Goal: Task Accomplishment & Management: Complete application form

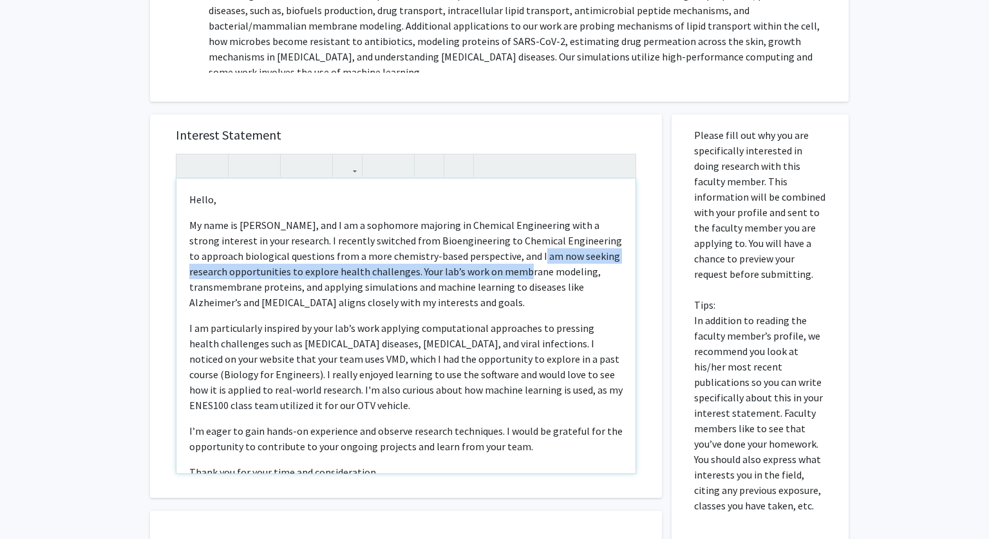
drag, startPoint x: 499, startPoint y: 254, endPoint x: 500, endPoint y: 265, distance: 10.4
click at [500, 321] on p "My name is Katie Kim, and I am a sophomore majoring in Chemical Engineering wit…" at bounding box center [405, 367] width 433 height 93
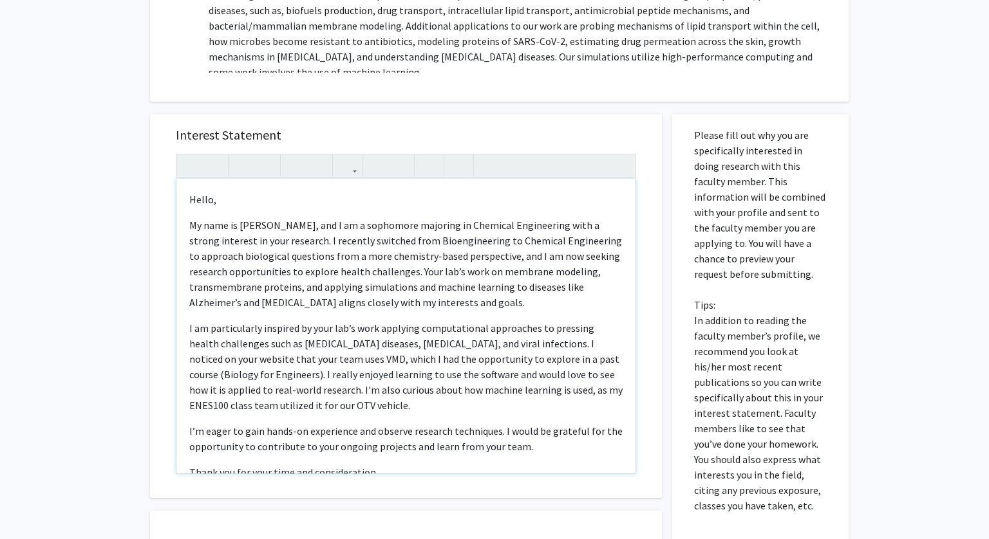
click at [374, 321] on p "My name is Katie Kim, and I am a sophomore majoring in Chemical Engineering wit…" at bounding box center [405, 367] width 433 height 93
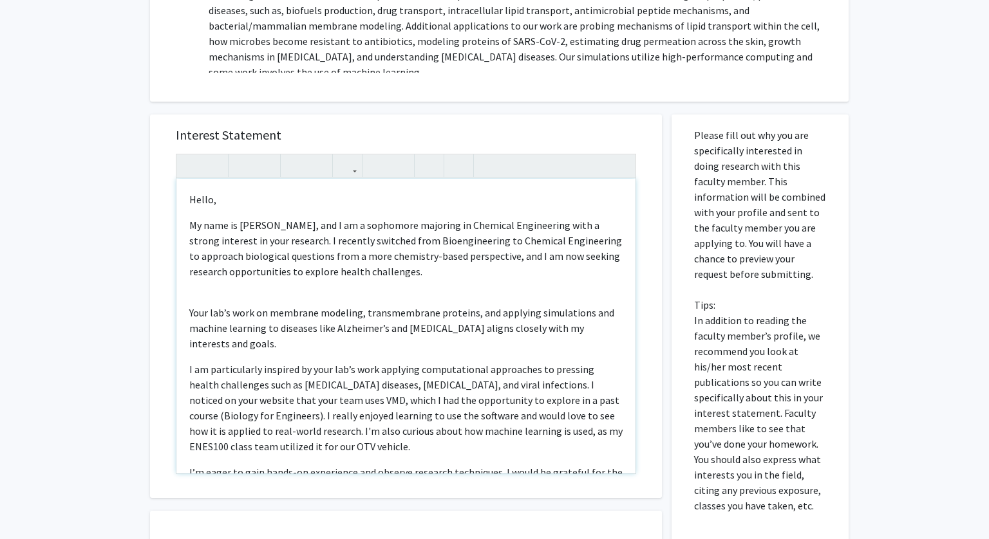
click at [498, 256] on p "My name is Katie Kim, and I am a sophomore majoring in Chemical Engineering wit…" at bounding box center [405, 249] width 433 height 62
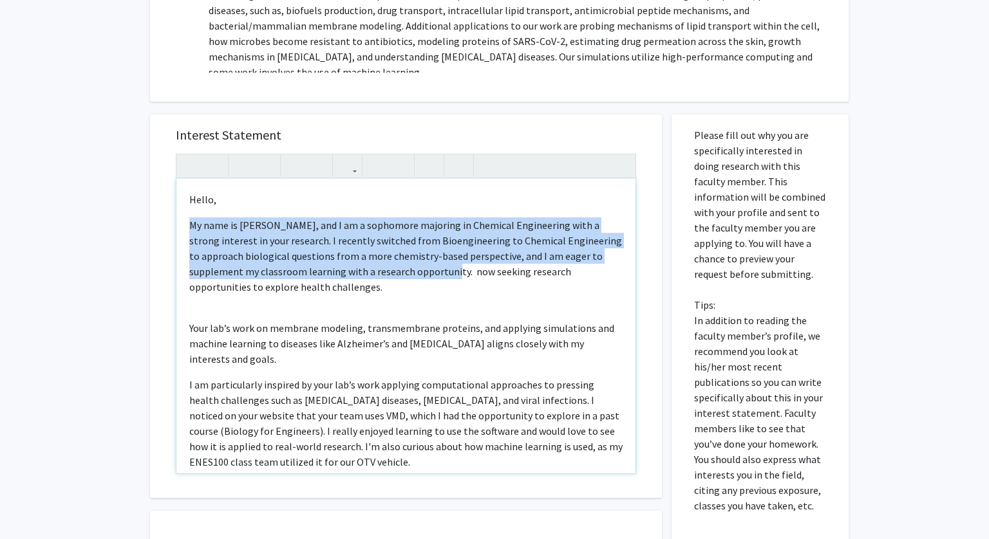
drag, startPoint x: 396, startPoint y: 271, endPoint x: 412, endPoint y: 297, distance: 30.9
click at [412, 297] on div "Hello, My name is Katie Kim, and I am a sophomore majoring in Chemical Engineer…" at bounding box center [405, 326] width 459 height 295
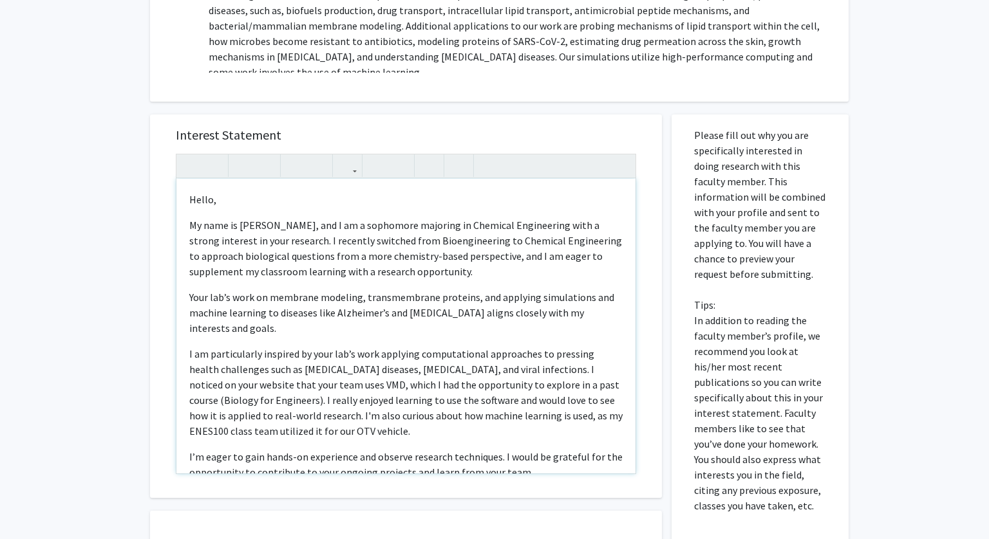
click at [192, 346] on p "Your lab’s work on membrane modeling, transmembrane proteins, and applying simu…" at bounding box center [405, 392] width 433 height 93
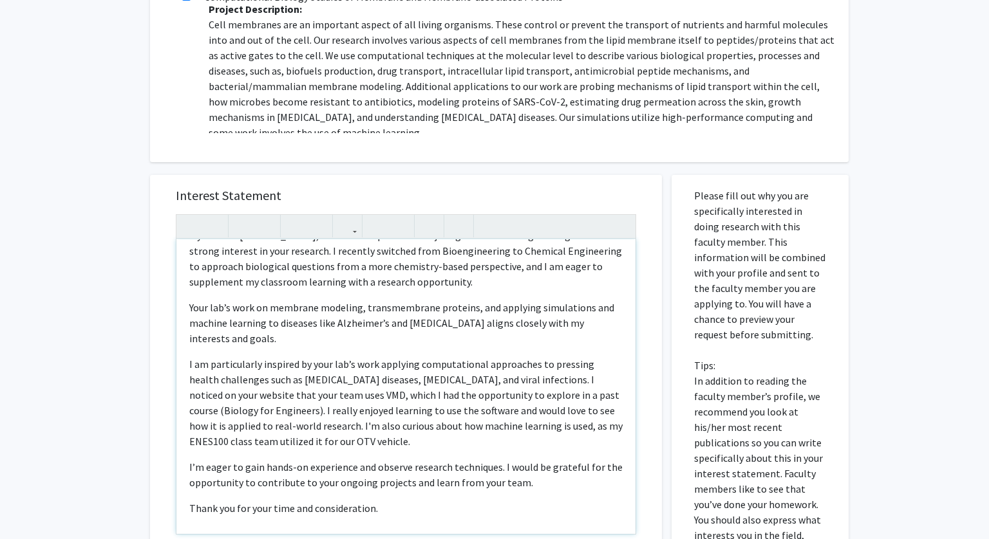
scroll to position [57, 0]
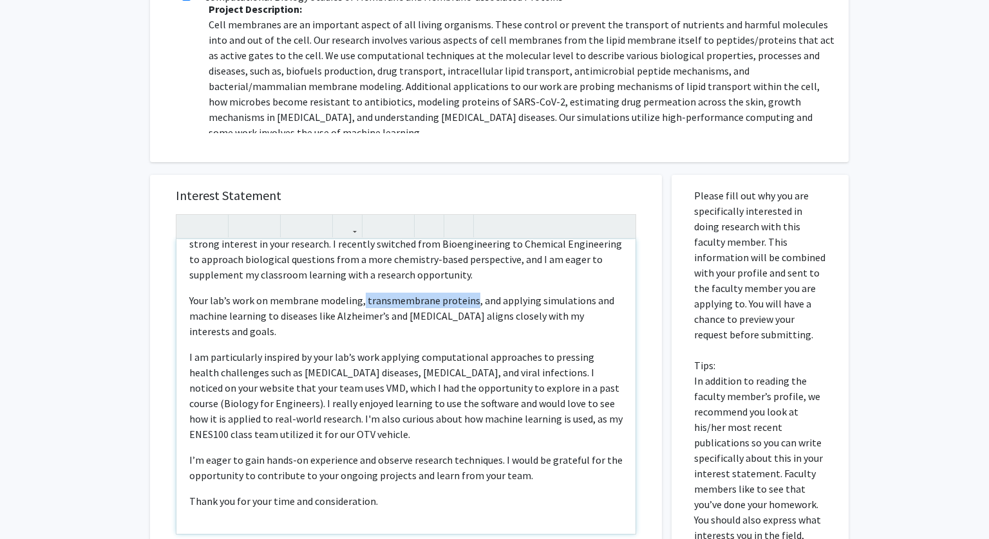
drag, startPoint x: 362, startPoint y: 300, endPoint x: 469, endPoint y: 295, distance: 107.6
click at [469, 350] on p "Your lab’s work on membrane modeling, transmembrane proteins, and applying simu…" at bounding box center [405, 396] width 433 height 93
click at [363, 350] on p "Your lab’s work on membrane modeling,enzyme design, and applying simulations an…" at bounding box center [405, 396] width 433 height 93
click at [451, 350] on p "Your lab’s work on membrane modeling, enzyme design, and applying simulations a…" at bounding box center [405, 396] width 433 height 93
click at [521, 350] on p "Your lab’s work on membrane modeling, enzyme design, applying simulations and m…" at bounding box center [405, 396] width 433 height 93
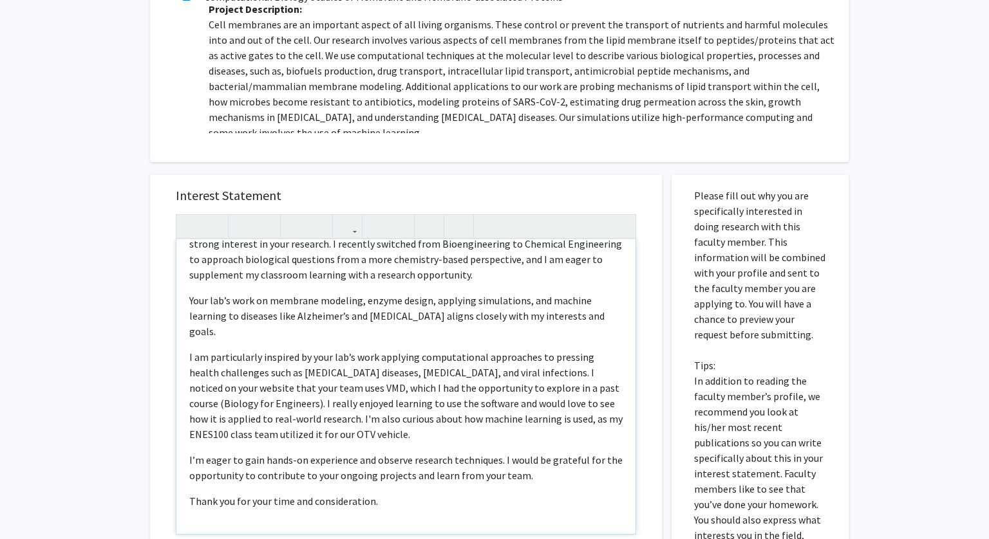
click at [548, 350] on p "Your lab’s work on membrane modeling, enzyme design, applying simulations, and …" at bounding box center [405, 396] width 433 height 93
click at [188, 315] on div "Hello, My name is Katie Kim, and I am a sophomore majoring in Chemical Engineer…" at bounding box center [405, 386] width 459 height 295
drag, startPoint x: 616, startPoint y: 322, endPoint x: 424, endPoint y: 322, distance: 192.5
click at [424, 350] on p "Your lab’s work on membrane modeling, enzyme design, applying simulations, and …" at bounding box center [405, 396] width 433 height 93
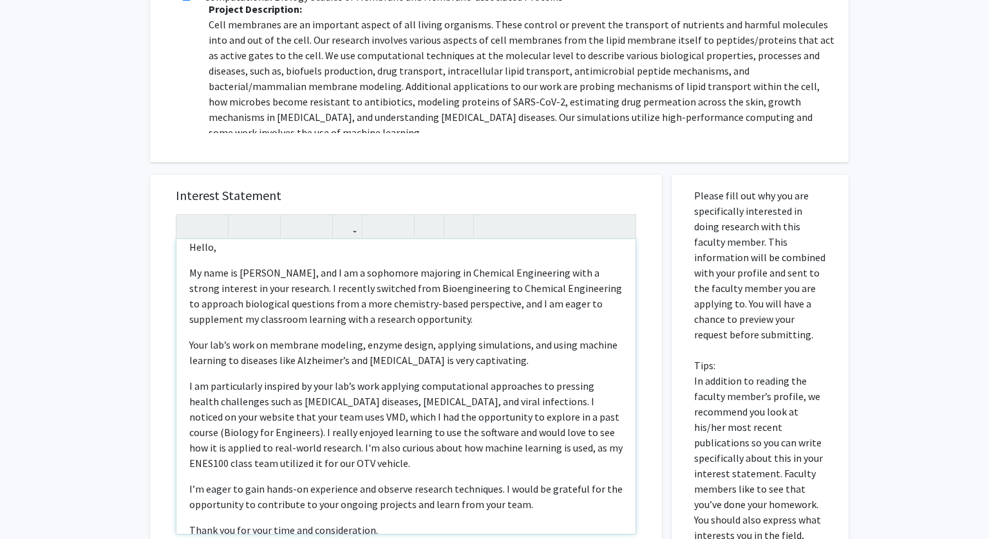
scroll to position [0, 0]
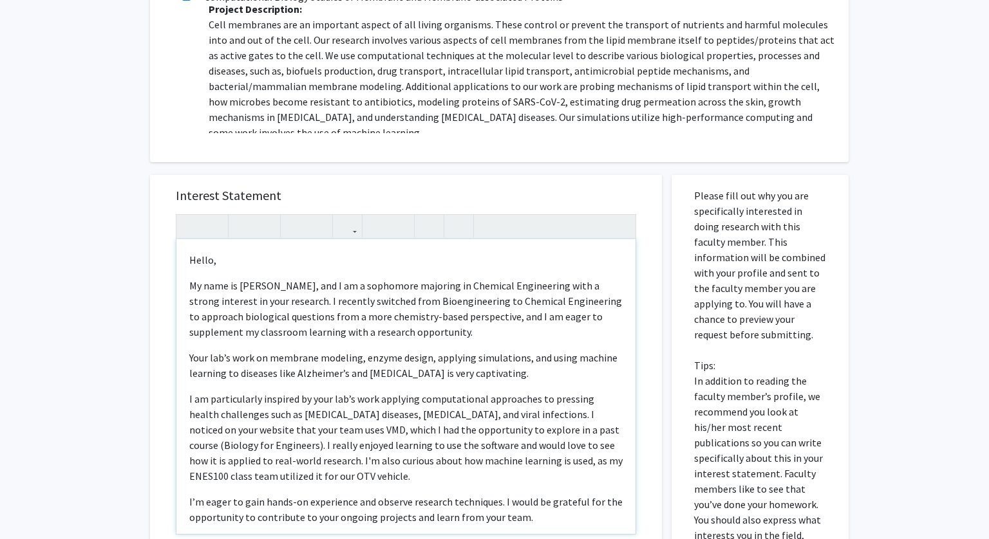
click at [189, 357] on div "Hello, My name is Katie Kim, and I am a sophomore majoring in Chemical Engineer…" at bounding box center [405, 386] width 459 height 295
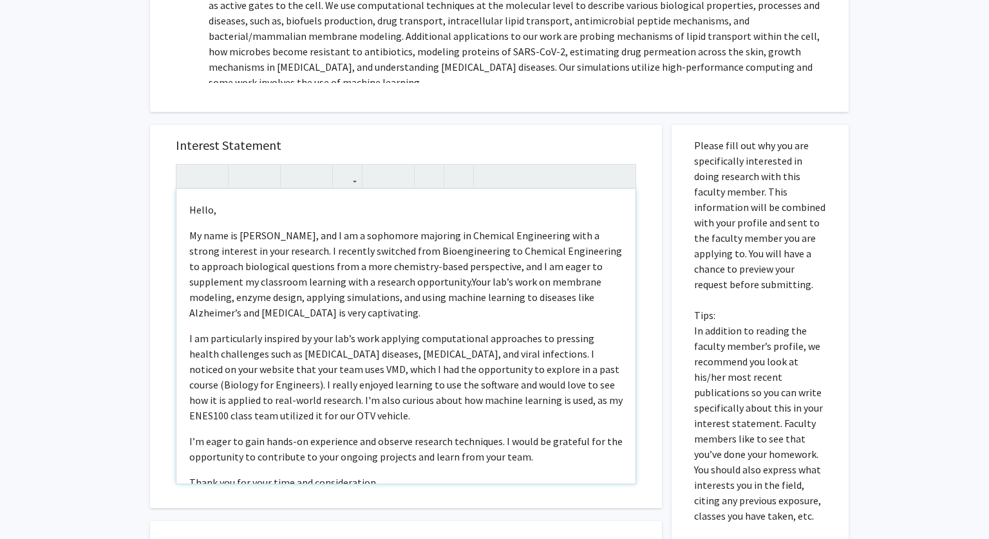
scroll to position [360, 0]
drag, startPoint x: 222, startPoint y: 297, endPoint x: 323, endPoint y: 291, distance: 101.2
click at [323, 291] on span "Your lab’s work on membrane modeling, enzyme design, applying simulations, and …" at bounding box center [395, 298] width 412 height 44
click at [241, 299] on span "Your lab’s work on membrane modeling, enzyme design, and using machine learning…" at bounding box center [395, 298] width 412 height 44
click at [484, 304] on span "Your lab’s work on membrane modeling, enzyme design, and using machine learning…" at bounding box center [395, 298] width 412 height 44
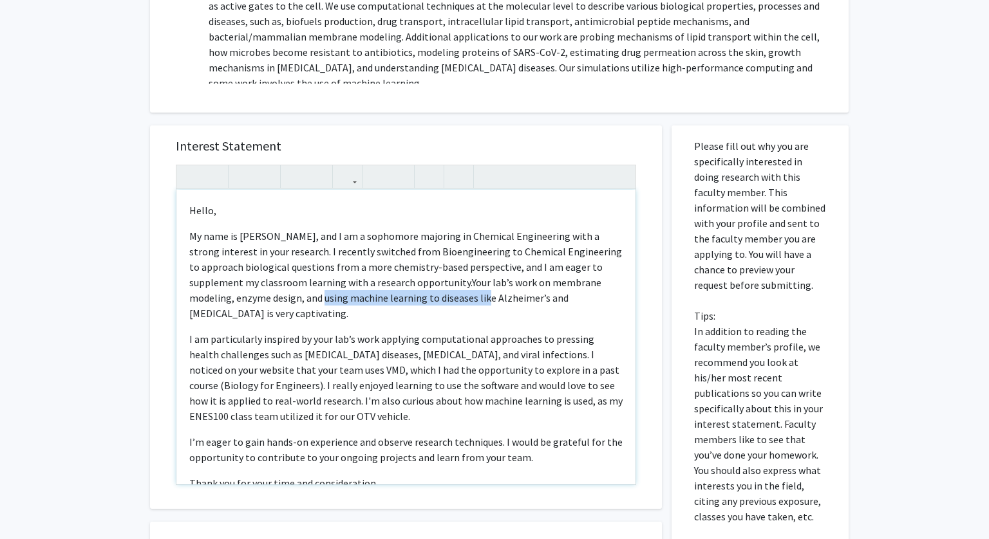
drag, startPoint x: 243, startPoint y: 299, endPoint x: 405, endPoint y: 295, distance: 162.2
click at [405, 295] on span "Your lab’s work on membrane modeling, enzyme design, and using machine learning…" at bounding box center [395, 298] width 412 height 44
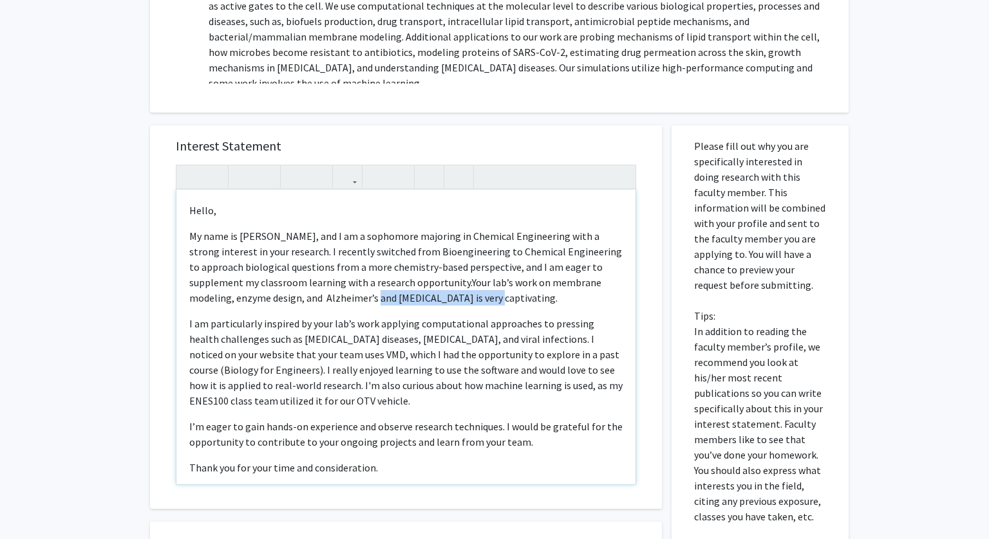
drag, startPoint x: 295, startPoint y: 300, endPoint x: 398, endPoint y: 303, distance: 103.0
click at [398, 303] on span "Your lab’s work on membrane modeling, enzyme design, and Alzheimer’s and cystic…" at bounding box center [395, 290] width 412 height 28
click at [243, 295] on span "Your lab’s work on membrane modeling, enzyme design, and Alzheimer’ captivating." at bounding box center [395, 290] width 412 height 28
click at [286, 298] on span "Your lab’s work on membrane modeling, enzyme design, and Alzheimer’ captivating." at bounding box center [395, 290] width 412 height 28
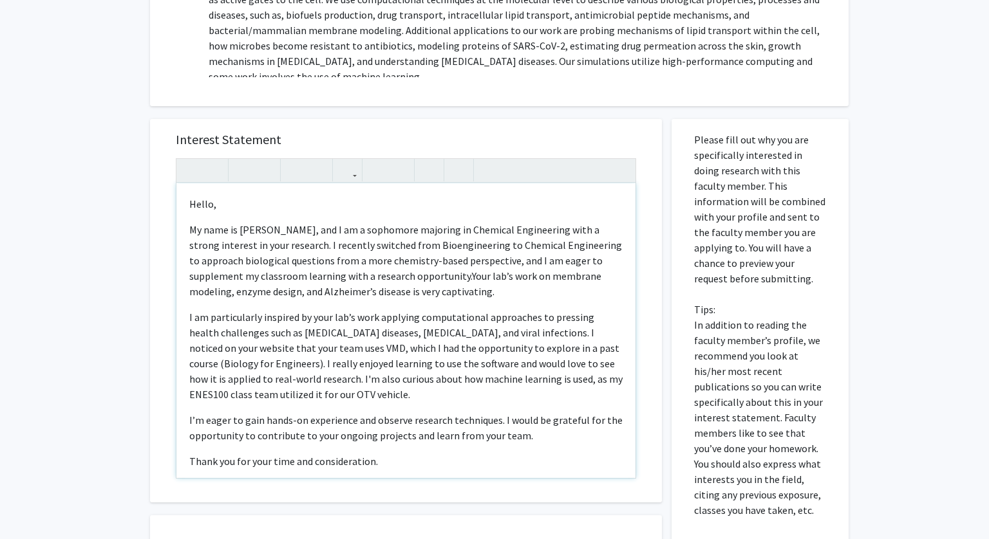
scroll to position [48, 0]
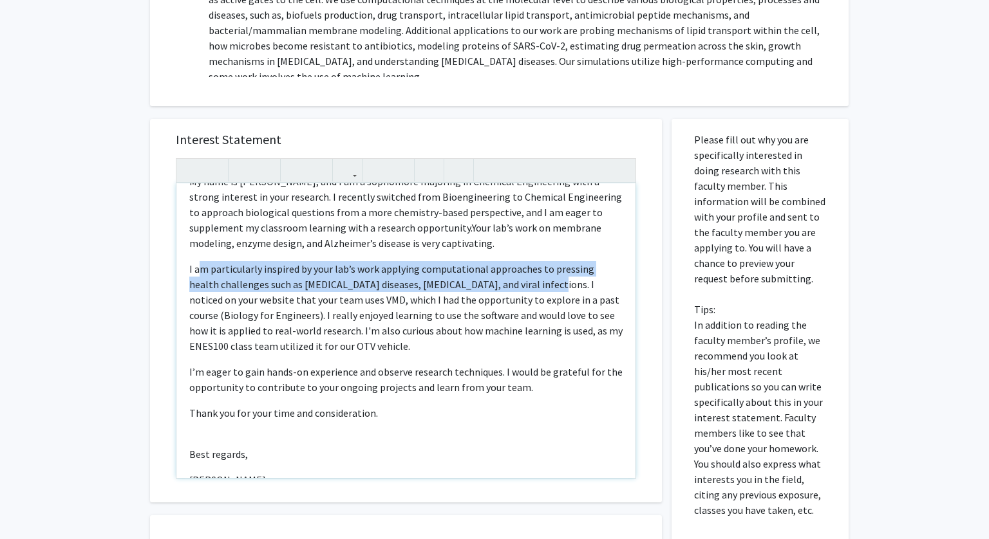
drag, startPoint x: 512, startPoint y: 287, endPoint x: 199, endPoint y: 262, distance: 314.5
click at [199, 364] on p "I am particularly inspired by your lab’s work applying computational approaches…" at bounding box center [405, 379] width 433 height 31
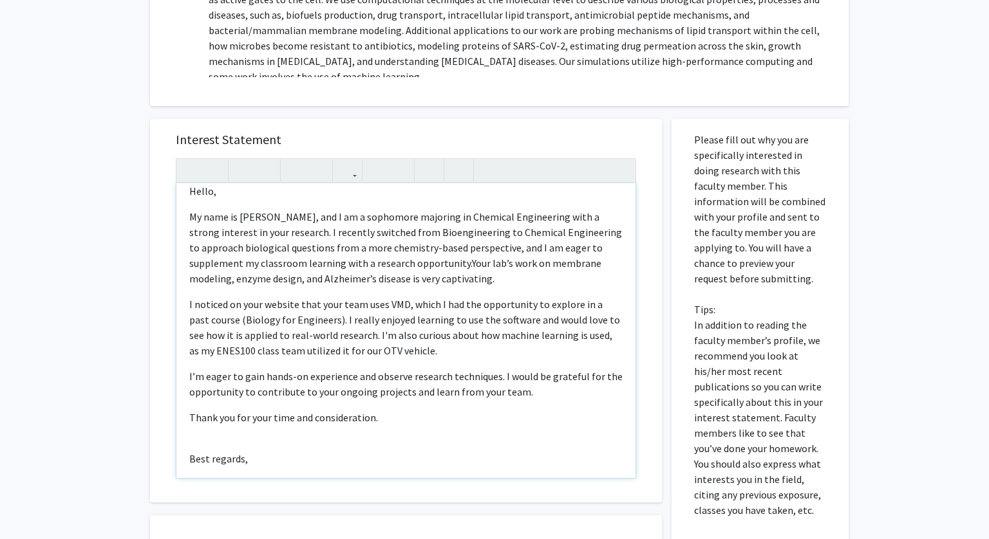
scroll to position [3, 0]
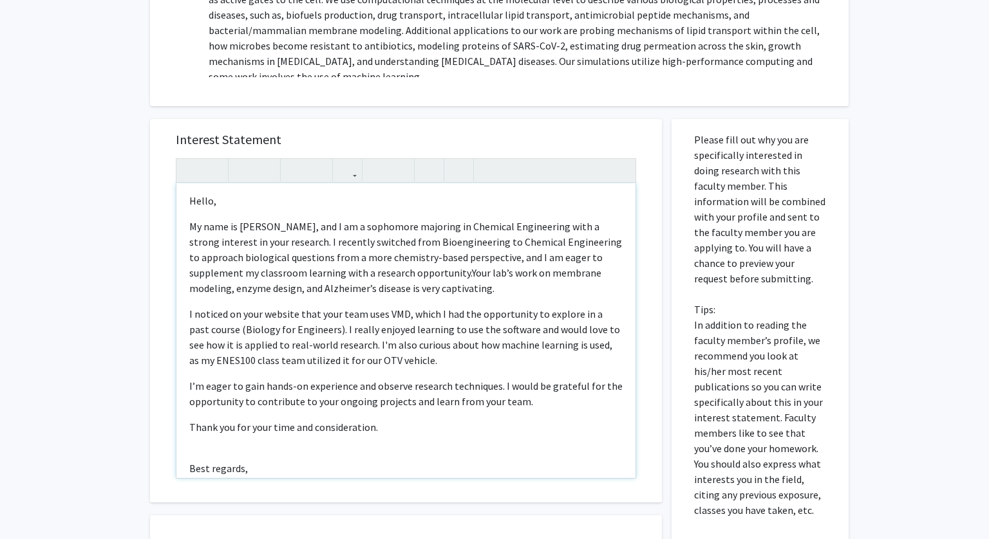
click at [425, 378] on p "I noticed on your website that your team uses VMD, which I had the opportunity …" at bounding box center [405, 393] width 433 height 31
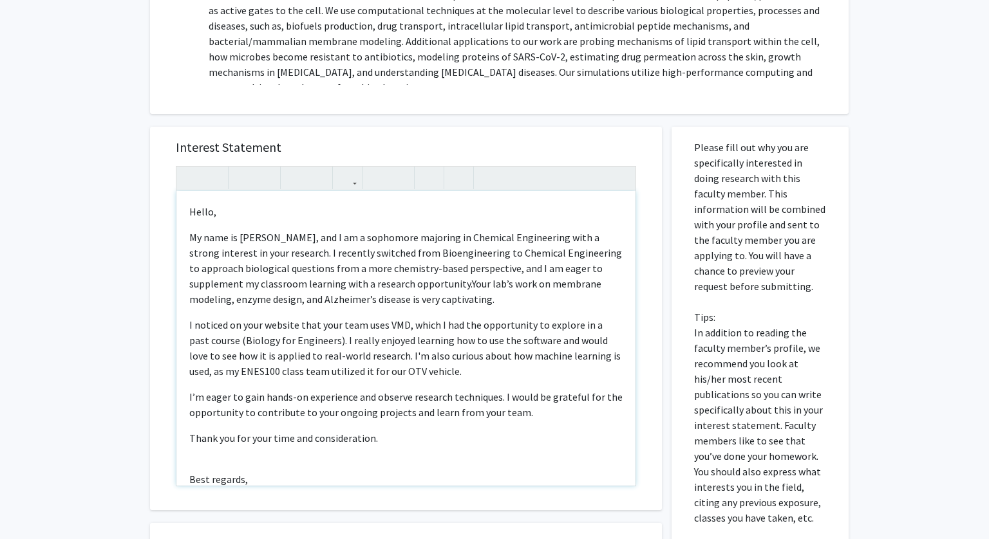
scroll to position [360, 0]
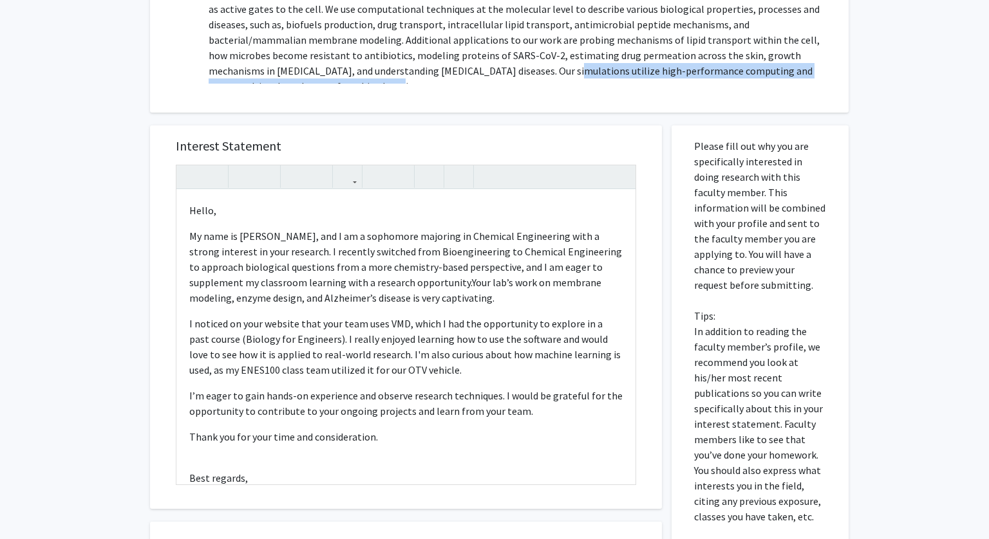
drag, startPoint x: 400, startPoint y: 71, endPoint x: 817, endPoint y: 70, distance: 417.1
click at [817, 70] on p "Cell membranes are an important aspect of all living organisms. These control o…" at bounding box center [522, 32] width 627 height 124
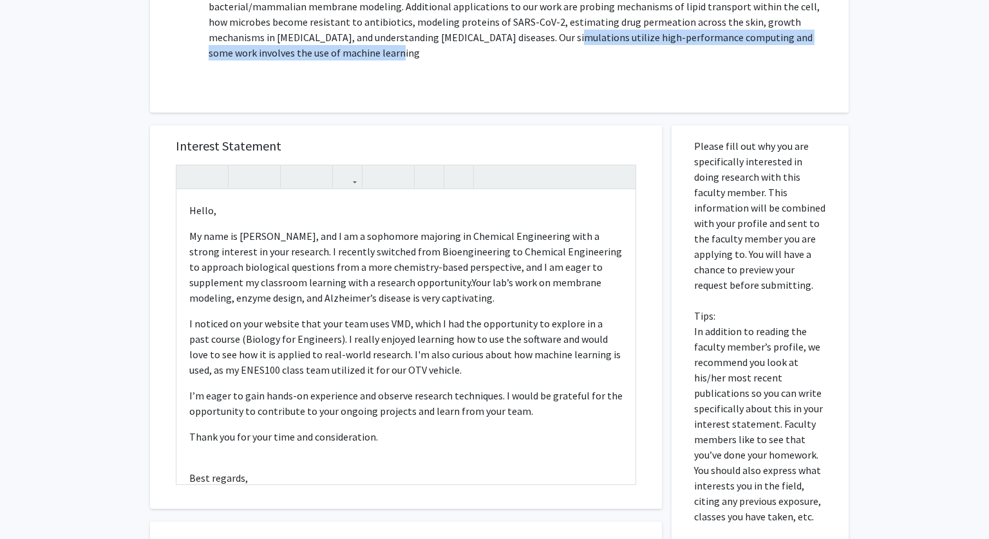
scroll to position [32, 0]
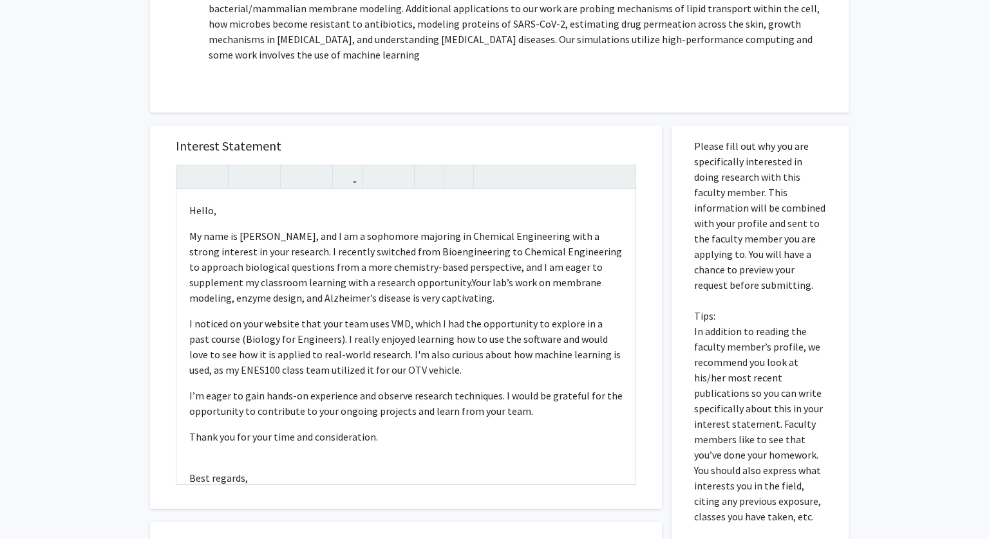
click at [761, 61] on p "Cell membranes are an important aspect of all living organisms. These control o…" at bounding box center [522, 1] width 627 height 124
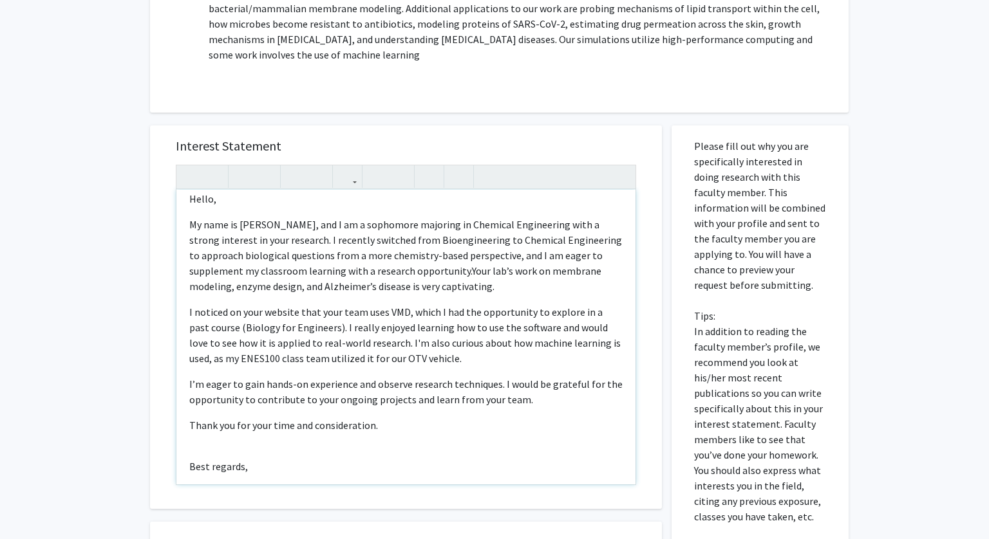
scroll to position [0, 0]
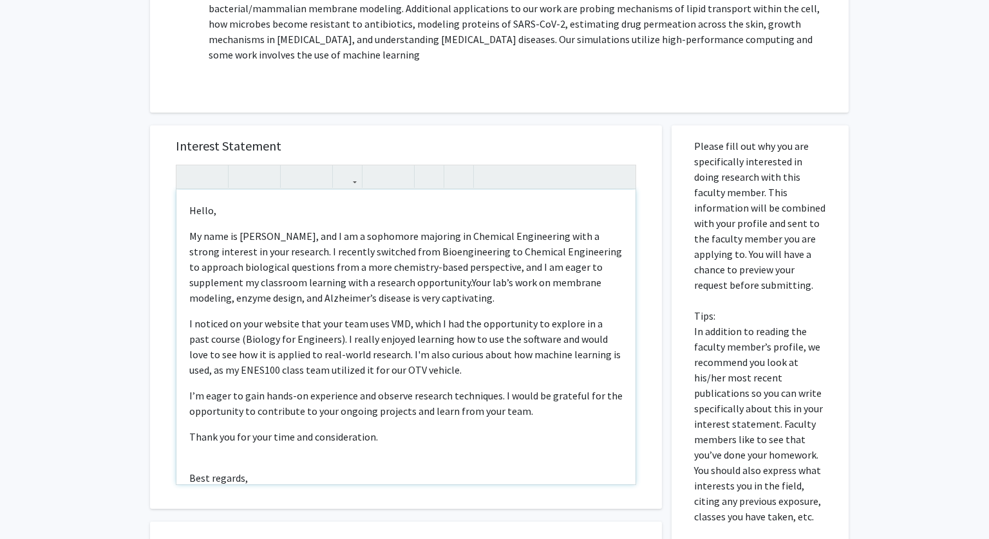
click at [377, 388] on p "I noticed on your website that your team uses VMD, which I had the opportunity …" at bounding box center [405, 403] width 433 height 31
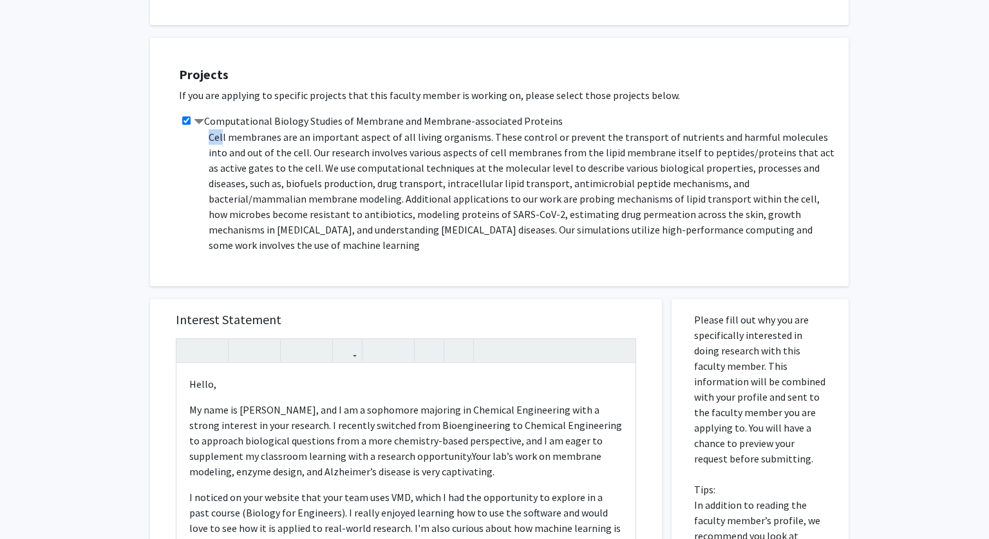
scroll to position [10, 0]
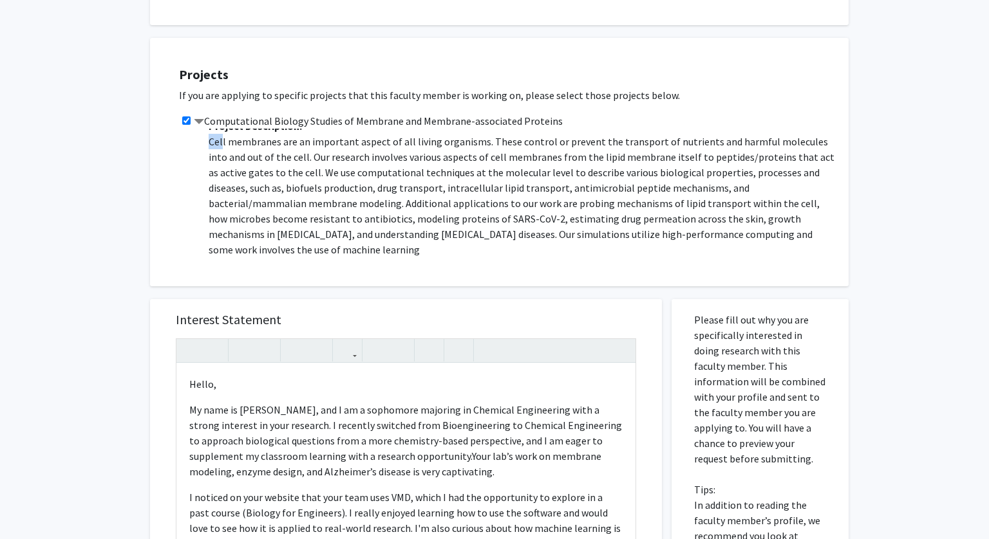
drag, startPoint x: 205, startPoint y: 133, endPoint x: 251, endPoint y: 247, distance: 123.6
click at [251, 247] on div "Project Description: Cell membranes are an important aspect of all living organ…" at bounding box center [516, 193] width 637 height 129
copy p "Cell membranes are an important aspect of all living organisms. These control o…"
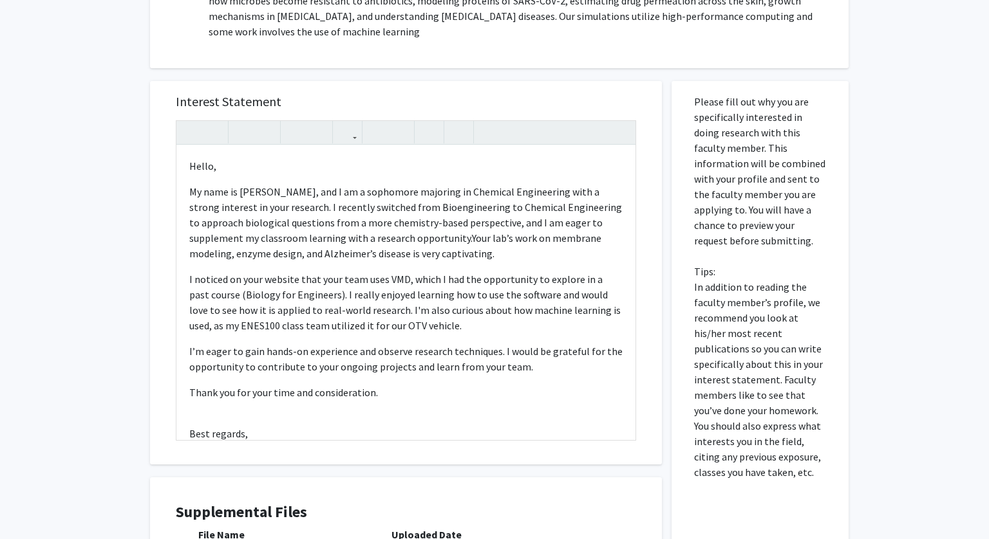
scroll to position [405, 0]
click at [466, 343] on p "I noticed on your website that your team uses VMD, which I had the opportunity …" at bounding box center [405, 358] width 433 height 31
click at [449, 343] on p "I noticed on your website that your team uses VMD, which I had the opportunity …" at bounding box center [405, 358] width 433 height 31
click at [377, 343] on p "I noticed on your website that your team uses VMD, which I had the opportunity …" at bounding box center [405, 358] width 433 height 31
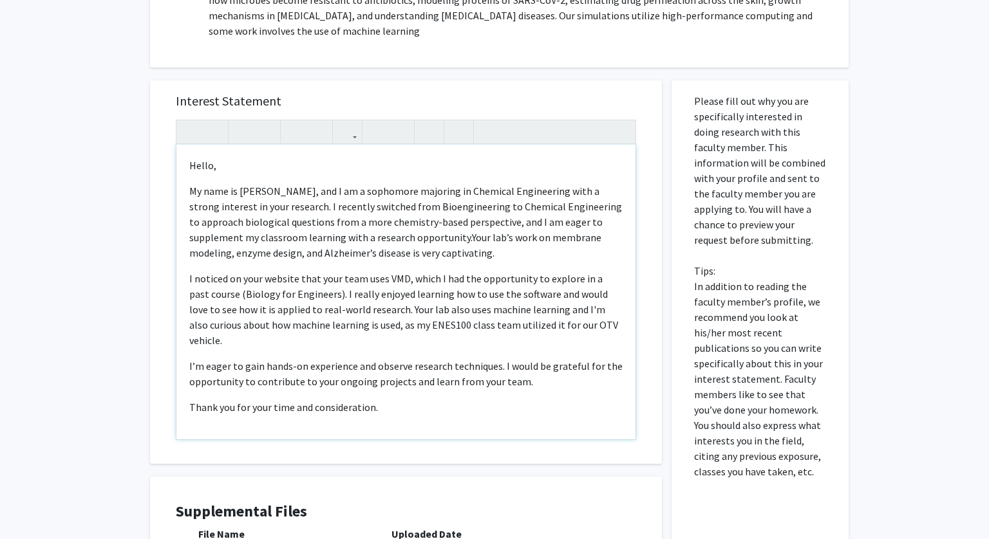
click at [236, 342] on div "Hello, My name is Katie Kim, and I am a sophomore majoring in Chemical Engineer…" at bounding box center [405, 292] width 459 height 295
drag, startPoint x: 238, startPoint y: 326, endPoint x: 344, endPoint y: 330, distance: 105.7
click at [344, 359] on p "I noticed on your website that your team uses VMD, which I had the opportunity …" at bounding box center [405, 374] width 433 height 31
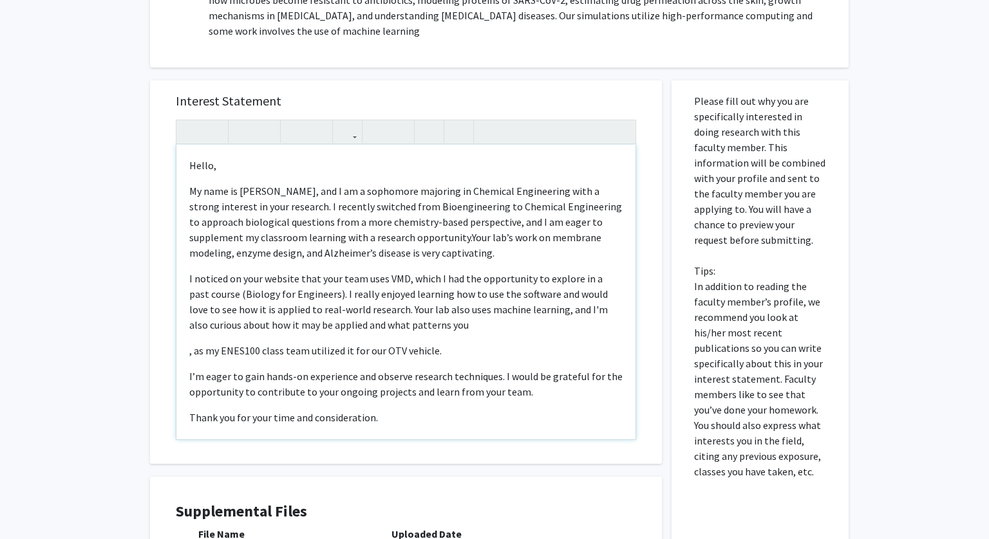
click at [453, 343] on p "I noticed on your website that your team uses VMD, which I had the opportunity …" at bounding box center [405, 350] width 433 height 15
click at [357, 343] on p "I noticed on your website that your team uses VMD, which I had the opportunity …" at bounding box center [405, 350] width 433 height 15
click at [460, 343] on p "I noticed on your website that your team uses VMD, which I had the opportunity …" at bounding box center [405, 350] width 433 height 15
drag, startPoint x: 547, startPoint y: 330, endPoint x: 378, endPoint y: 313, distance: 170.1
click at [378, 343] on p "I noticed on your website that your team uses VMD, which I had the opportunity …" at bounding box center [405, 350] width 433 height 15
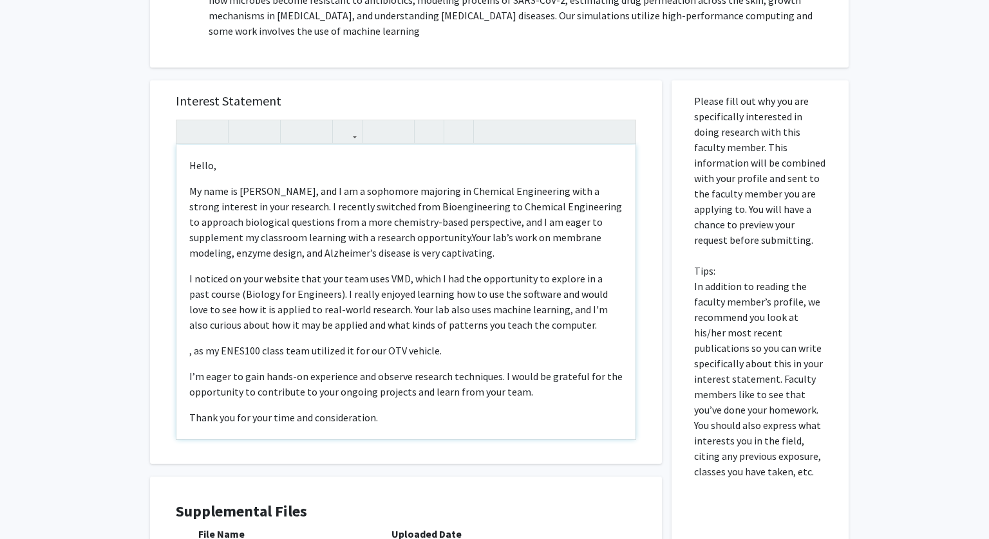
copy p "Your lab also uses machine learning, and I'm also curious about how it may be a…"
click at [501, 343] on p "I noticed on your website that your team uses VMD, which I had the opportunity …" at bounding box center [405, 350] width 433 height 15
drag, startPoint x: 191, startPoint y: 326, endPoint x: 537, endPoint y: 324, distance: 346.3
click at [537, 343] on p "I noticed on your website that your team uses VMD, which I had the opportunity …" at bounding box center [405, 350] width 433 height 15
click at [218, 343] on p "I noticed on your website that your team uses VMD, which I had the opportunity …" at bounding box center [405, 350] width 433 height 15
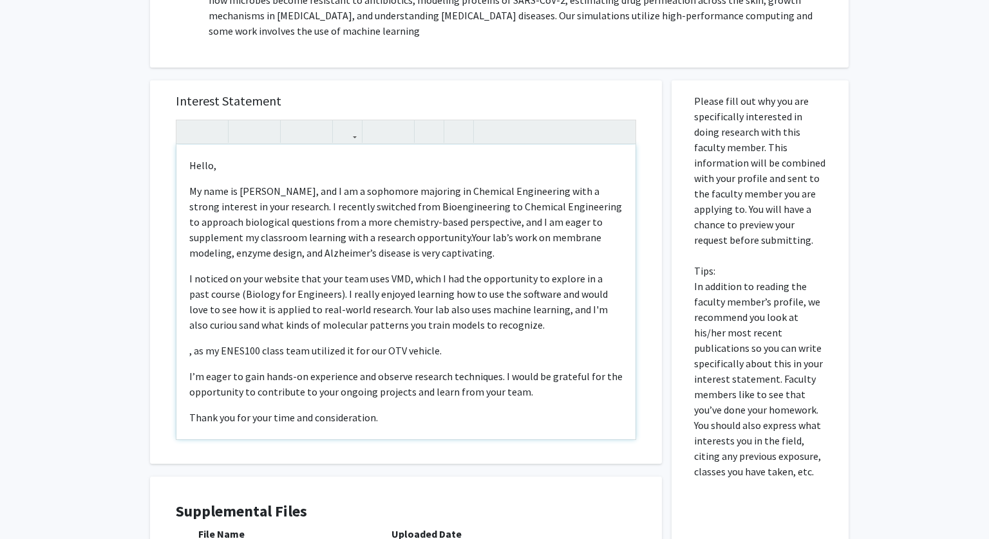
click at [210, 343] on p "I noticed on your website that your team uses VMD, which I had the opportunity …" at bounding box center [405, 350] width 433 height 15
click at [488, 271] on p "My name is Katie Kim, and I am a sophomore majoring in Chemical Engineering wit…" at bounding box center [405, 302] width 433 height 62
click at [538, 343] on p "I noticed on your website that your team uses VMD, which I had the opportunity …" at bounding box center [405, 350] width 433 height 15
click at [376, 343] on p "I noticed on your website that your team uses VMD, which I had the opportunity …" at bounding box center [405, 350] width 433 height 15
click at [397, 343] on p "I noticed on your website that your team uses VMD, which I had the opportunity …" at bounding box center [405, 350] width 433 height 15
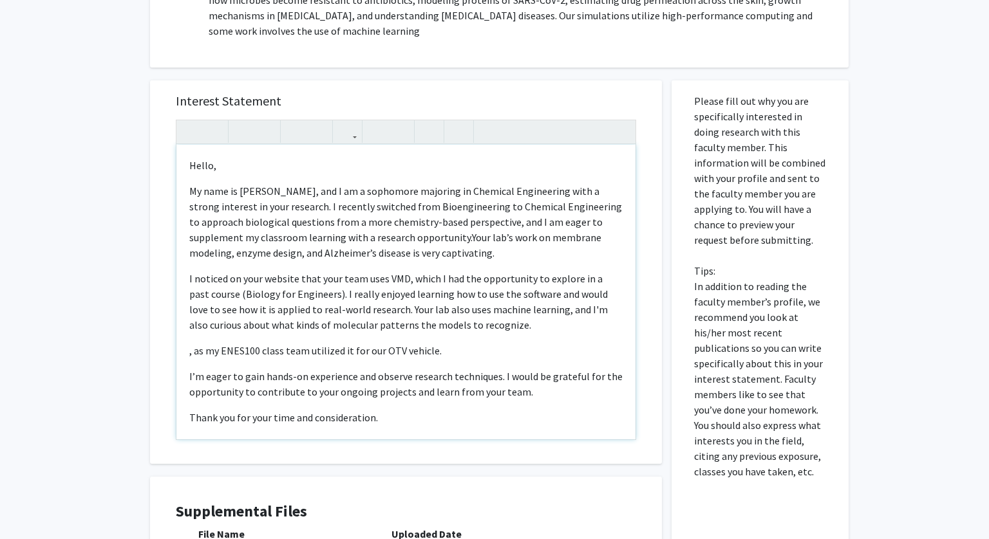
click at [408, 343] on p "I noticed on your website that your team uses VMD, which I had the opportunity …" at bounding box center [405, 350] width 433 height 15
click at [565, 343] on p "I noticed on your website that your team uses VMD, which I had the opportunity …" at bounding box center [405, 350] width 433 height 15
click at [194, 369] on p ", as my ENES100 class team utilized it for our OTV vehicle." at bounding box center [405, 384] width 433 height 31
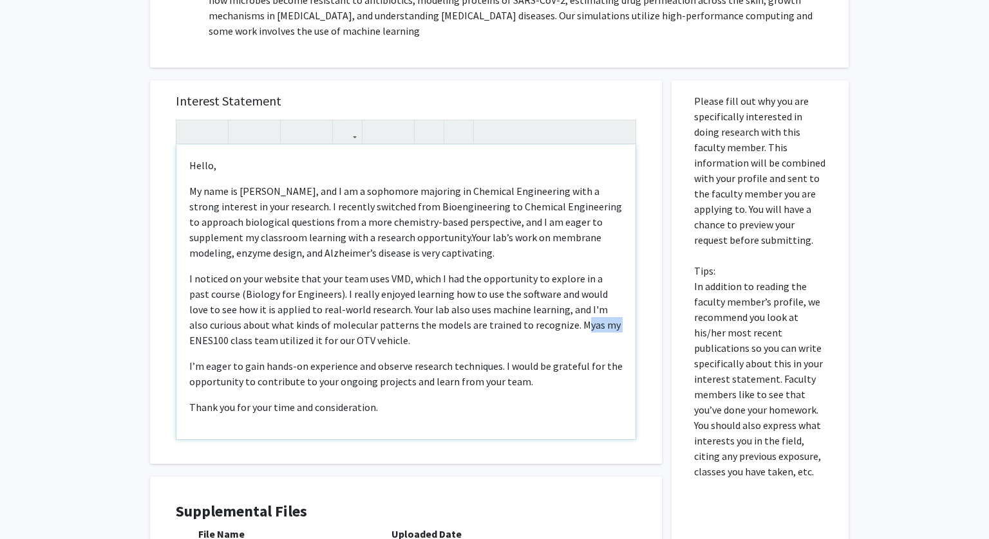
drag, startPoint x: 556, startPoint y: 328, endPoint x: 518, endPoint y: 329, distance: 38.6
click at [518, 359] on p "I noticed on your website that your team uses VMD, which I had the opportunity …" at bounding box center [405, 374] width 433 height 31
click at [604, 359] on p "I noticed on your website that your team uses VMD, which I had the opportunity …" at bounding box center [405, 374] width 433 height 31
click at [203, 340] on span "ENES100 class, team utilized it for our OTV vehicle." at bounding box center [314, 340] width 223 height 13
click at [338, 345] on span "ENES100 class, my team utilized it for our OTV vehicle." at bounding box center [322, 340] width 239 height 13
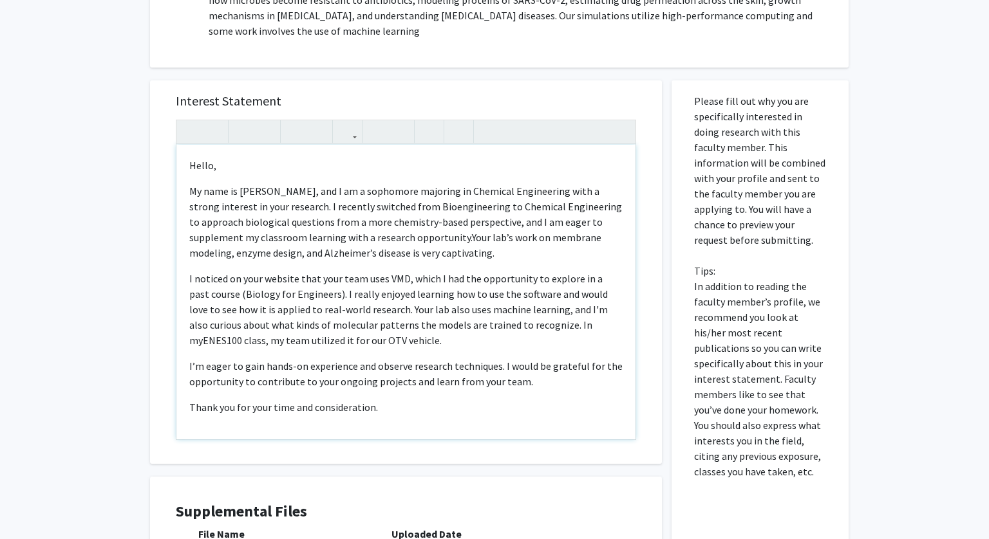
drag, startPoint x: 516, startPoint y: 327, endPoint x: 536, endPoint y: 344, distance: 26.5
click at [536, 359] on p "I noticed on your website that your team uses VMD, which I had the opportunity …" at bounding box center [405, 374] width 433 height 31
copy p "In my ENES100 class, my team utilized it for our OTV vehicle."
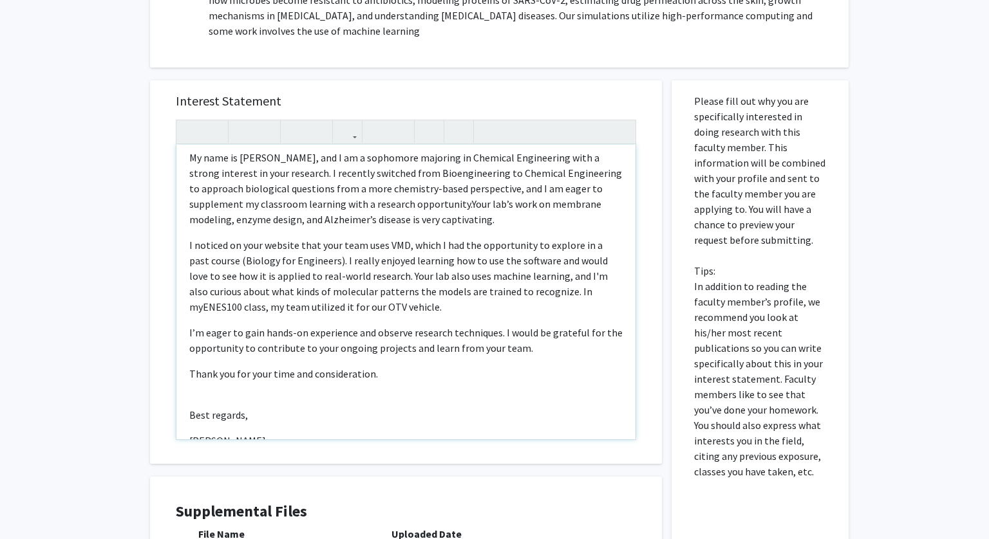
scroll to position [37, 0]
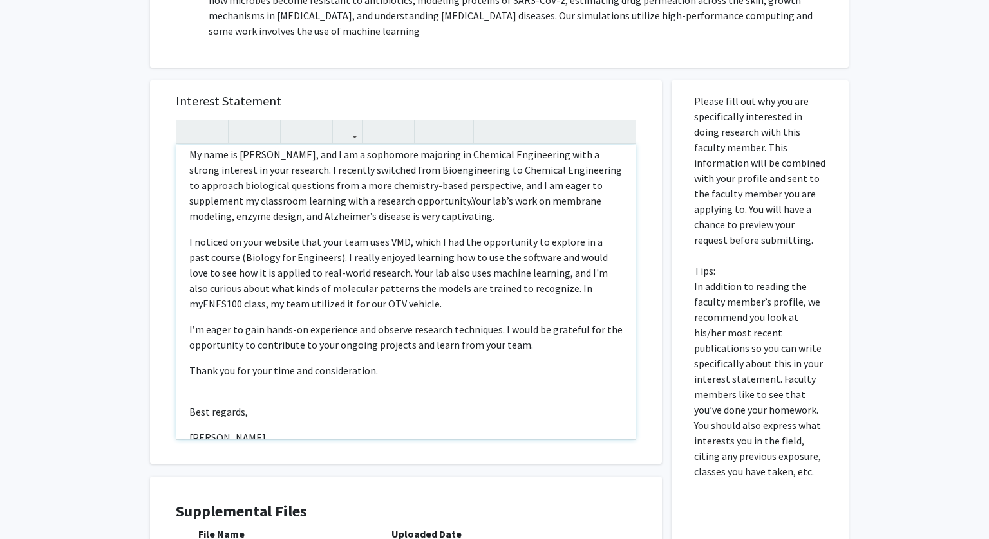
click at [586, 322] on p "I noticed on your website that your team uses VMD, which I had the opportunity …" at bounding box center [405, 337] width 433 height 31
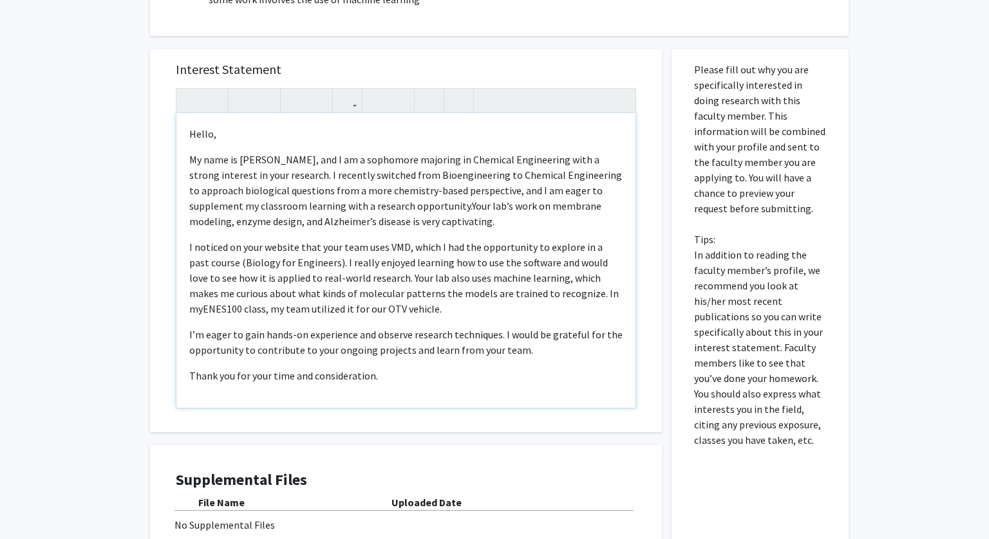
scroll to position [66, 0]
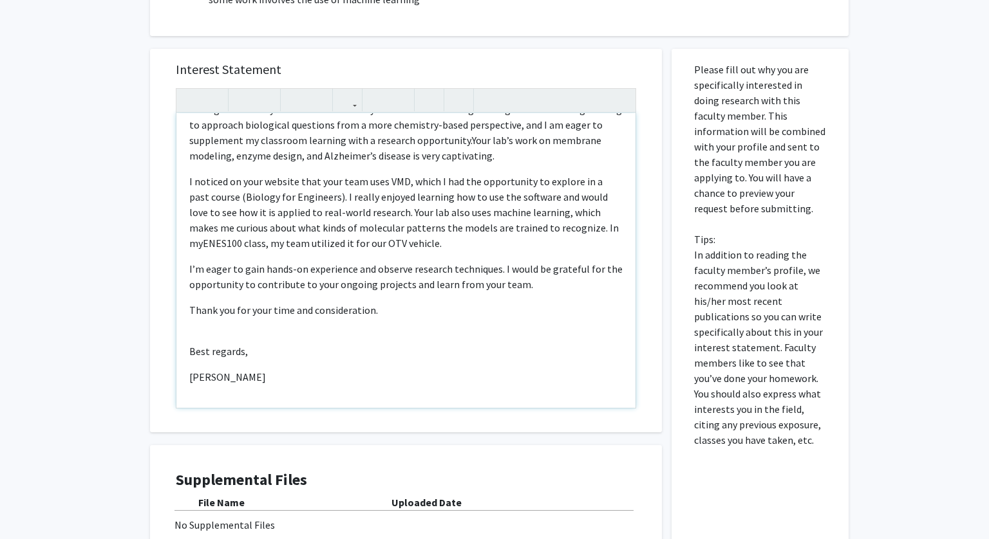
click at [375, 246] on span "ENES100 class, my team utilized it for our OTV vehicle." at bounding box center [322, 243] width 239 height 13
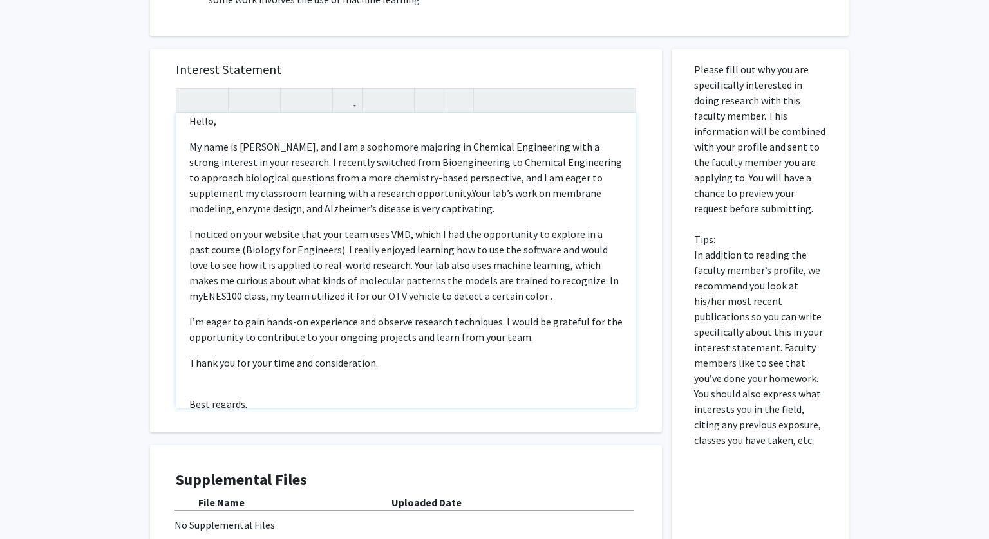
scroll to position [10, 0]
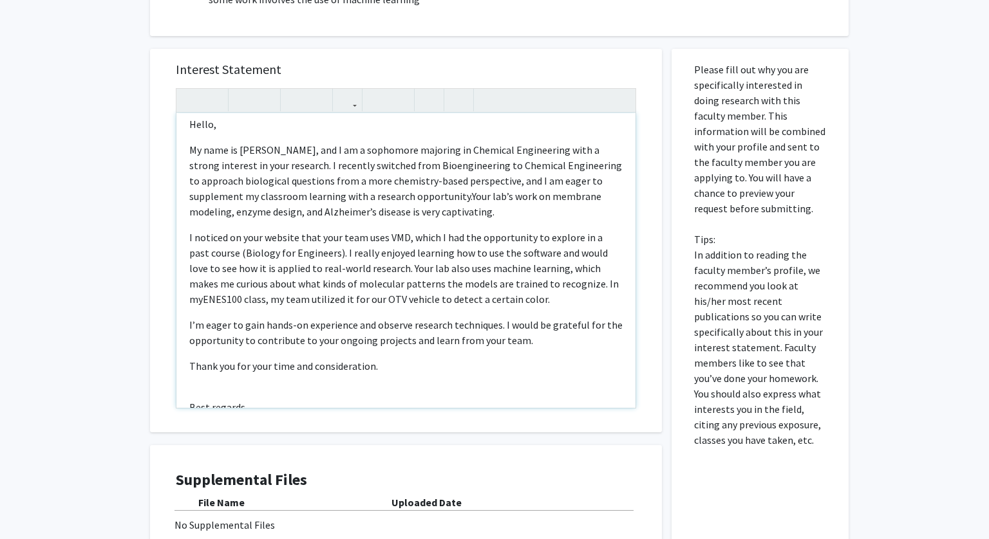
drag, startPoint x: 379, startPoint y: 267, endPoint x: 519, endPoint y: 294, distance: 142.8
click at [519, 317] on p "I noticed on your website that your team uses VMD, which I had the opportunity …" at bounding box center [405, 332] width 433 height 31
drag, startPoint x: 495, startPoint y: 301, endPoint x: 378, endPoint y: 271, distance: 121.0
click at [378, 317] on p "I noticed on your website that your team uses VMD, which I had the opportunity …" at bounding box center [405, 332] width 433 height 31
copy p "Your lab also uses machine learning, which makes me curious about what kinds of…"
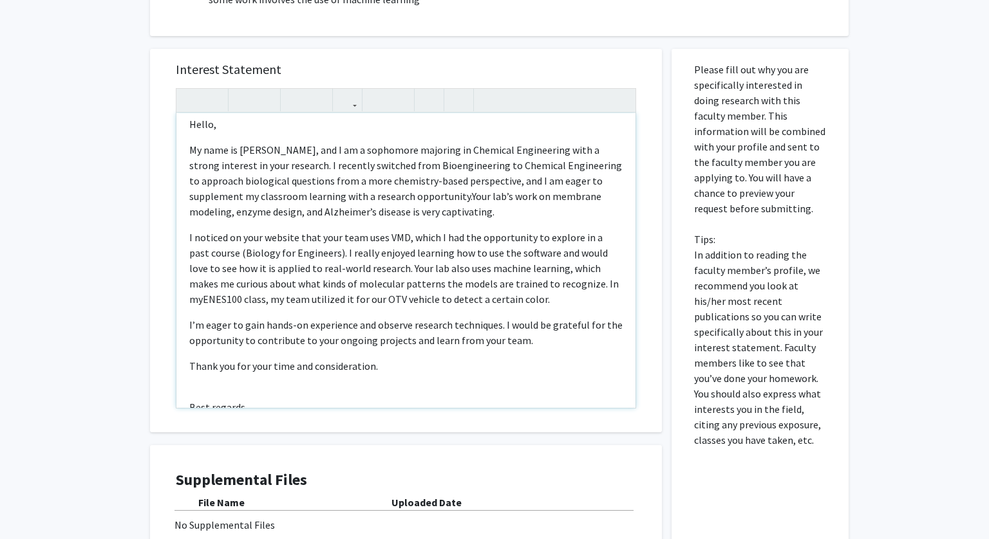
click at [505, 317] on p "I noticed on your website that your team uses VMD, which I had the opportunity …" at bounding box center [405, 332] width 433 height 31
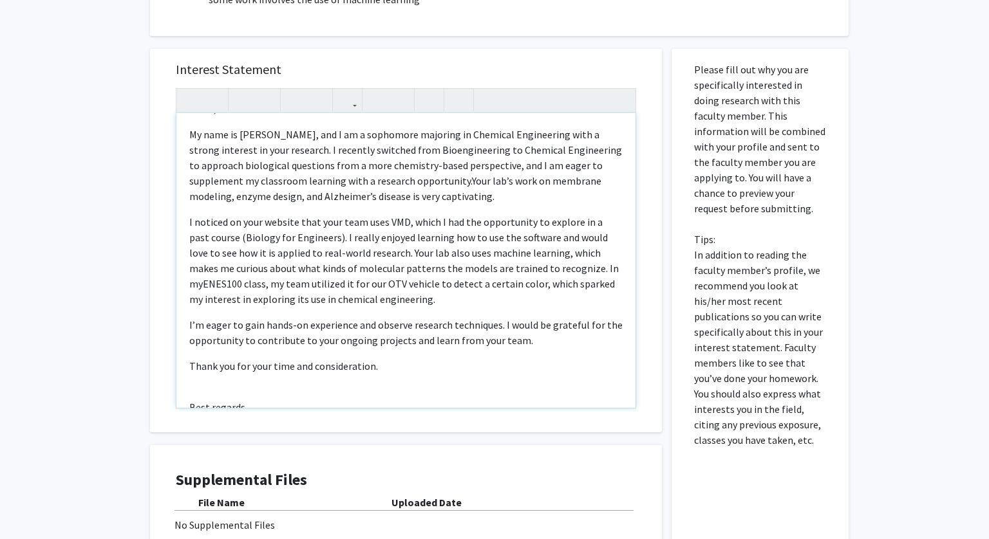
scroll to position [81, 0]
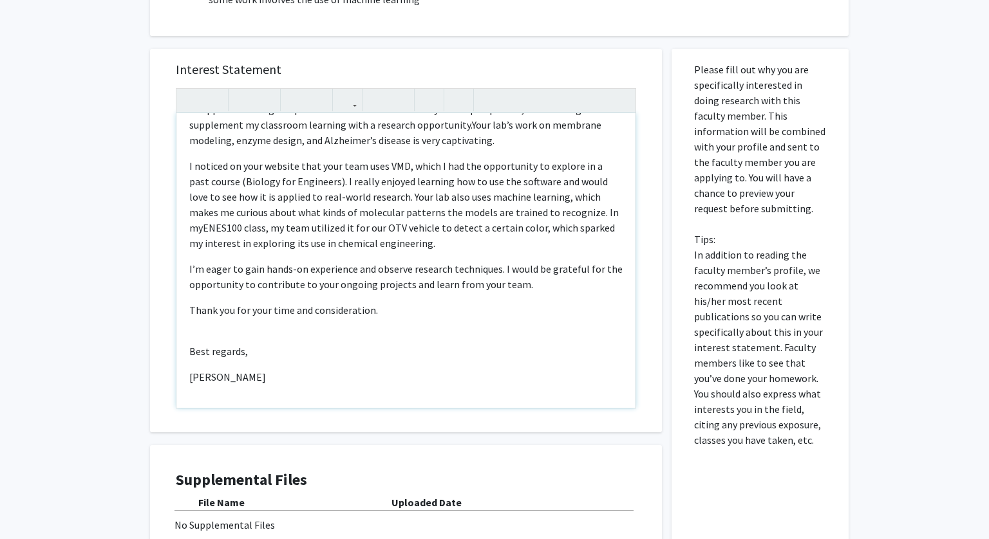
click at [499, 303] on p "I’m eager to gain hands-on experience and observe research techniques. I would …" at bounding box center [405, 310] width 433 height 15
click at [501, 303] on p "I’m eager to gain hands-on experience and observe research techniques. I would …" at bounding box center [405, 310] width 433 height 15
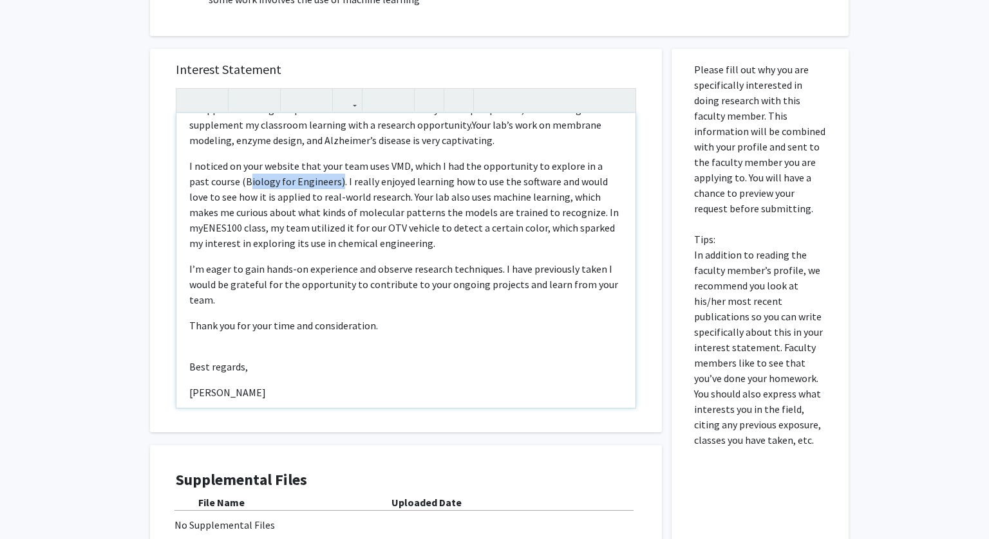
drag, startPoint x: 223, startPoint y: 180, endPoint x: 312, endPoint y: 175, distance: 88.3
click at [312, 261] on p "I noticed on your website that your team uses VMD, which I had the opportunity …" at bounding box center [405, 284] width 433 height 46
copy p "Biology for Engineer"
click at [599, 318] on p "I’m eager to gain hands-on experience and observe research techniques. I have p…" at bounding box center [405, 325] width 433 height 15
click at [214, 318] on p "I’m eager to gain hands-on experience and observe research techniques. I have p…" at bounding box center [405, 325] width 433 height 15
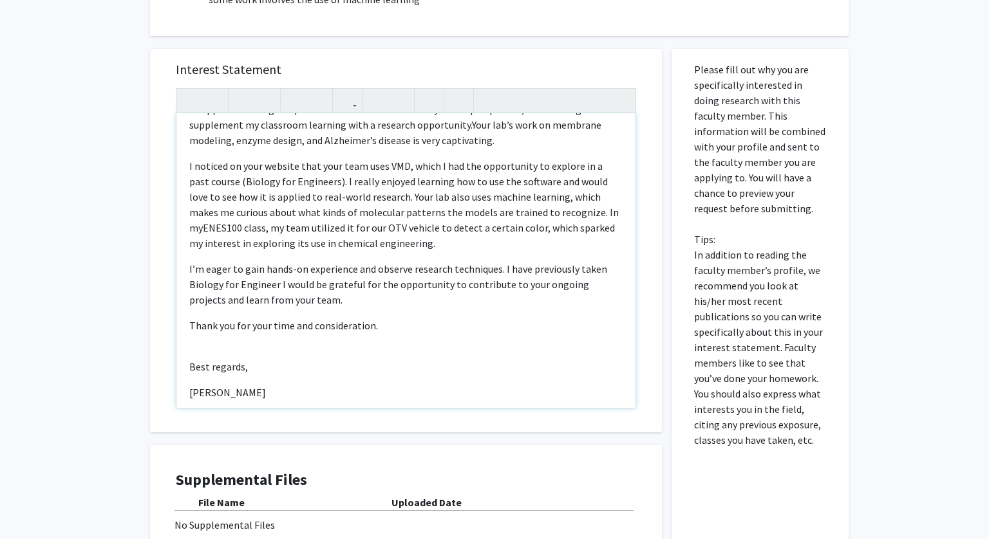
click at [223, 318] on p "I’m eager to gain hands-on experience and observe research techniques. I have p…" at bounding box center [405, 325] width 433 height 15
click at [294, 318] on p "I’m eager to gain hands-on experience and observe research techniques. I have p…" at bounding box center [405, 325] width 433 height 15
drag, startPoint x: 297, startPoint y: 285, endPoint x: 177, endPoint y: 283, distance: 120.4
click at [177, 283] on div "Hello, My name is Katie Kim, and I am a sophomore majoring in Chemical Engineer…" at bounding box center [405, 260] width 459 height 295
click at [431, 318] on p "I’m eager to gain hands-on experience and observe research techniques. I have p…" at bounding box center [405, 325] width 433 height 15
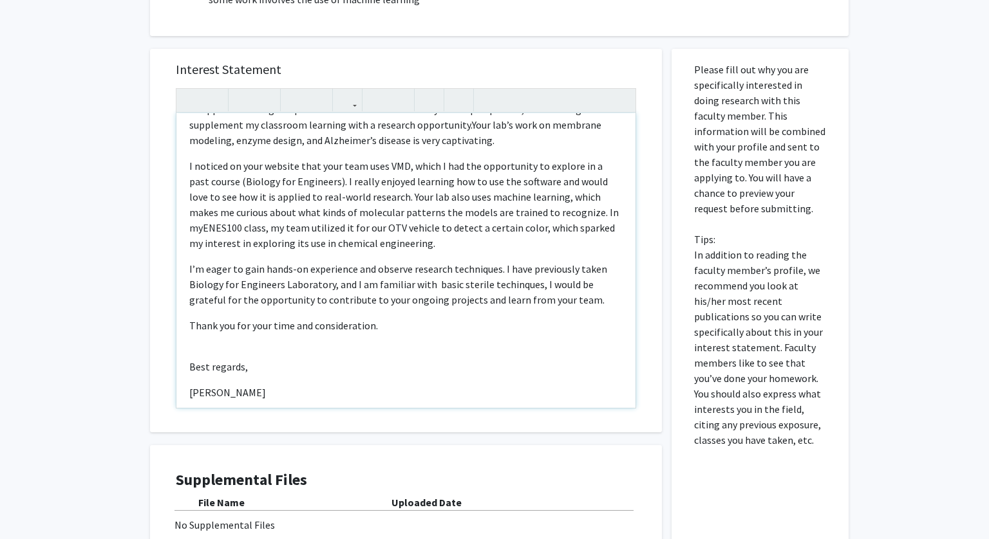
click at [440, 318] on p "I’m eager to gain hands-on experience and observe research techniques. I have p…" at bounding box center [405, 325] width 433 height 15
click at [498, 318] on p "I’m eager to gain hands-on experience and observe research techniques. I have p…" at bounding box center [405, 325] width 433 height 15
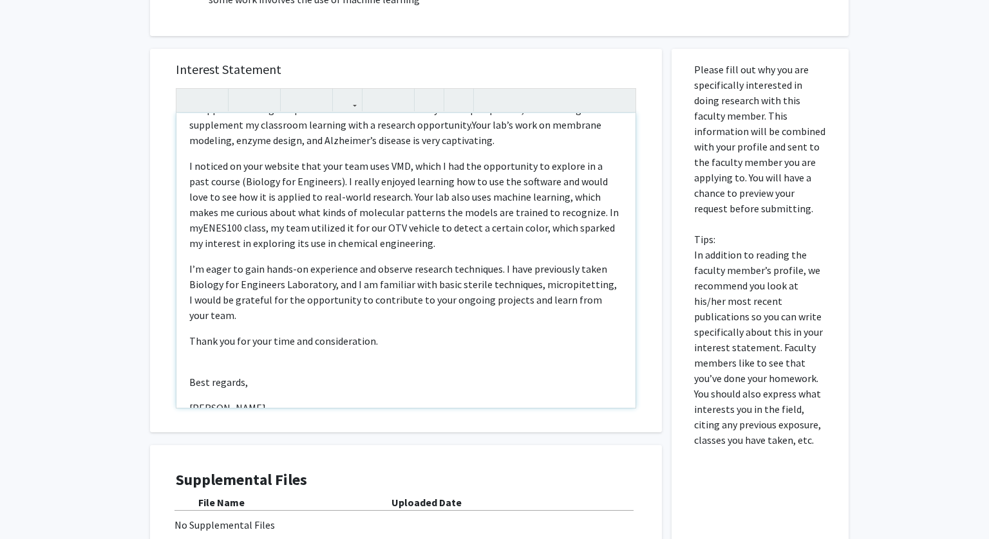
click at [584, 333] on p "I’m eager to gain hands-on experience and observe research techniques. I have p…" at bounding box center [405, 340] width 433 height 15
click at [601, 333] on p "I’m eager to gain hands-on experience and observe research techniques. I have p…" at bounding box center [405, 340] width 433 height 15
click at [570, 333] on p "I’m eager to gain hands-on experience and observe research techniques. I have p…" at bounding box center [405, 340] width 433 height 15
click at [573, 333] on p "I’m eager to gain hands-on experience and observe research techniques. I have p…" at bounding box center [405, 340] width 433 height 15
click at [597, 333] on p "I’m eager to gain hands-on experience and observe research techniques. I have p…" at bounding box center [405, 340] width 433 height 15
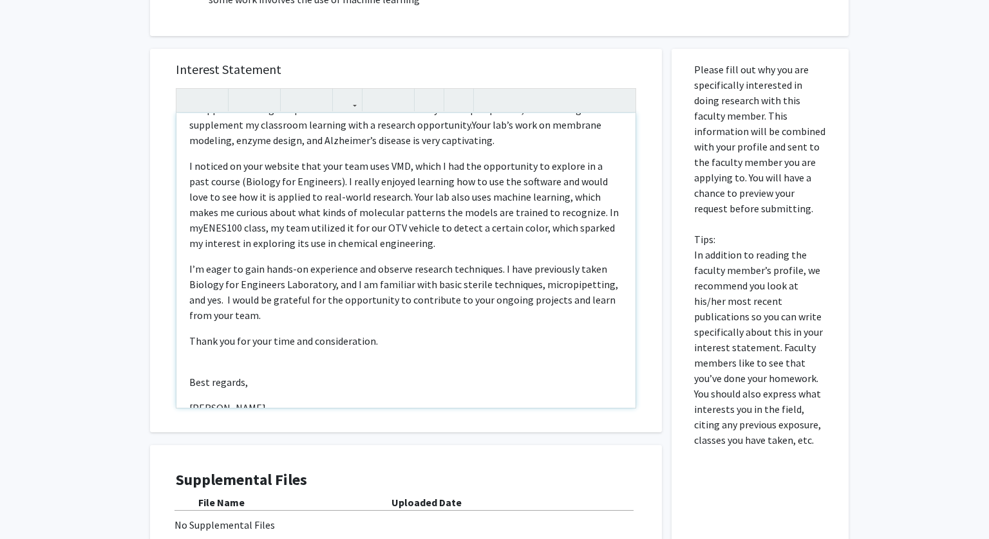
click at [563, 333] on p "I’m eager to gain hands-on experience and observe research techniques. I have p…" at bounding box center [405, 340] width 433 height 15
click at [203, 333] on p "I’m eager to gain hands-on experience and observe research techniques. I have p…" at bounding box center [405, 340] width 433 height 15
drag, startPoint x: 289, startPoint y: 316, endPoint x: 371, endPoint y: 322, distance: 82.0
click at [371, 333] on p "I’m eager to gain hands-on experience and observe research techniques. I have p…" at bounding box center [405, 340] width 433 height 15
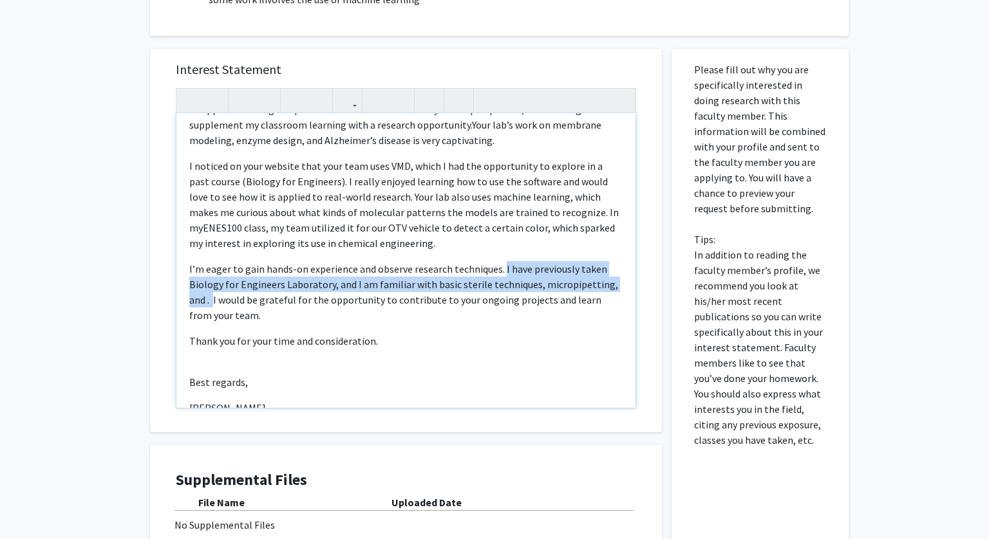
drag, startPoint x: 500, startPoint y: 263, endPoint x: 195, endPoint y: 295, distance: 306.7
click at [195, 333] on p "I’m eager to gain hands-on experience and observe research techniques. I have p…" at bounding box center [405, 340] width 433 height 15
copy p "I have previously taken Biology for Engineers Laboratory, and I am familiar wit…"
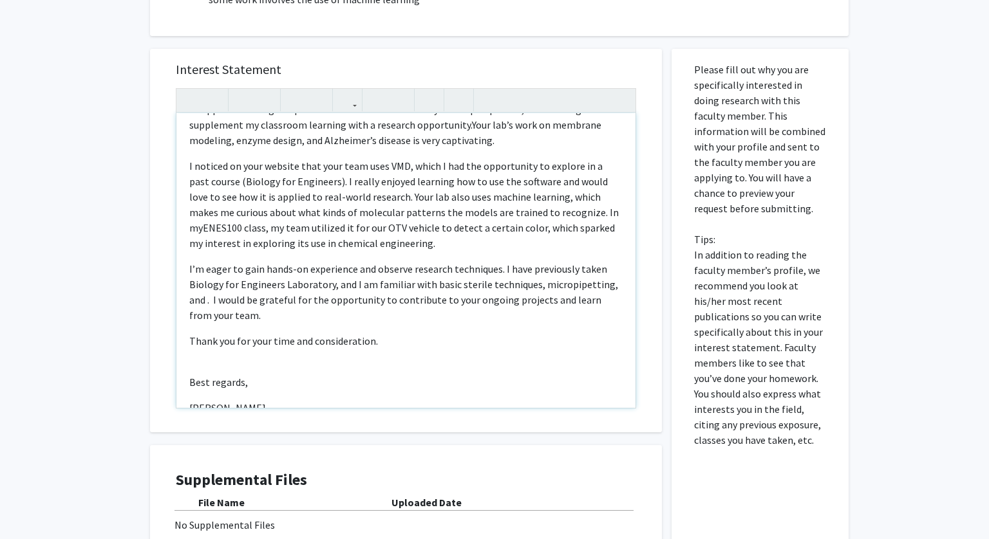
click at [487, 333] on p "I’m eager to gain hands-on experience and observe research techniques. I have p…" at bounding box center [405, 340] width 433 height 15
click at [189, 333] on p "I’m eager to gain hands-on experience and observe research techniques. I have p…" at bounding box center [405, 340] width 433 height 15
click at [206, 333] on p "I’m eager to gain hands-on experience and observe research techniques. I have p…" at bounding box center [405, 340] width 433 height 15
click at [191, 333] on p "I’m eager to gain hands-on experience and observe research techniques. I have p…" at bounding box center [405, 340] width 433 height 15
click at [402, 333] on p "I’m eager to gain hands-on experience and observe research techniques. I have p…" at bounding box center [405, 340] width 433 height 15
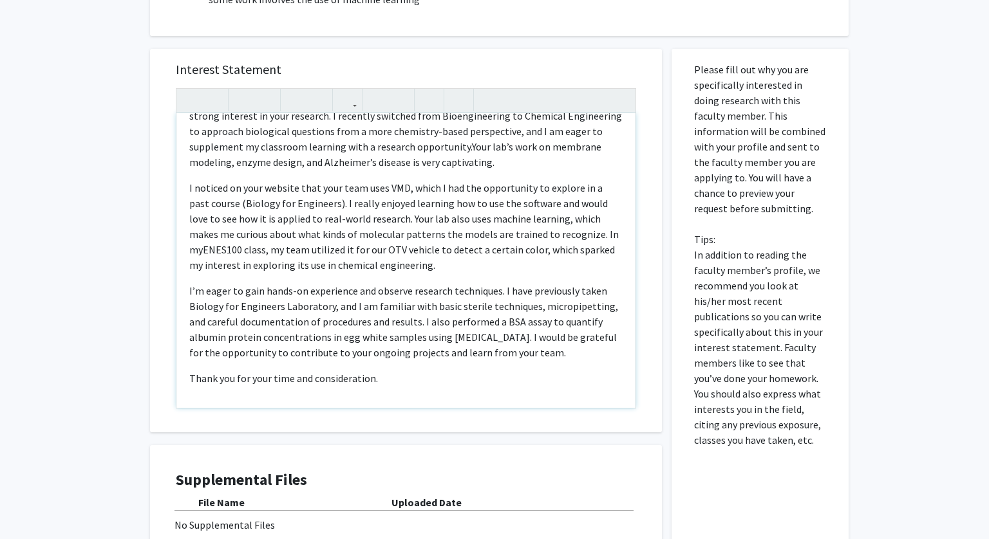
scroll to position [47, 0]
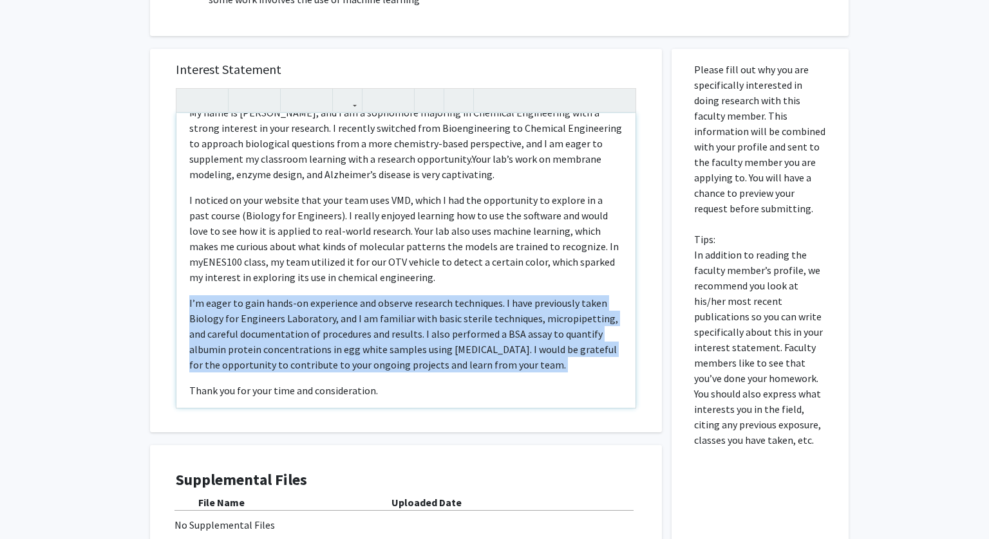
drag, startPoint x: 542, startPoint y: 374, endPoint x: 198, endPoint y: 292, distance: 353.3
click at [198, 292] on div "Hello, My name is Katie Kim, and I am a sophomore majoring in Chemical Engineer…" at bounding box center [405, 260] width 459 height 295
copy p "I’m eager to gain hands-on experience and observe research techniques. I have p…"
click at [523, 383] on p "I’m eager to gain hands-on experience and observe research techniques. I have p…" at bounding box center [405, 390] width 433 height 15
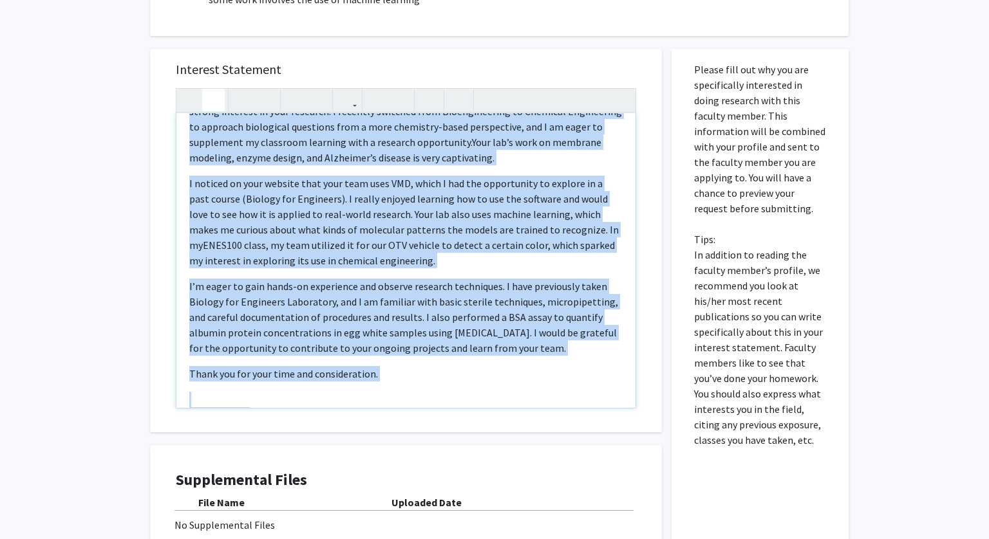
scroll to position [0, 0]
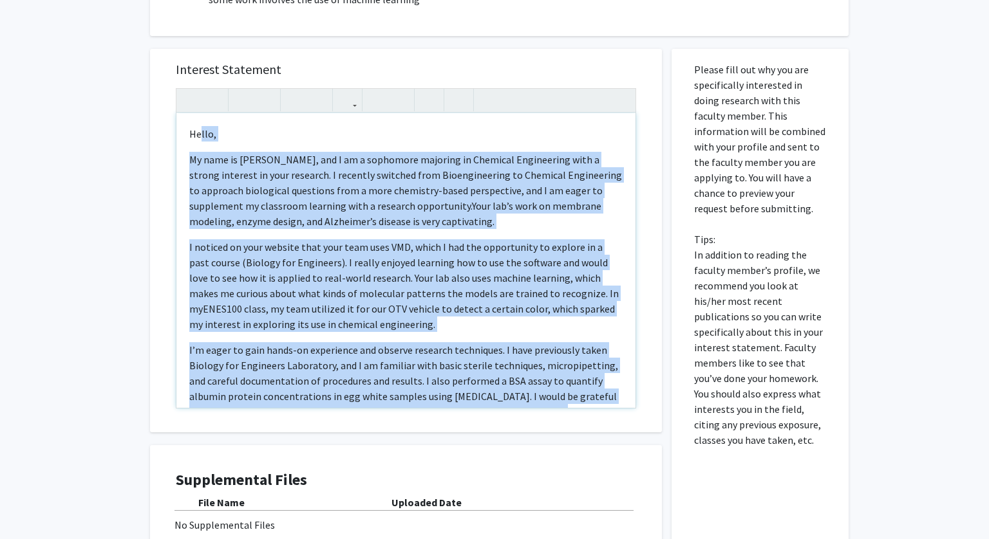
drag, startPoint x: 255, startPoint y: 377, endPoint x: 201, endPoint y: 127, distance: 256.2
click at [201, 127] on div "Hello, My name is Katie Kim, and I am a sophomore majoring in Chemical Engineer…" at bounding box center [405, 260] width 459 height 295
copy div "llo, My name is Katie Kim, and I am a sophomore majoring in Chemical Engineerin…"
click at [420, 211] on span "Your lab’s work on membrane modeling, enzyme design, and Alzheimer’s disease is…" at bounding box center [395, 214] width 412 height 28
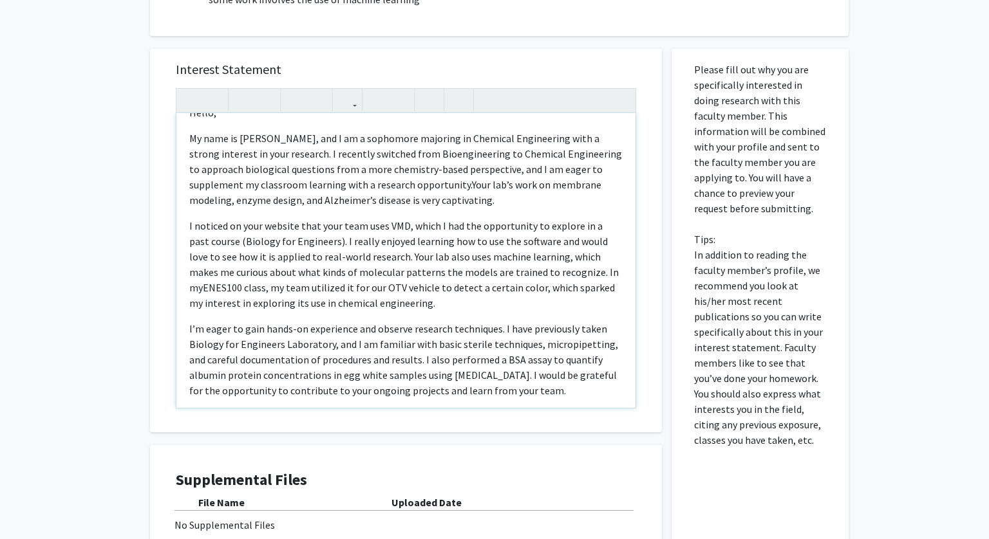
scroll to position [20, 0]
click at [524, 220] on p "My name is Katie Kim, and I am a sophomore majoring in Chemical Engineering wit…" at bounding box center [405, 266] width 433 height 93
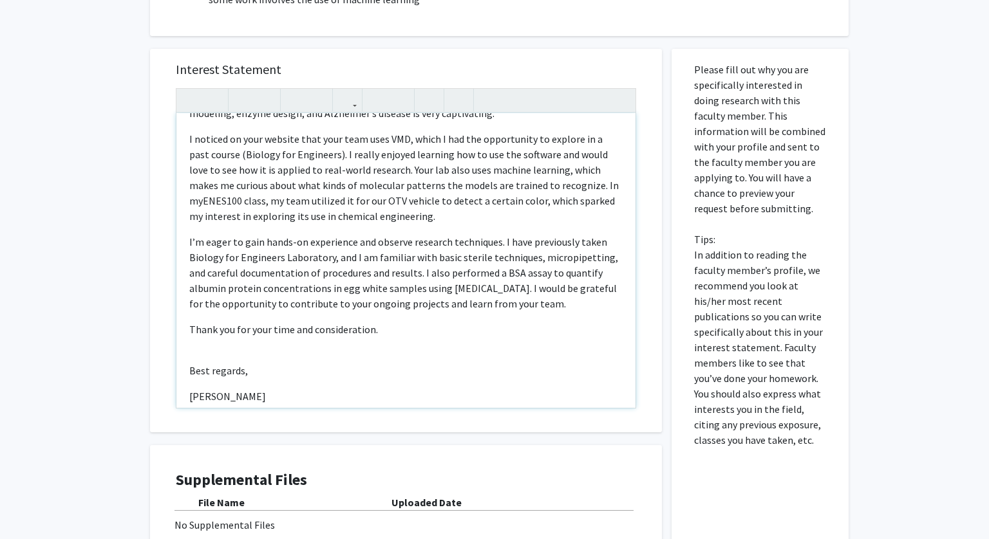
scroll to position [110, 0]
click at [252, 320] on p "I’m eager to gain hands-on experience and observe research techniques. I have p…" at bounding box center [405, 327] width 433 height 15
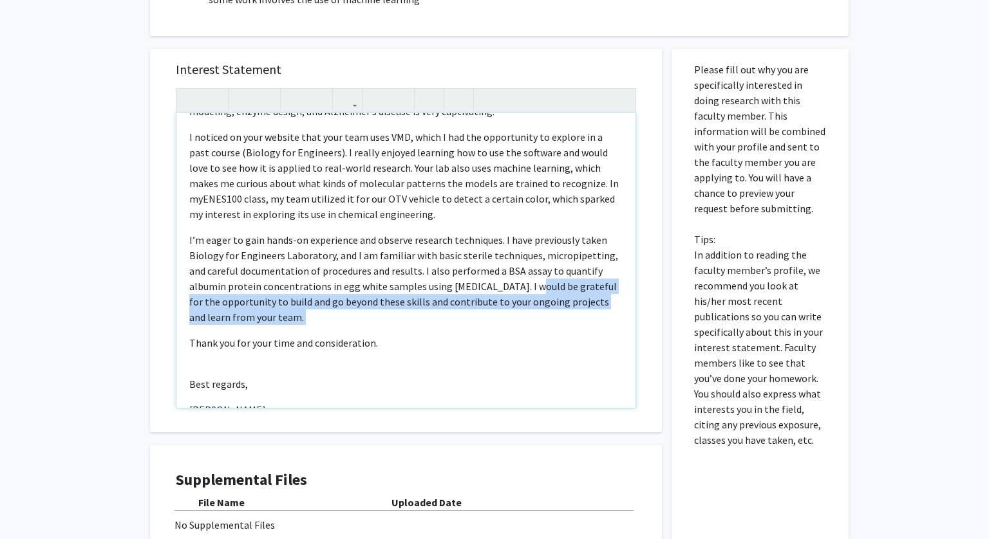
drag, startPoint x: 516, startPoint y: 326, endPoint x: 494, endPoint y: 290, distance: 41.8
click at [494, 290] on div "Hello, My name is Katie Kim, and I am a sophomore majoring in Chemical Engineer…" at bounding box center [405, 260] width 459 height 295
copy p "I would be grateful for the opportunity to build and go beyond these skills and…"
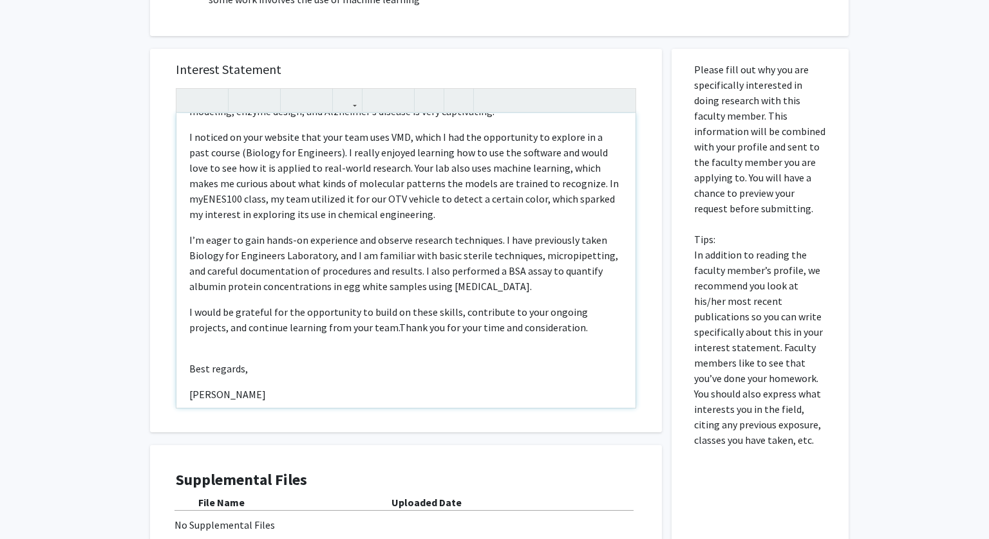
click at [189, 315] on p "I would be grateful for the opportunity to build on these skills, contribute to…" at bounding box center [405, 319] width 433 height 31
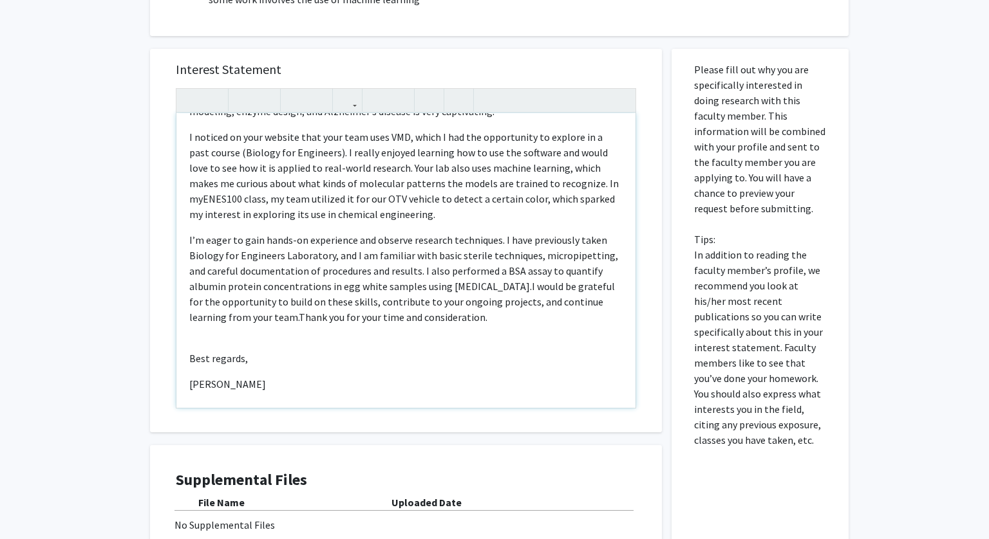
click at [236, 318] on span "I would be grateful for the opportunity to build on these skills, contribute to…" at bounding box center [401, 302] width 425 height 44
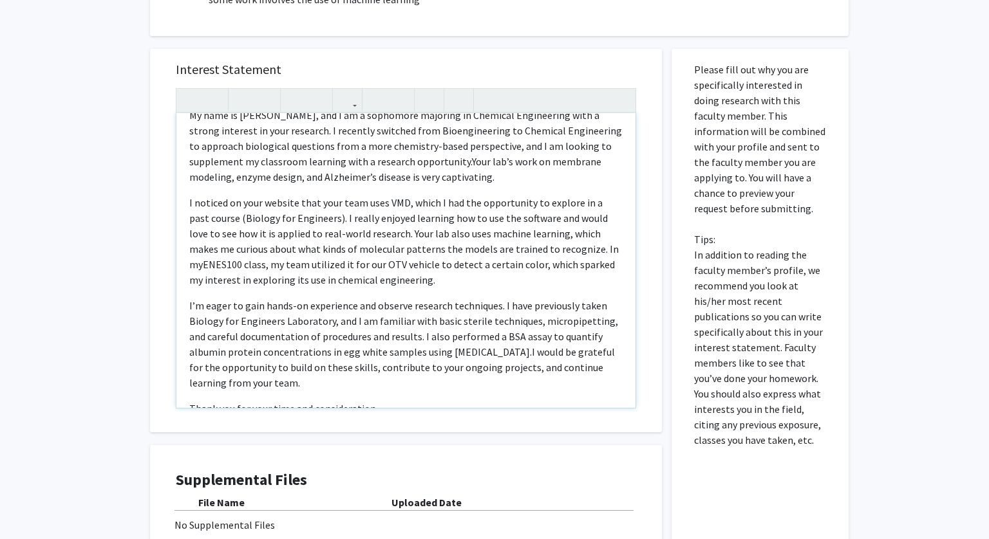
scroll to position [43, 0]
drag, startPoint x: 534, startPoint y: 322, endPoint x: 597, endPoint y: 323, distance: 63.1
click at [597, 402] on p "I’m eager to gain hands-on experience and observe research techniques. I have p…" at bounding box center [405, 409] width 433 height 15
click at [548, 354] on span "I would be grateful for the opportunity to build on these skills, contribute to…" at bounding box center [401, 369] width 425 height 44
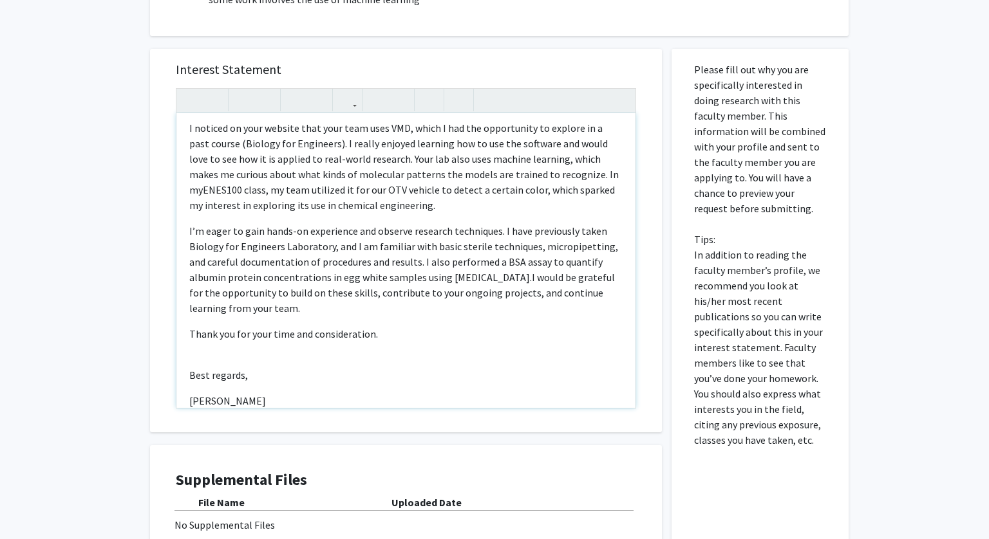
scroll to position [120, 0]
click at [492, 277] on span "I would be grateful for the opportunity to build on these skills, contribute to…" at bounding box center [401, 292] width 425 height 44
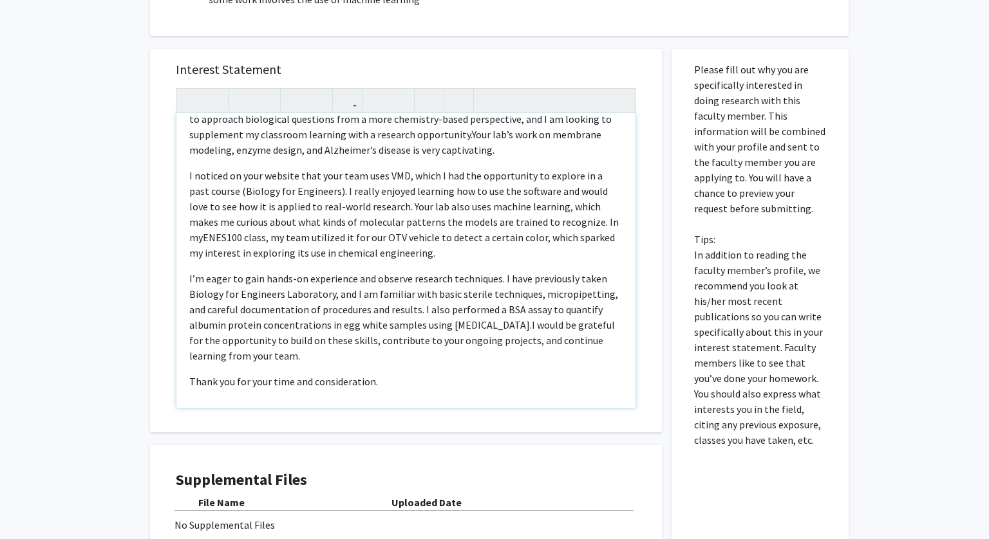
scroll to position [73, 0]
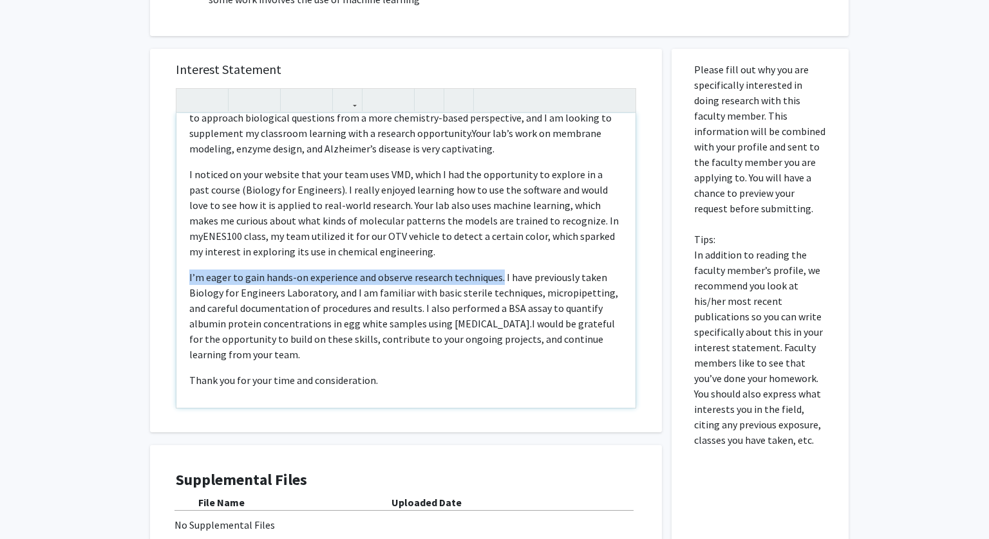
drag, startPoint x: 189, startPoint y: 277, endPoint x: 498, endPoint y: 271, distance: 309.0
click at [498, 271] on div "Hello, My name is Katie Kim, and I am a sophomore majoring in Chemical Engineer…" at bounding box center [405, 260] width 459 height 295
copy p "I’m eager to gain hands-on experience and observe research techniques."
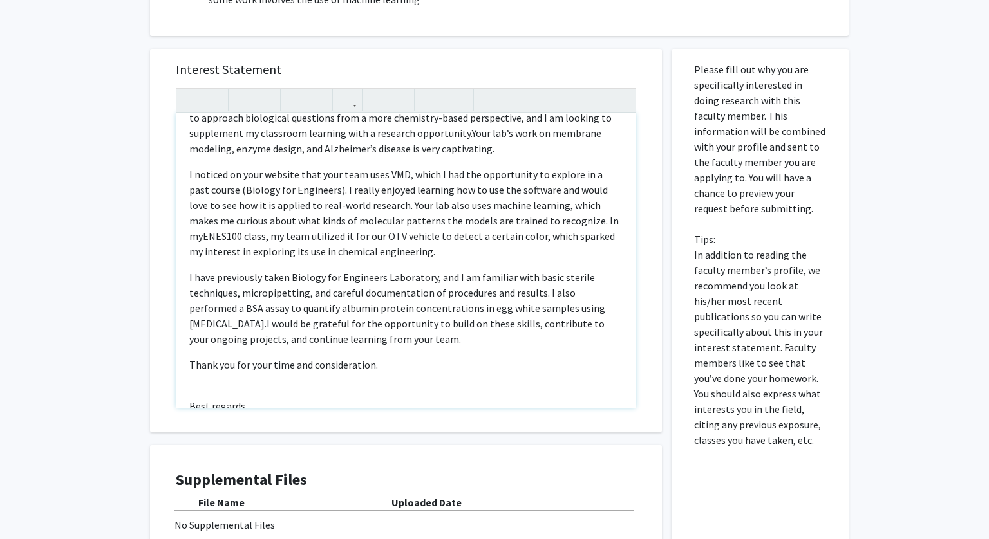
click at [277, 325] on span "I would be grateful for the opportunity to build on these skills, contribute to…" at bounding box center [396, 331] width 415 height 28
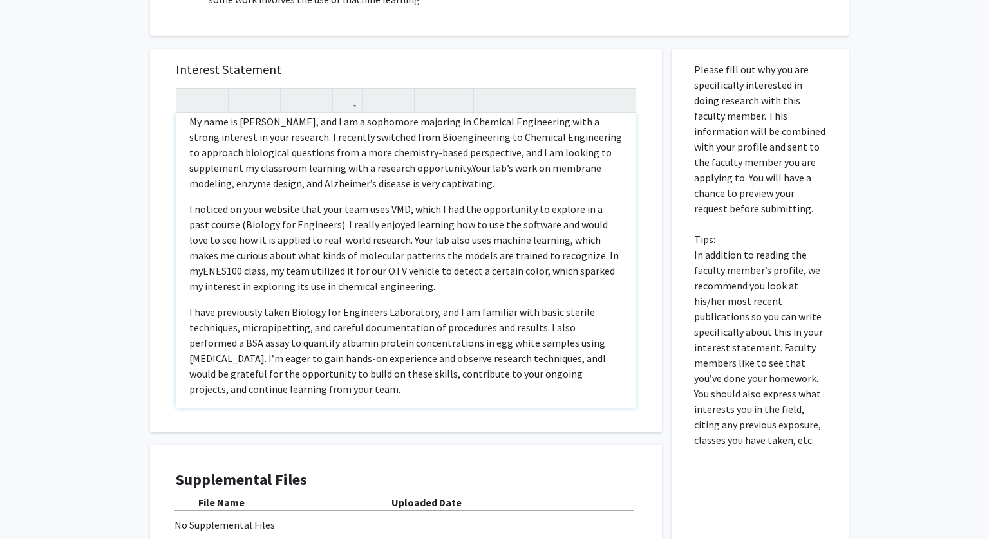
scroll to position [40, 0]
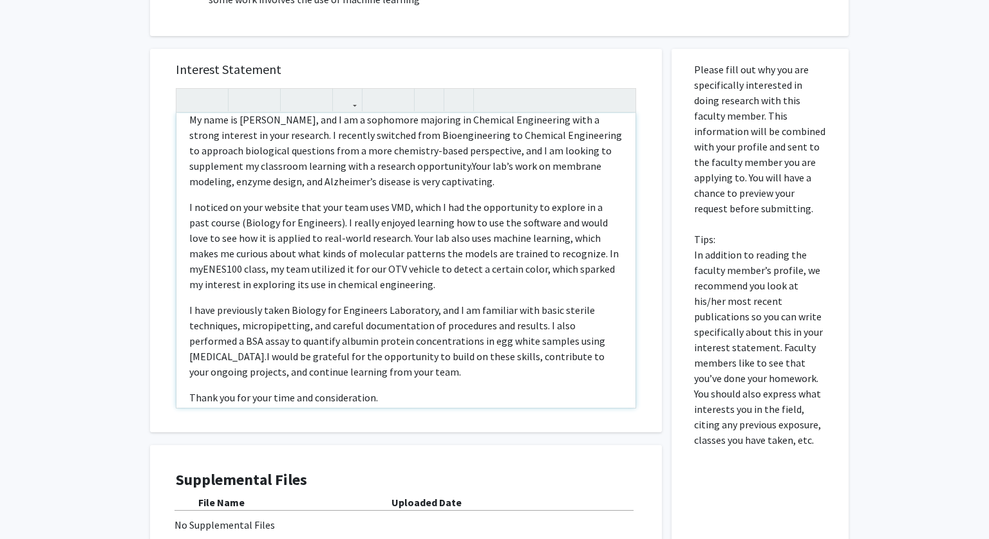
click at [461, 200] on p "My name is Katie Kim, and I am a sophomore majoring in Chemical Engineering wit…" at bounding box center [405, 246] width 433 height 93
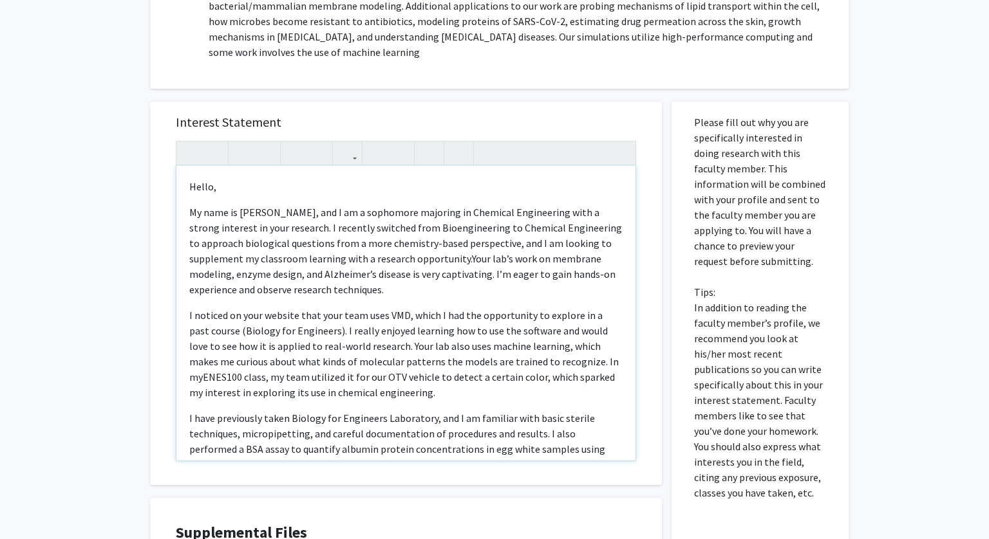
scroll to position [380, 0]
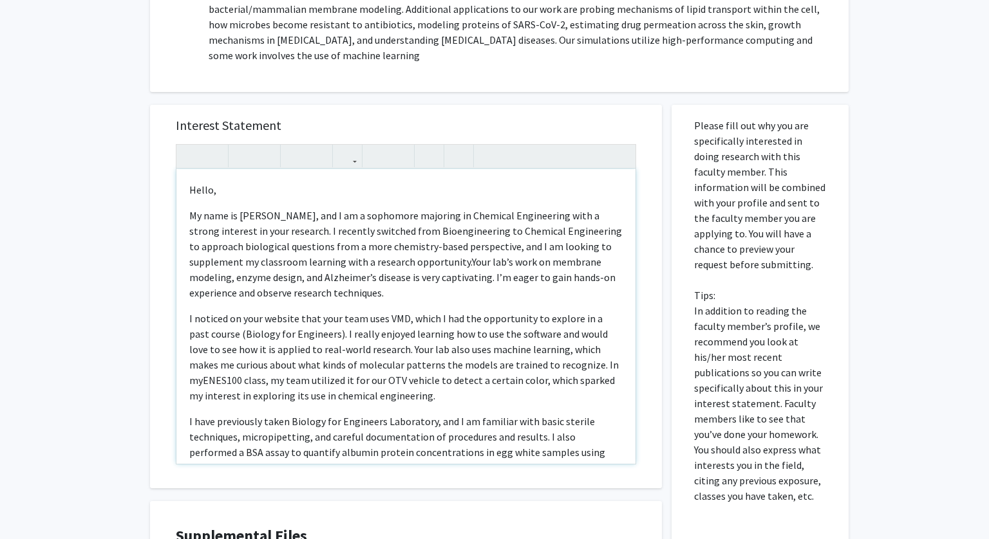
click at [409, 278] on span "Your lab’s work on membrane modeling, enzyme design, and Alzheimer’s disease is…" at bounding box center [402, 278] width 426 height 44
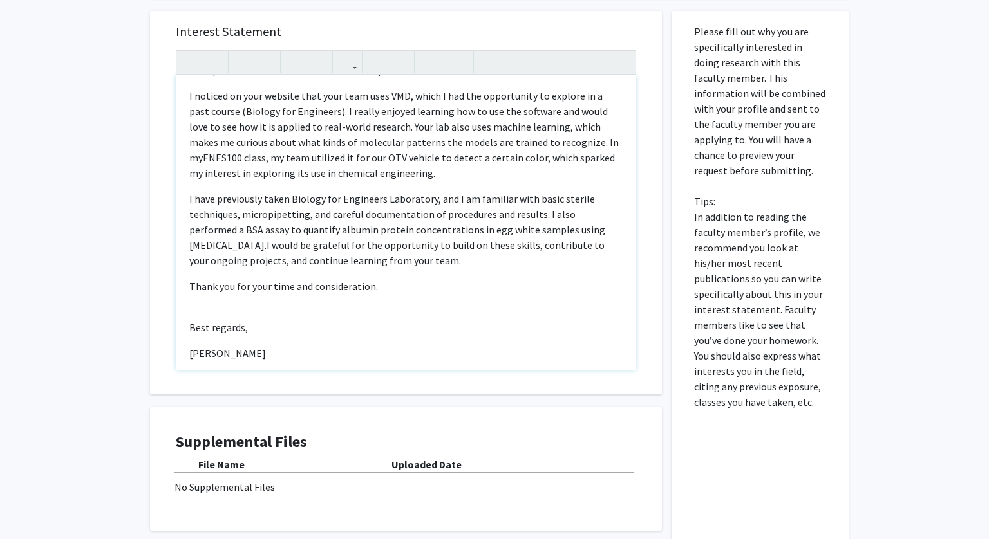
scroll to position [130, 0]
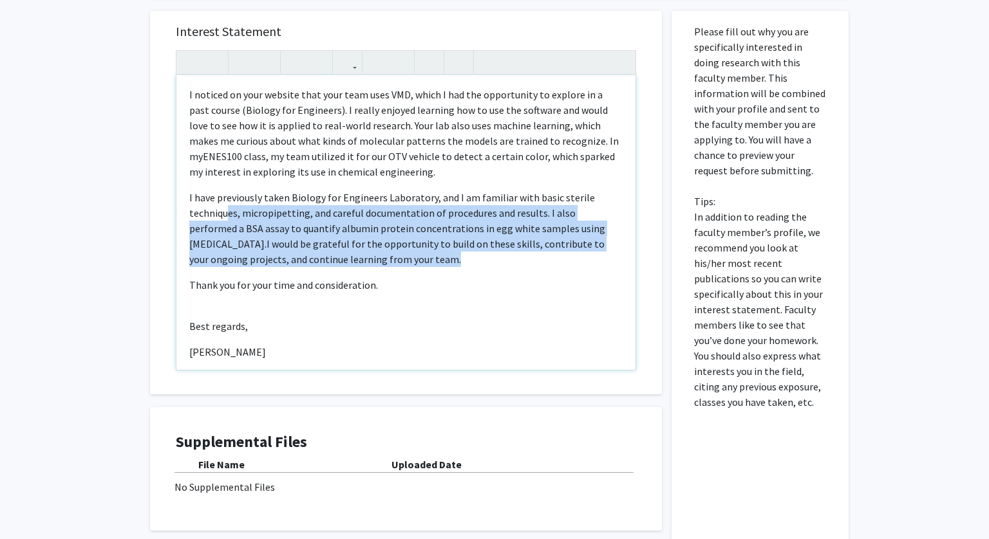
drag, startPoint x: 393, startPoint y: 294, endPoint x: 238, endPoint y: 215, distance: 174.5
click at [235, 215] on div "Hello, My name is Katie Kim, and I am a sophomore majoring in Chemical Engineer…" at bounding box center [405, 222] width 459 height 295
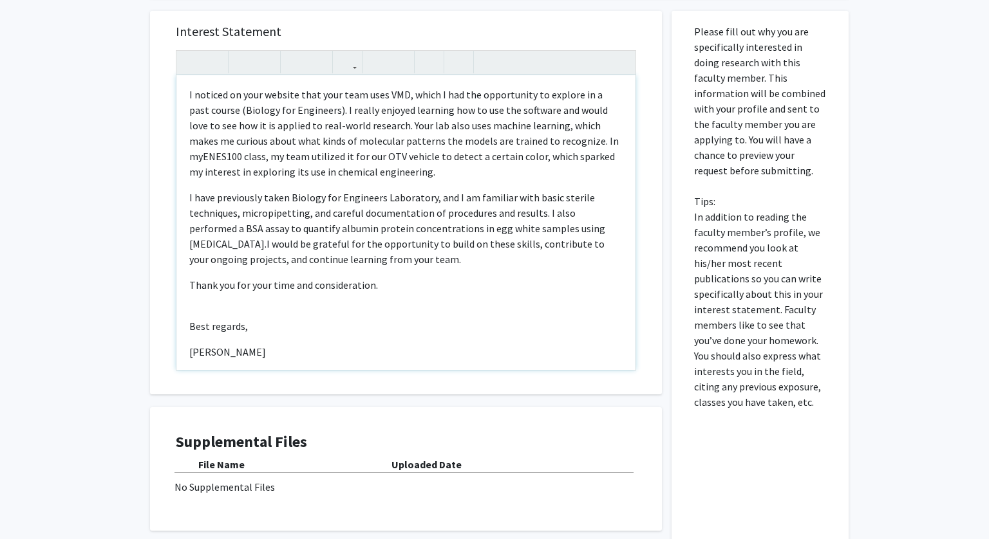
click at [389, 277] on p "I have previously taken Biology for Engineers Laboratory, and I am familiar wit…" at bounding box center [405, 284] width 433 height 15
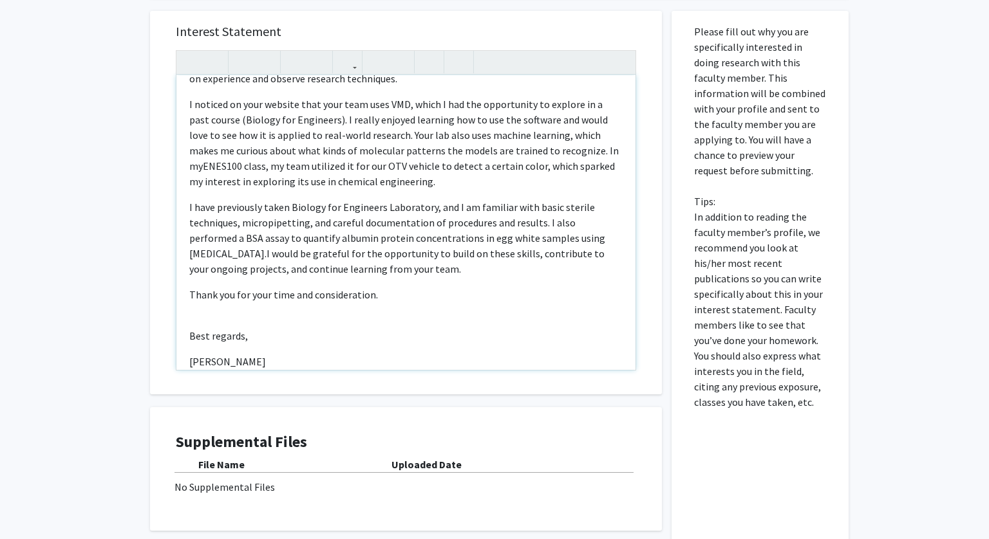
scroll to position [129, 0]
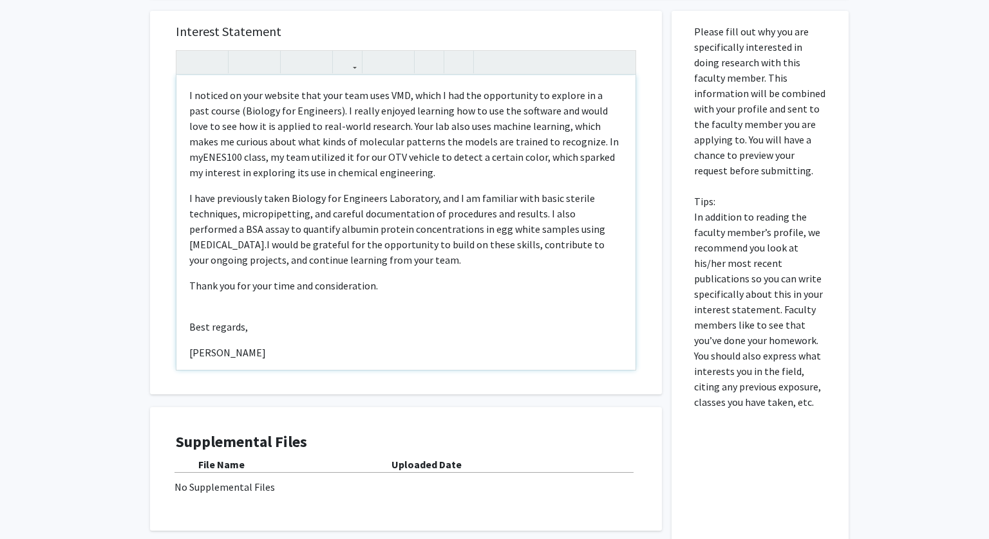
click at [389, 278] on p "I have previously taken Biology for Engineers Laboratory, and I am familiar wit…" at bounding box center [405, 285] width 433 height 15
click at [368, 274] on div "Hello, My name is Katie Kim, and I am a sophomore majoring in Chemical Engineer…" at bounding box center [405, 222] width 459 height 295
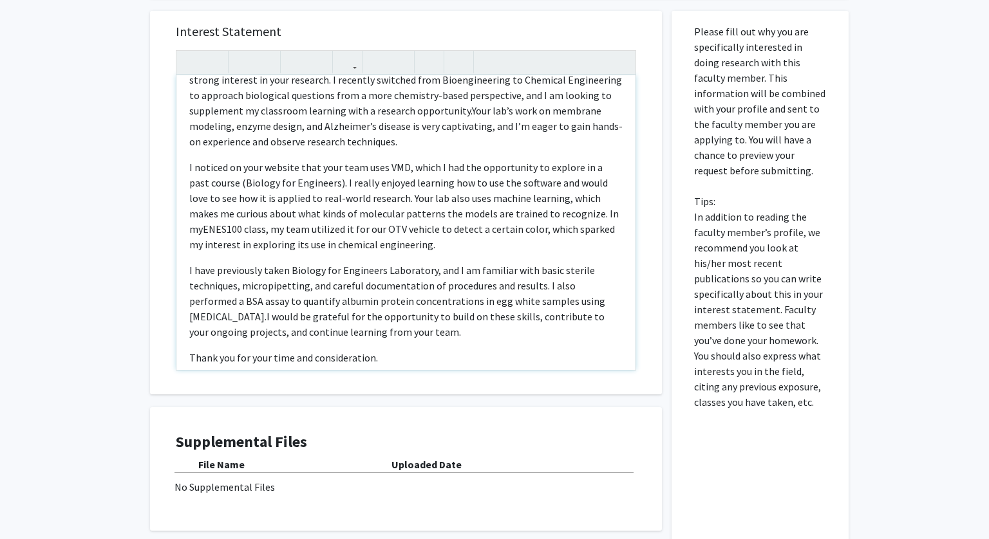
scroll to position [45, 0]
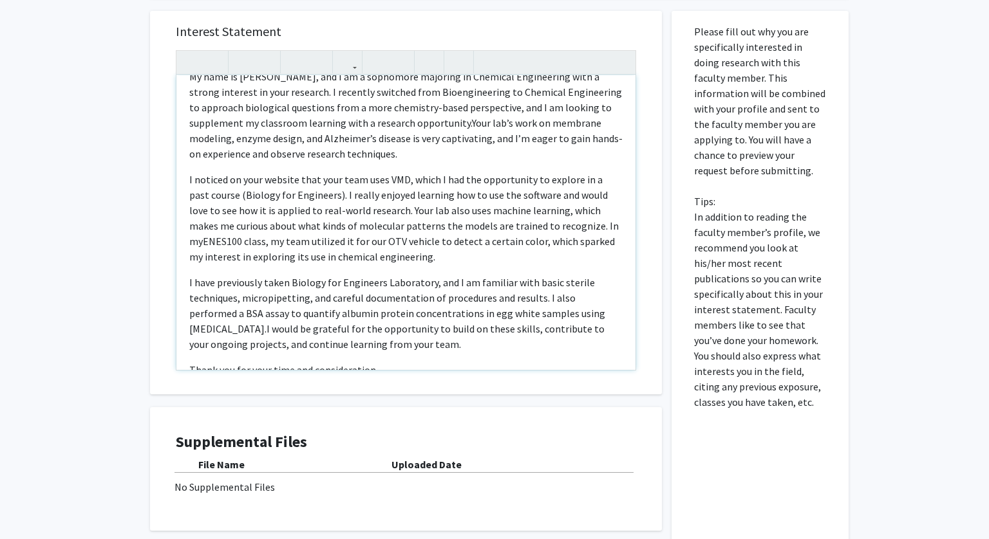
click at [463, 362] on p "I have previously taken Biology for Engineers Laboratory, and I am familiar wit…" at bounding box center [405, 369] width 433 height 15
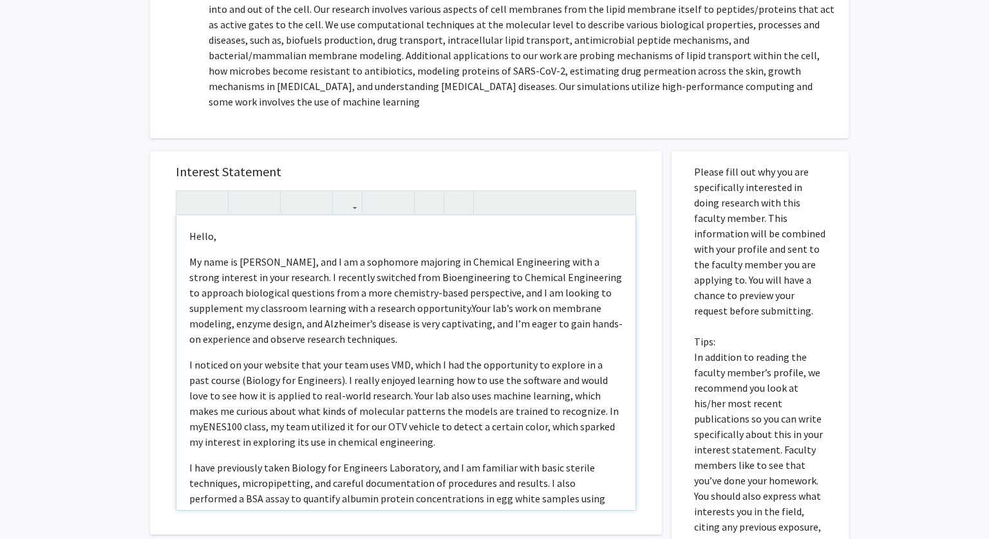
scroll to position [332, 0]
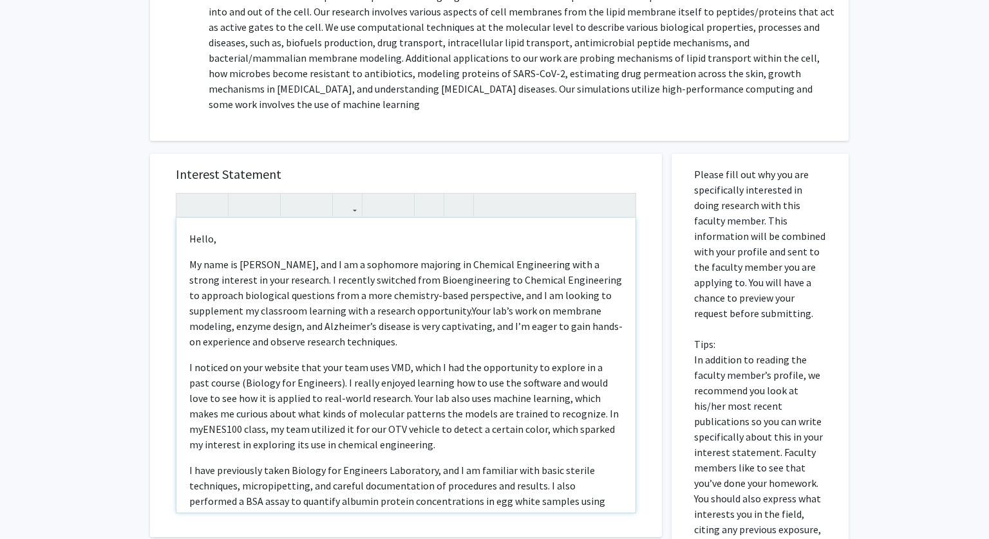
click at [335, 330] on span "Your lab’s work on membrane modeling, enzyme design, and Alzheimer’s disease is…" at bounding box center [405, 326] width 433 height 44
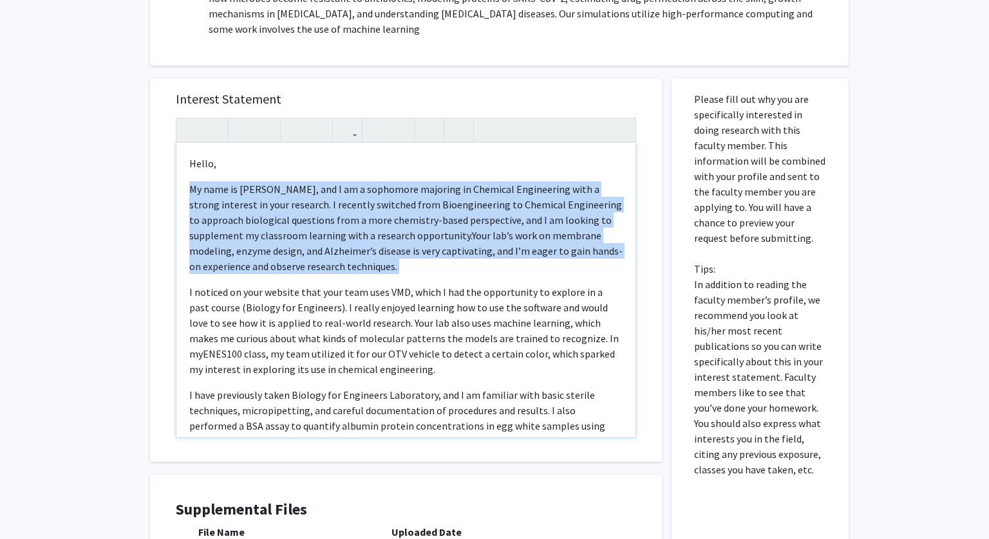
scroll to position [143, 0]
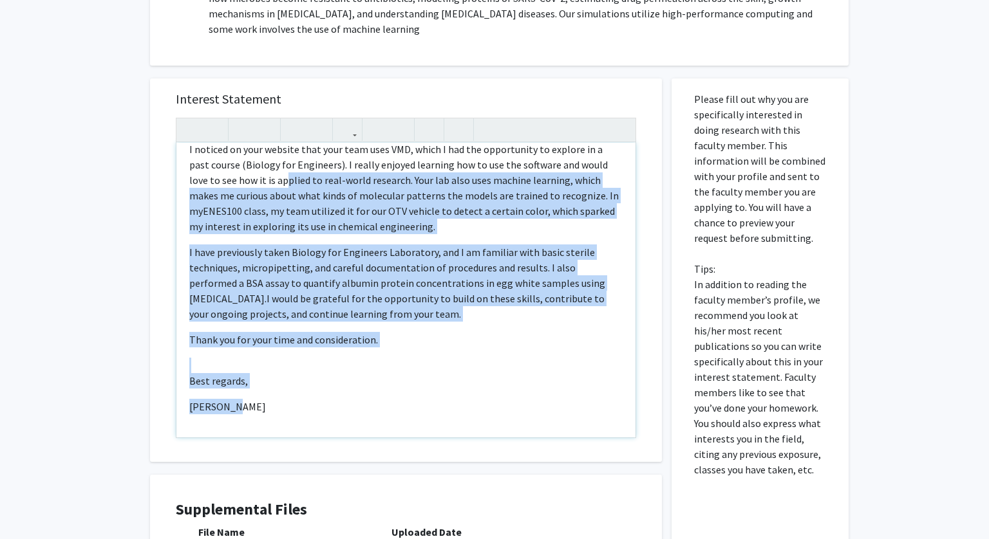
drag, startPoint x: 259, startPoint y: 399, endPoint x: 249, endPoint y: 174, distance: 224.9
click at [249, 174] on div "Hello, My name is Katie Kim, and I am a sophomore majoring in Chemical Engineer…" at bounding box center [405, 290] width 459 height 295
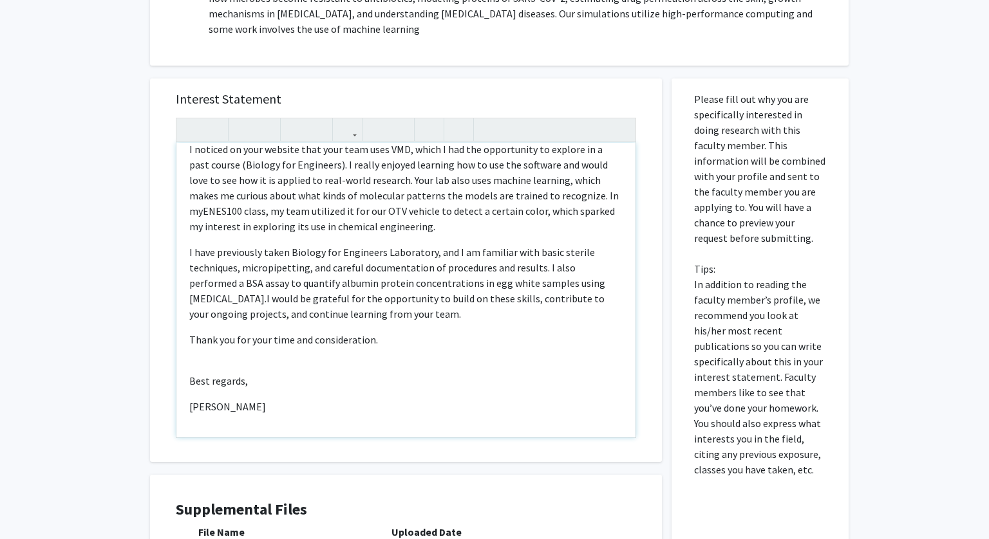
click at [286, 301] on span "I would be grateful for the opportunity to build on these skills, contribute to…" at bounding box center [396, 306] width 415 height 28
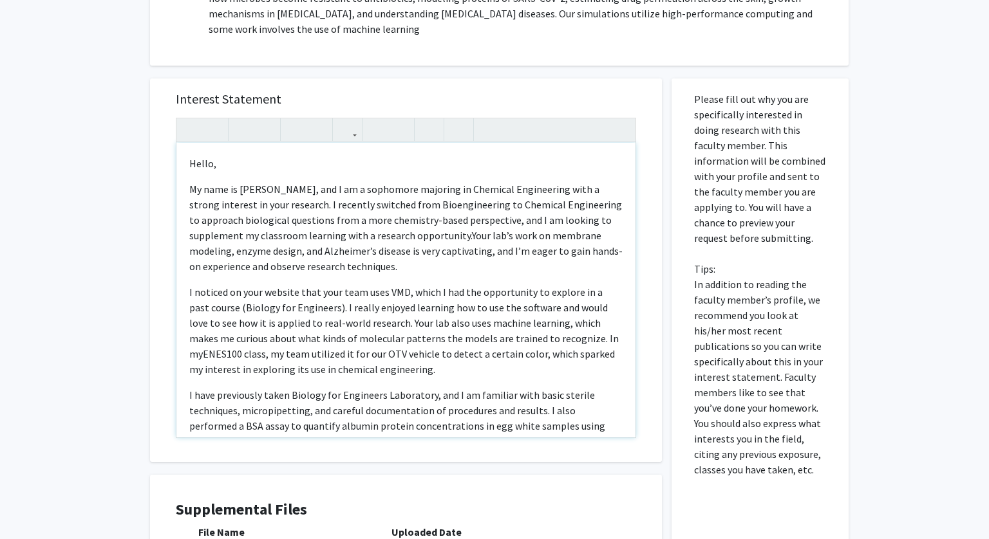
click at [261, 285] on p "My name is Katie Kim, and I am a sophomore majoring in Chemical Engineering wit…" at bounding box center [405, 331] width 433 height 93
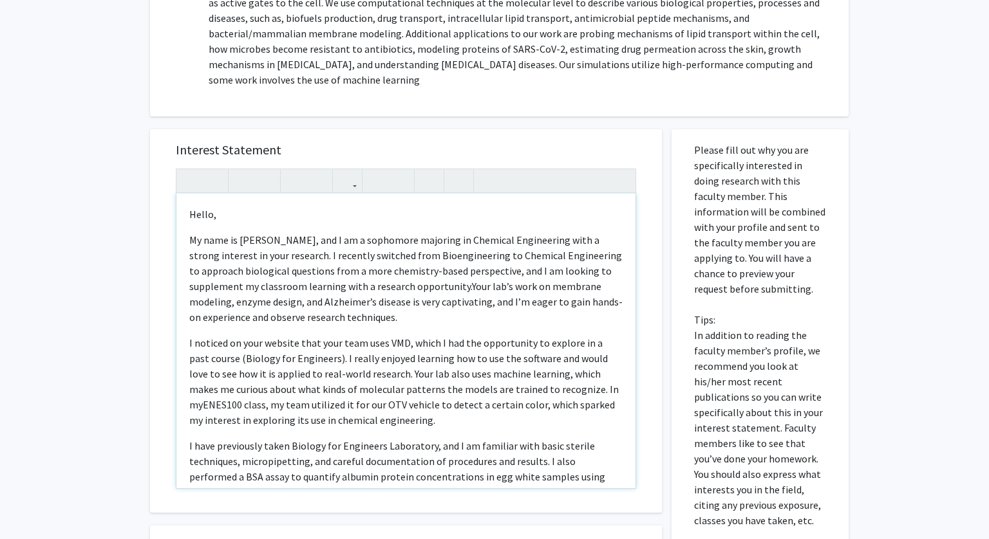
scroll to position [365, 0]
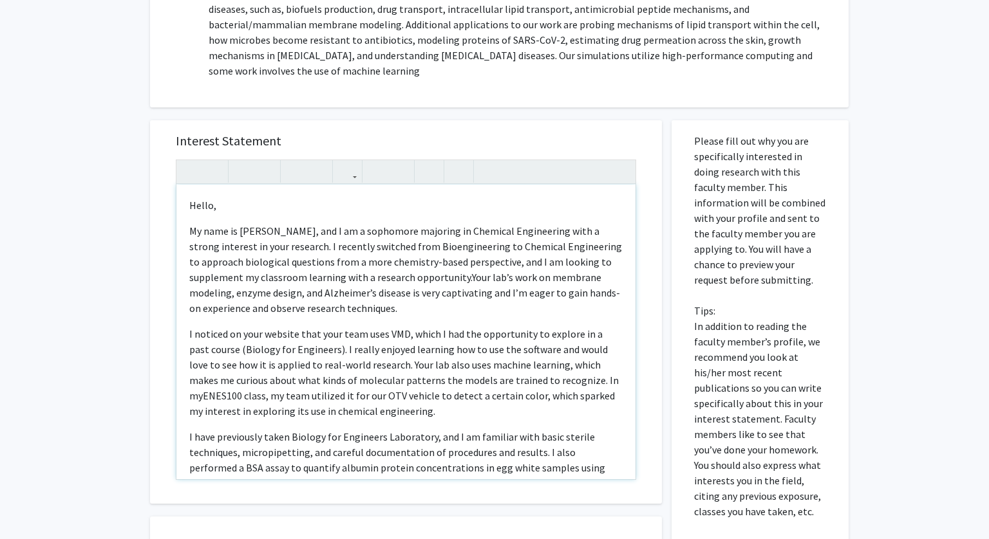
click at [349, 326] on p "My name is Katie Kim, and I am a sophomore majoring in Chemical Engineering wit…" at bounding box center [405, 372] width 433 height 93
click at [309, 326] on p "My name is Katie Kim, and I am a sophomore majoring in Chemical Engineering wit…" at bounding box center [405, 372] width 433 height 93
click at [195, 200] on p "Hello," at bounding box center [405, 205] width 433 height 15
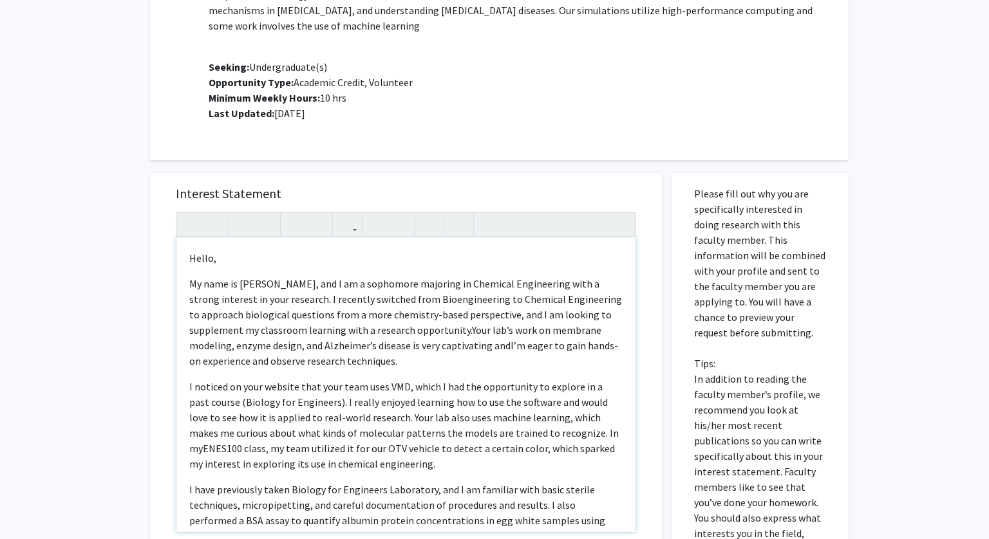
scroll to position [318, 0]
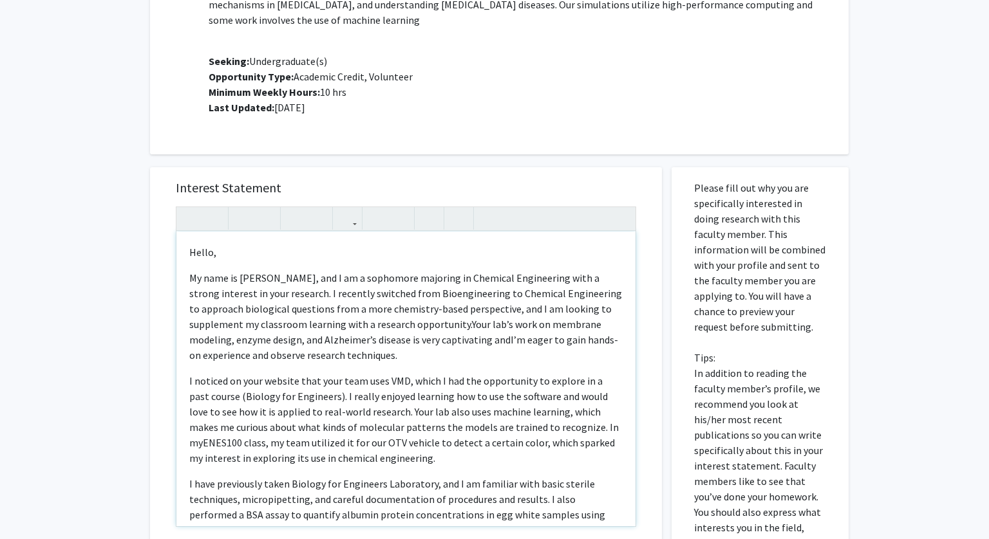
click at [191, 373] on p "My name is Katie Kim, and I am a sophomore majoring in Chemical Engineering wit…" at bounding box center [405, 419] width 433 height 93
click at [190, 373] on p "My name is Katie Kim, and I am a sophomore majoring in Chemical Engineering wit…" at bounding box center [405, 419] width 433 height 93
click at [191, 373] on p "My name is Katie Kim, and I am a sophomore majoring in Chemical Engineering wit…" at bounding box center [405, 419] width 433 height 93
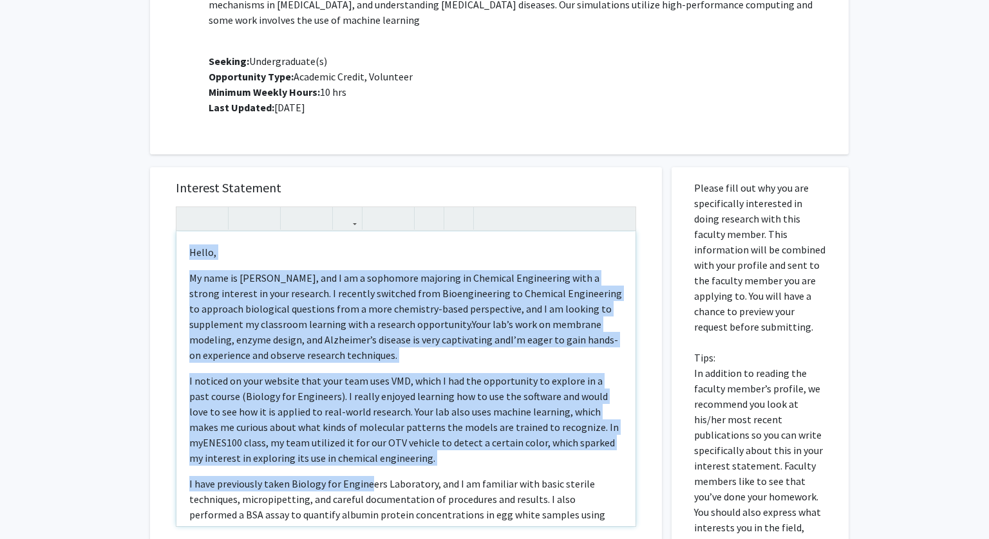
drag, startPoint x: 187, startPoint y: 249, endPoint x: 369, endPoint y: 485, distance: 298.3
click at [369, 485] on div "Hello, My name is Katie Kim, and I am a sophomore majoring in Chemical Engineer…" at bounding box center [405, 379] width 459 height 295
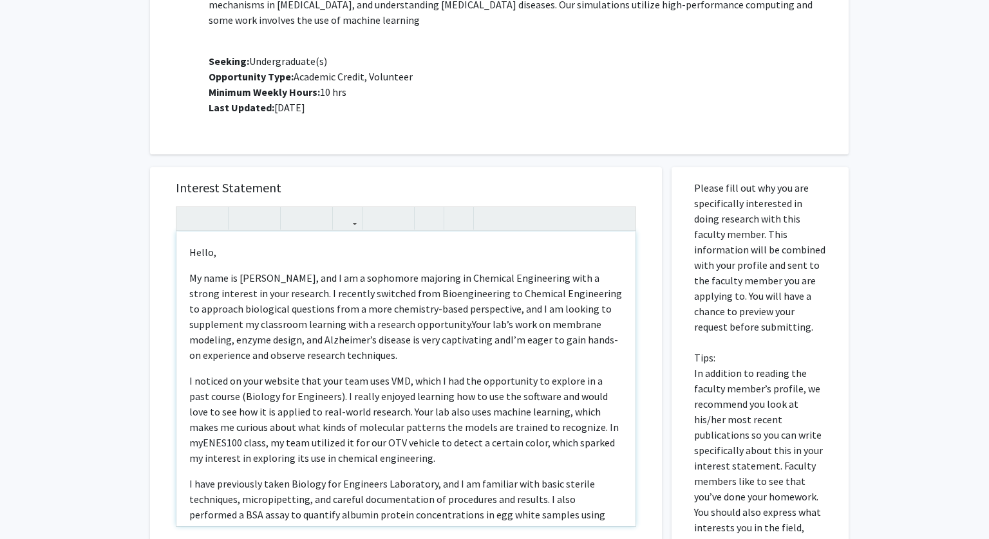
click at [415, 336] on span "Your lab’s work on membrane modeling, enzyme design, and Alzheimer’s disease is…" at bounding box center [403, 340] width 429 height 44
click at [414, 339] on span "Your lab’s work on membrane modeling, enzyme design, and Alzheimer’s disease is…" at bounding box center [404, 340] width 431 height 44
type textarea "<p>Hello,</p><p>My name is Katie Kim, and I am a sophomore majoring in Chemical…"
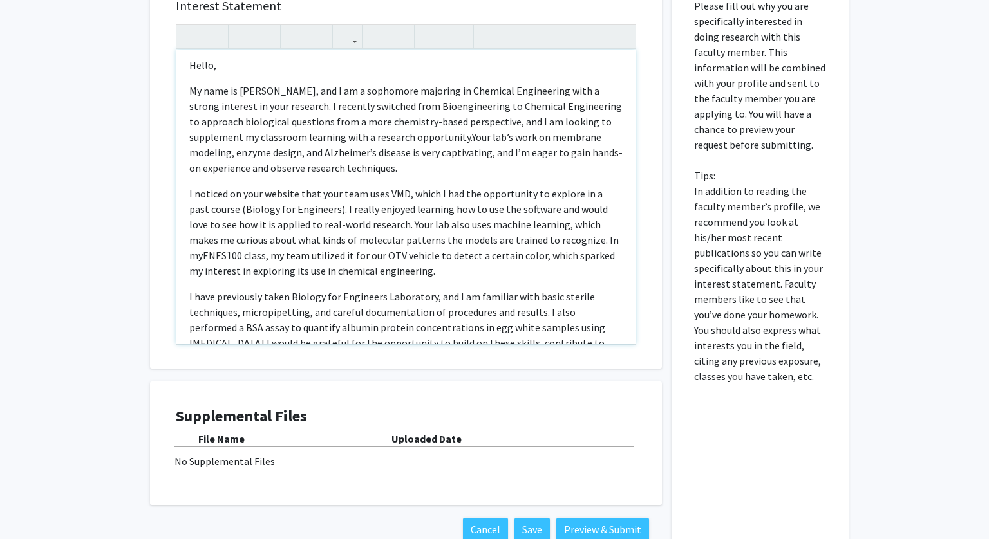
scroll to position [0, 0]
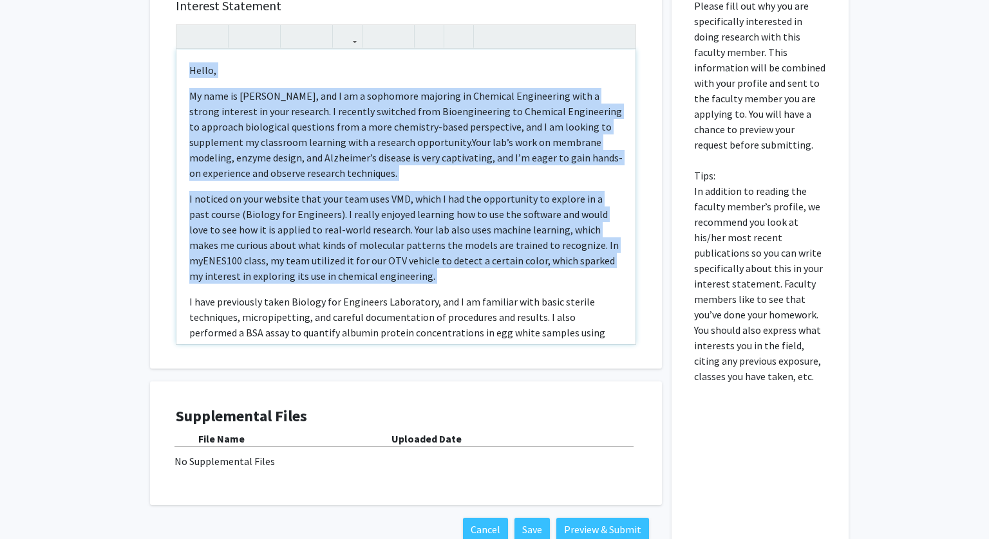
drag, startPoint x: 187, startPoint y: 67, endPoint x: 372, endPoint y: 292, distance: 291.8
click at [372, 293] on div "Hello, My name is Katie Kim, and I am a sophomore majoring in Chemical Engineer…" at bounding box center [405, 197] width 459 height 295
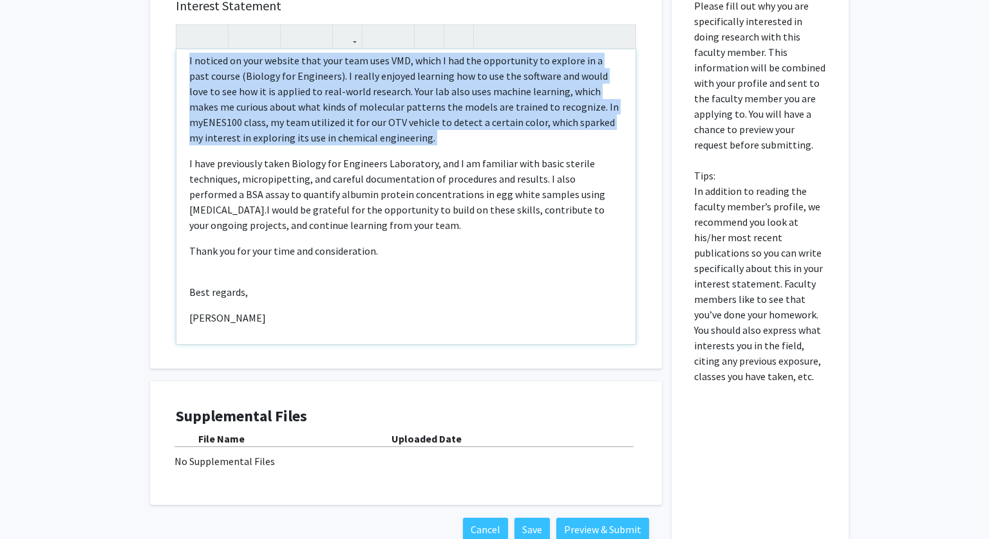
scroll to position [143, 0]
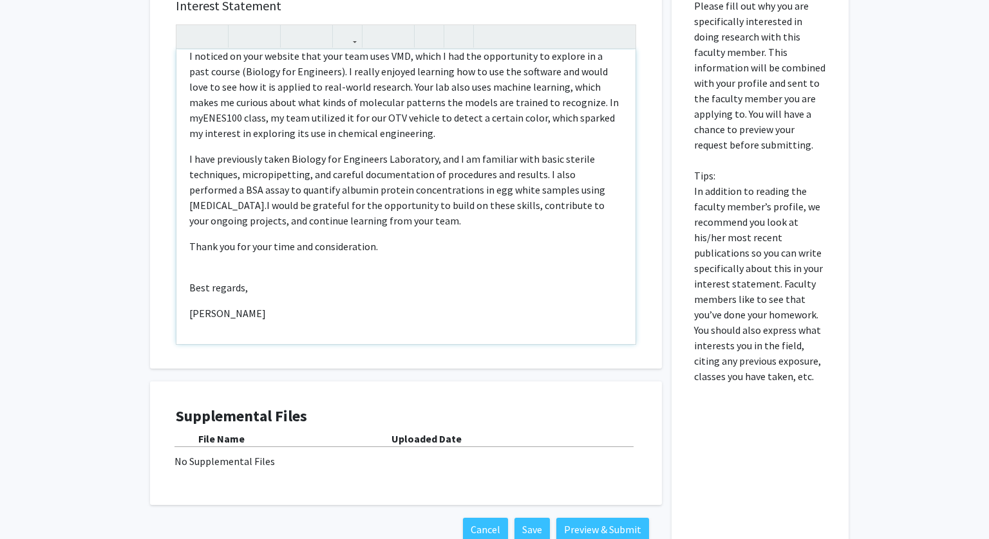
click at [579, 306] on p "Best regards," at bounding box center [405, 313] width 433 height 15
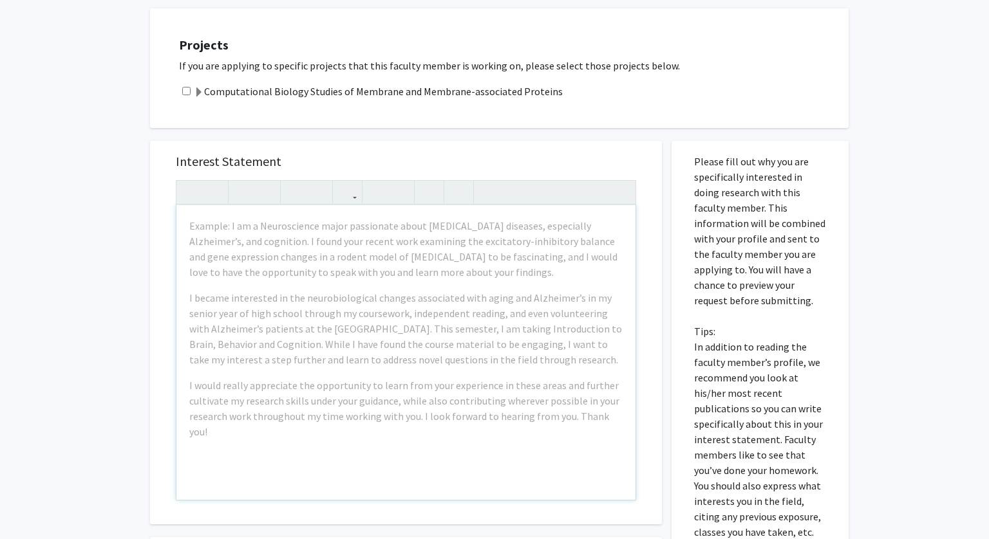
scroll to position [214, 0]
click at [189, 93] on input "checkbox" at bounding box center [186, 93] width 8 height 8
click at [183, 91] on input "checkbox" at bounding box center [186, 93] width 8 height 8
checkbox input "false"
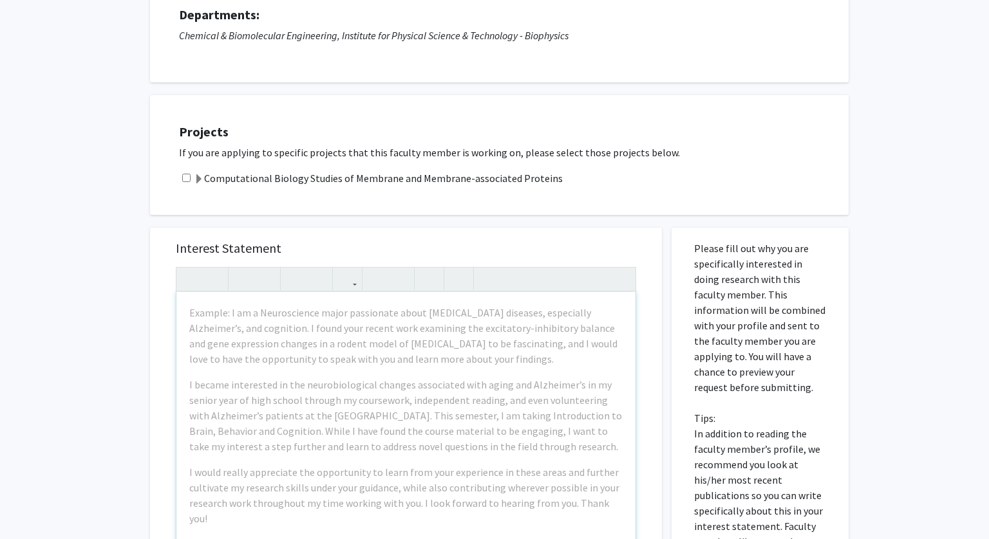
scroll to position [30, 0]
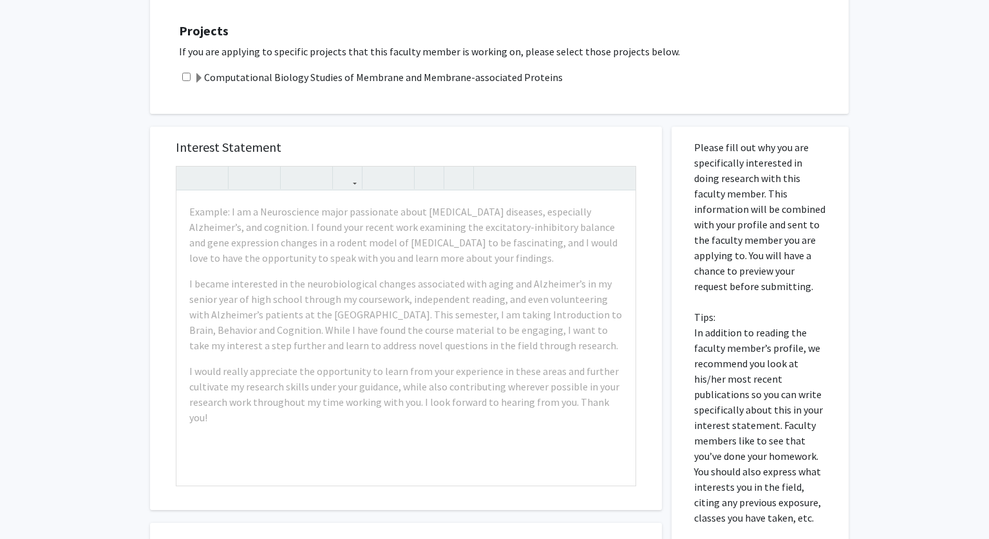
scroll to position [232, 0]
click at [391, 353] on div "Example: I am a Neuroscience major passionate about [MEDICAL_DATA] diseases, es…" at bounding box center [405, 336] width 459 height 295
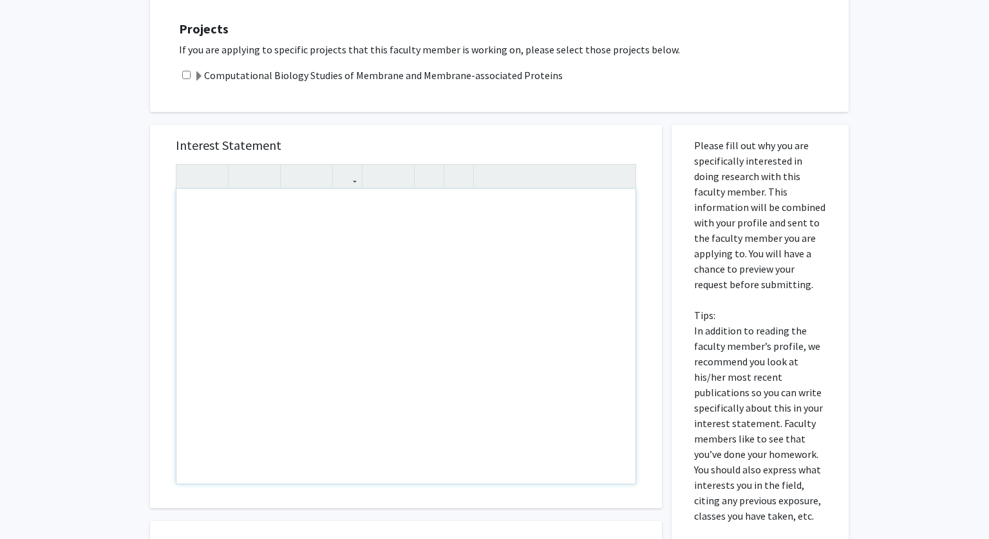
paste div "Note to users with screen readers: Please press Alt+0 or Option+0 to deactivate…"
type textarea "<l>ips,</d><si><a>Co adip el Seddo Eiu, tem I ut l etdolorem aliquaen ad Minimv…"
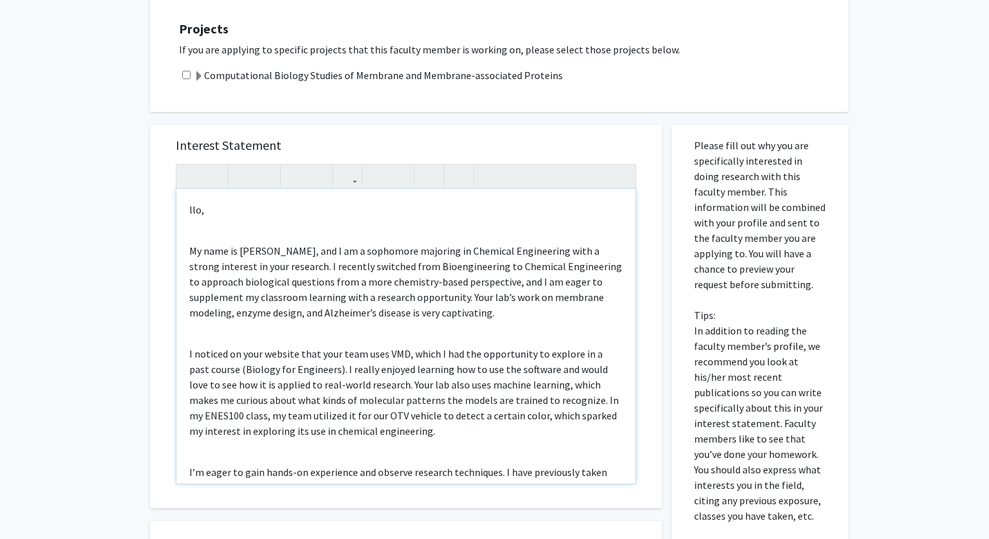
click at [189, 212] on p "llo," at bounding box center [405, 209] width 433 height 15
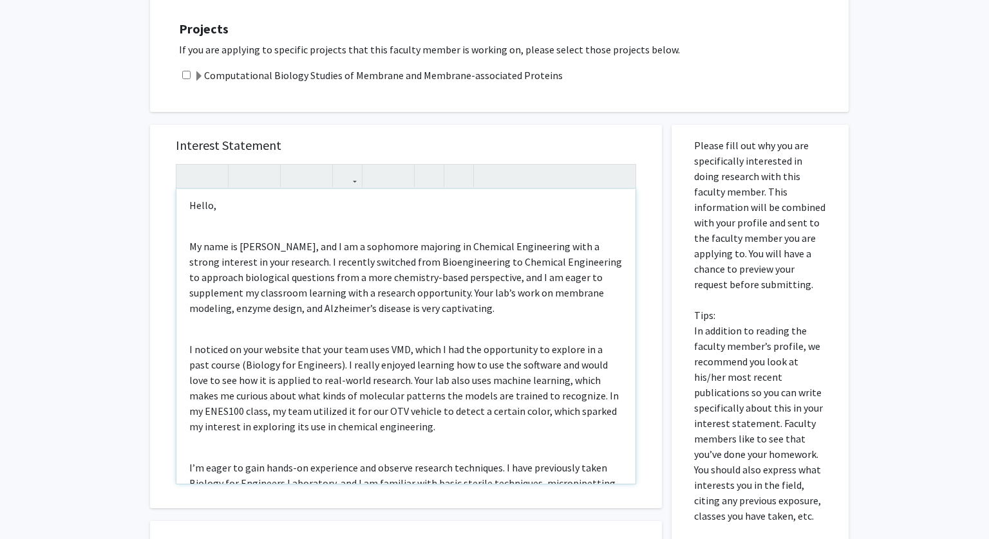
click at [277, 223] on div "Hello, My name is [PERSON_NAME], and I am a sophomore majoring in Chemical Engi…" at bounding box center [405, 336] width 459 height 295
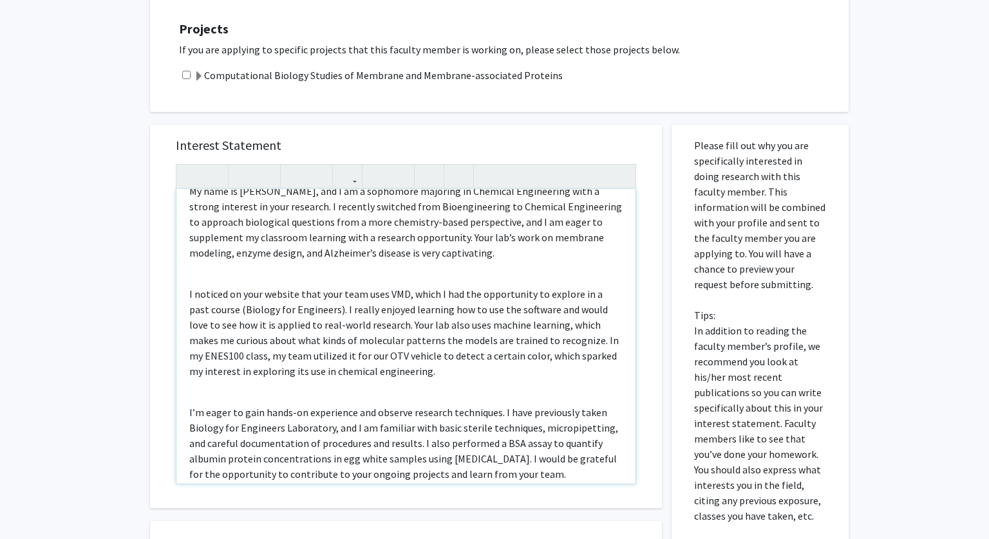
scroll to position [46, 0]
click at [384, 275] on div "Hello, My name is [PERSON_NAME], and I am a sophomore majoring in Chemical Engi…" at bounding box center [405, 336] width 459 height 295
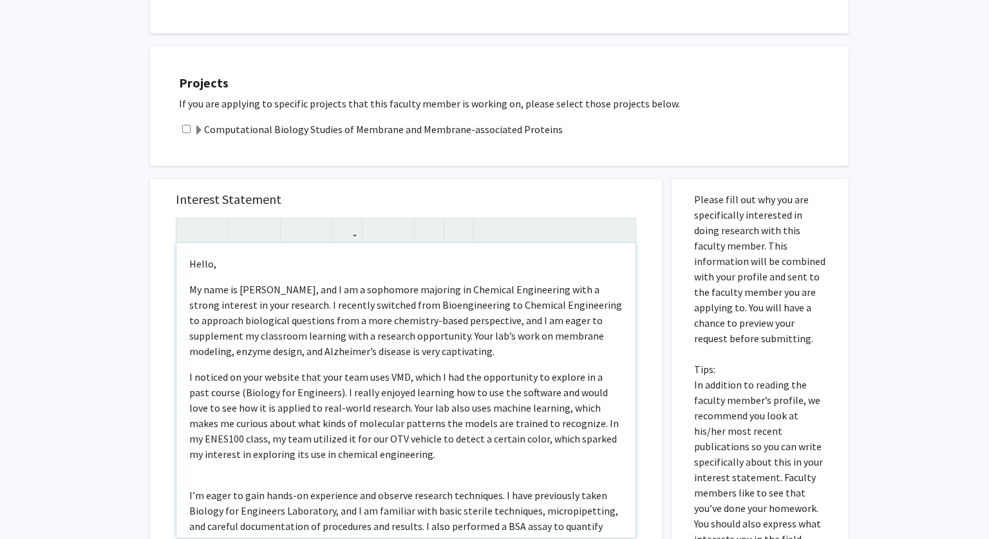
scroll to position [176, 0]
click at [398, 335] on p "My name is [PERSON_NAME], and I am a sophomore majoring in Chemical Engineering…" at bounding box center [405, 322] width 433 height 77
click at [443, 343] on p "My name is [PERSON_NAME], and I am a sophomore majoring in Chemical Engineering…" at bounding box center [405, 322] width 433 height 77
click at [407, 358] on p "My name is [PERSON_NAME], and I am a sophomore majoring in Chemical Engineering…" at bounding box center [405, 322] width 433 height 77
click at [416, 358] on p "My name is [PERSON_NAME], and I am a sophomore majoring in Chemical Engineering…" at bounding box center [405, 322] width 433 height 77
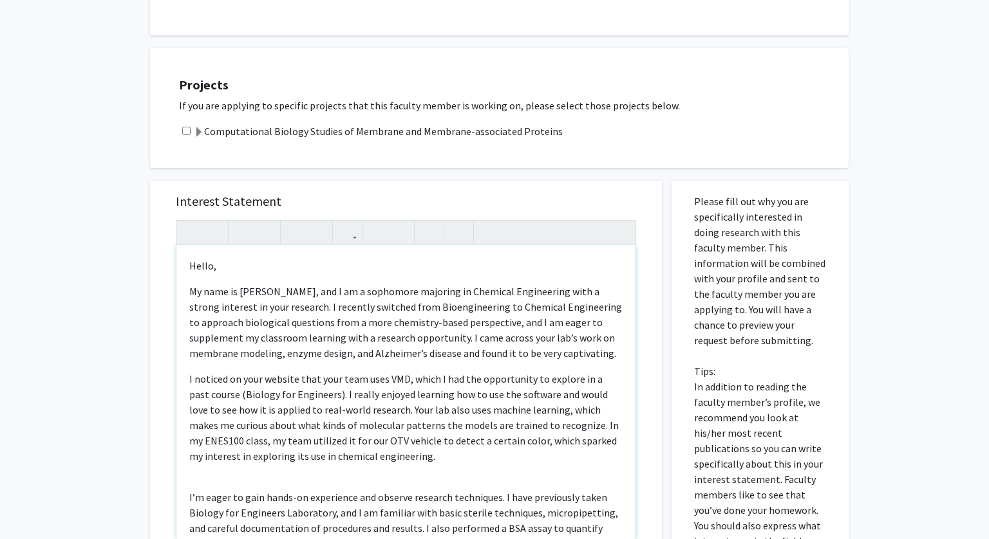
type textarea "<l>Ipsum,</d><s>Am cons ad Elits Doe, tem I ut l etdolorem aliquaen ad Minimven…"
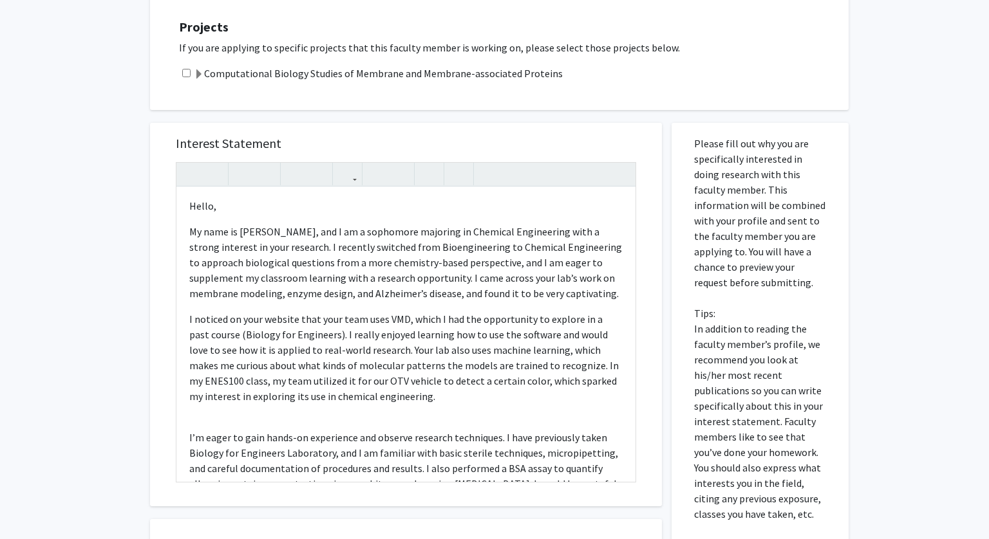
click at [188, 72] on input "checkbox" at bounding box center [186, 73] width 8 height 8
checkbox input "true"
click at [277, 219] on div "Hello, My name is [PERSON_NAME], and I am a sophomore majoring in Chemical Engi…" at bounding box center [405, 334] width 459 height 295
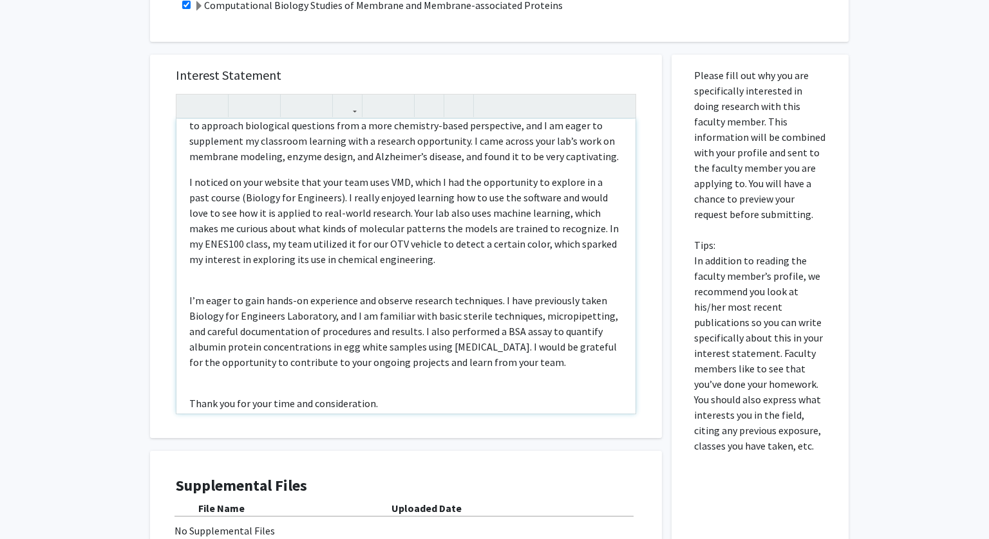
scroll to position [76, 0]
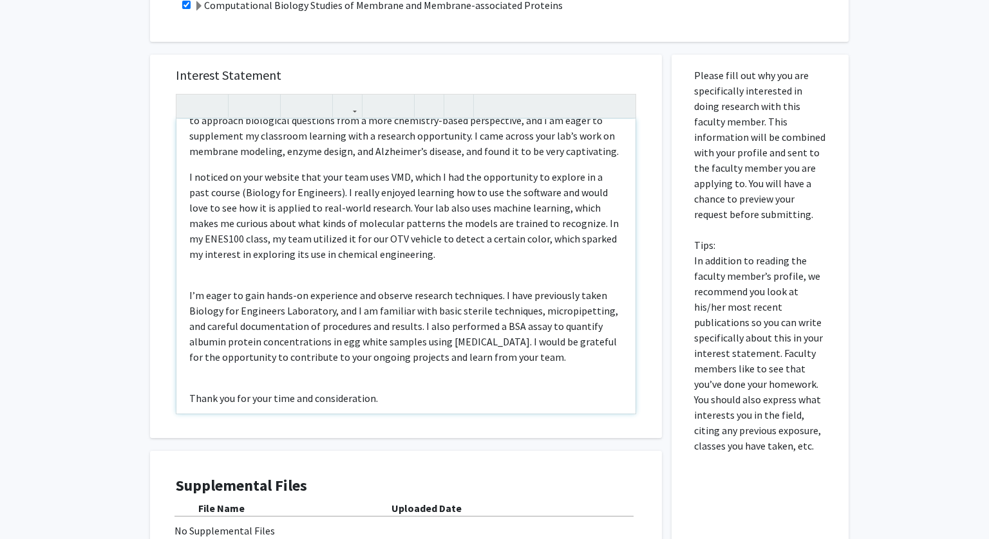
click at [333, 270] on div "Hello, My name is [PERSON_NAME], and I am a sophomore majoring in Chemical Engi…" at bounding box center [405, 266] width 459 height 295
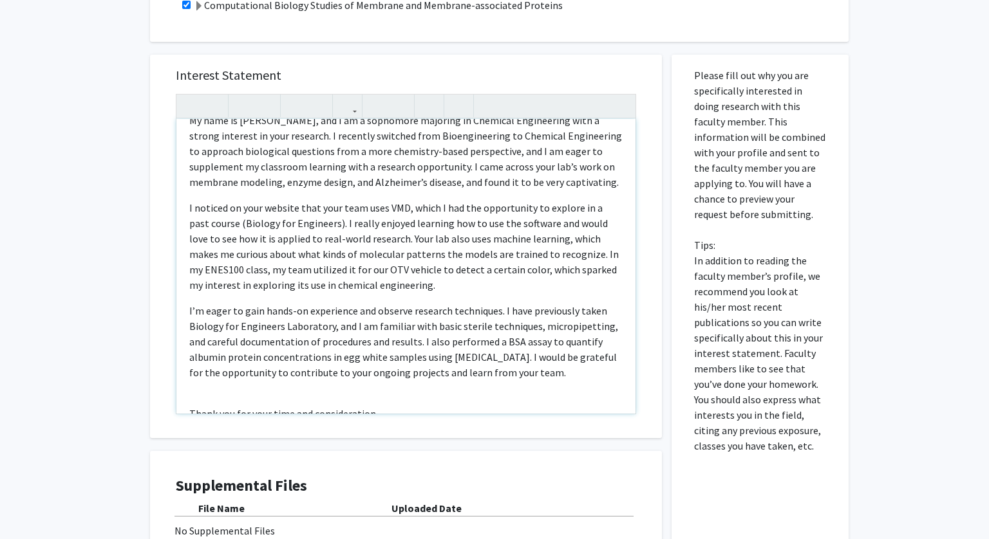
scroll to position [46, 0]
click at [568, 180] on p "My name is [PERSON_NAME], and I am a sophomore majoring in Chemical Engineering…" at bounding box center [405, 150] width 433 height 77
drag, startPoint x: 187, startPoint y: 309, endPoint x: 497, endPoint y: 308, distance: 310.3
click at [497, 308] on div "Hello, My name is [PERSON_NAME], and I am a sophomore majoring in Chemical Engi…" at bounding box center [405, 266] width 459 height 295
copy p "I’m eager to gain hands-on experience and observe research techniques."
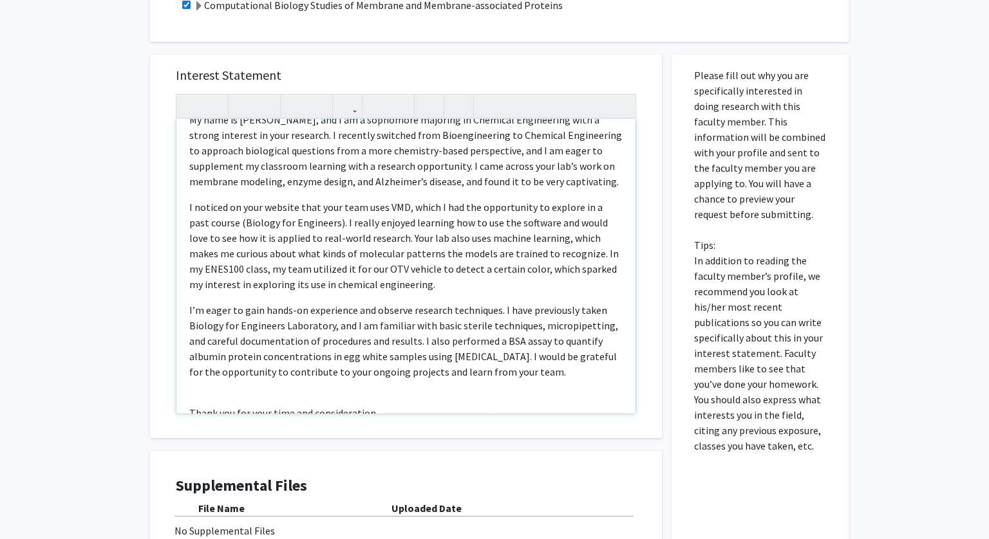
click at [509, 333] on p "I’m eager to gain hands-on experience and observe research techniques. I have p…" at bounding box center [405, 341] width 433 height 77
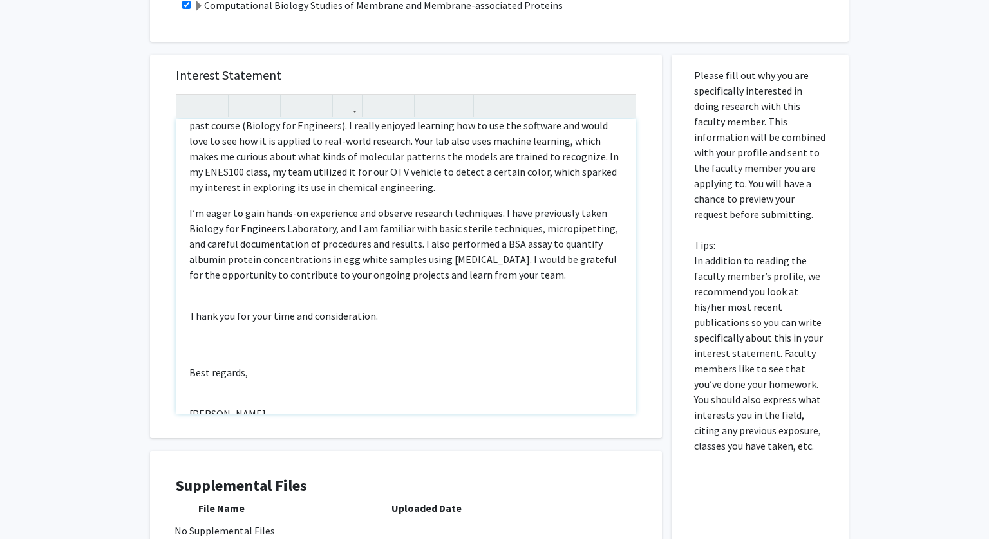
scroll to position [145, 0]
drag, startPoint x: 475, startPoint y: 242, endPoint x: 407, endPoint y: 238, distance: 68.3
click at [407, 238] on p "I’m eager to gain hands-on experience and observe research techniques. I have p…" at bounding box center [405, 241] width 433 height 77
click at [449, 245] on p "I’m eager to gain hands-on experience and observe research techniques. I have p…" at bounding box center [405, 241] width 433 height 77
drag, startPoint x: 225, startPoint y: 259, endPoint x: 182, endPoint y: 258, distance: 43.8
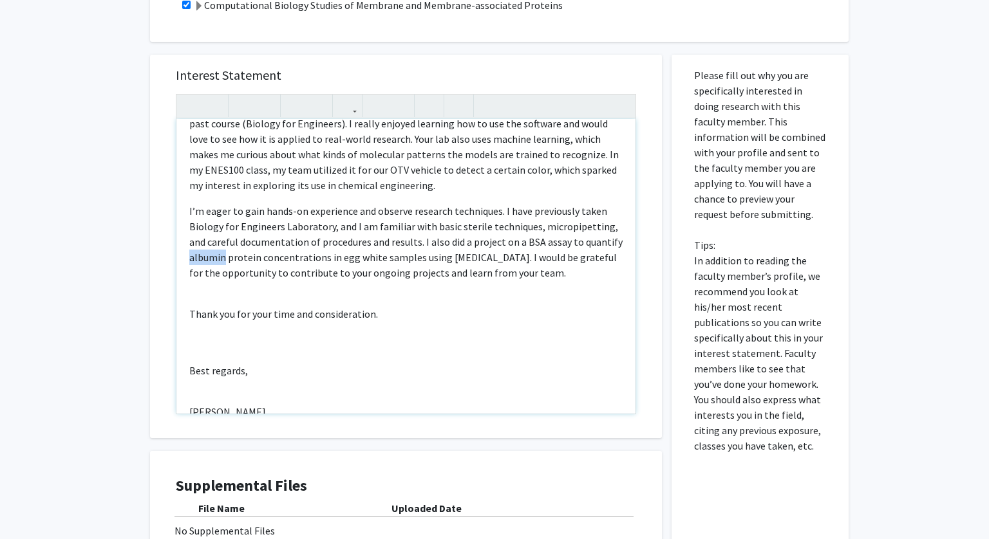
click at [182, 258] on div "Hello, My name is [PERSON_NAME], and I am a sophomore majoring in Chemical Engi…" at bounding box center [405, 266] width 459 height 295
click at [266, 268] on p "I’m eager to gain hands-on experience and observe research techniques. I have p…" at bounding box center [405, 241] width 433 height 77
drag, startPoint x: 325, startPoint y: 260, endPoint x: 418, endPoint y: 256, distance: 93.4
click at [418, 256] on p "I’m eager to gain hands-on experience and observe research techniques. I have p…" at bounding box center [405, 241] width 433 height 77
click at [617, 258] on p "I’m eager to gain hands-on experience and observe research techniques. I have p…" at bounding box center [405, 241] width 433 height 77
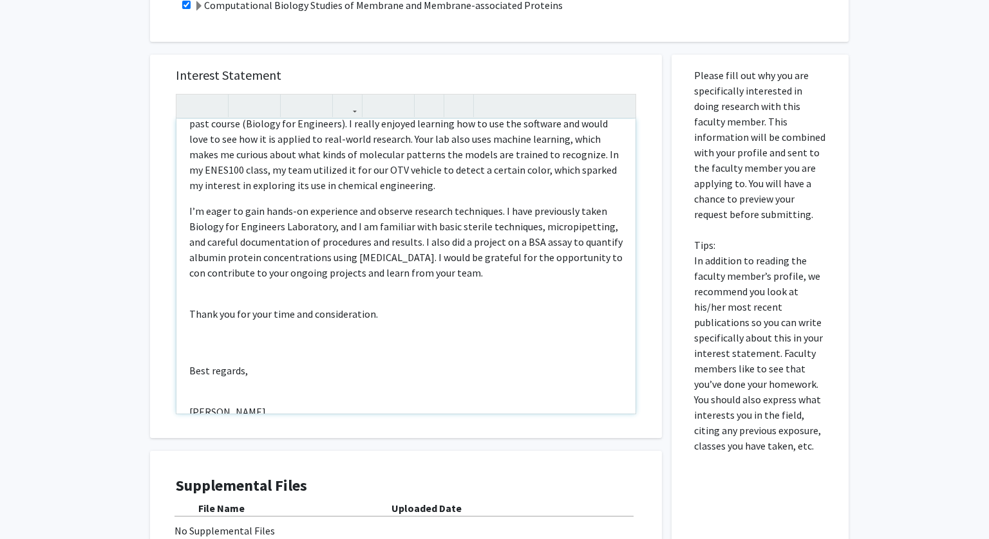
drag, startPoint x: 438, startPoint y: 256, endPoint x: 476, endPoint y: 276, distance: 42.9
click at [476, 276] on p "I’m eager to gain hands-on experience and observe research techniques. I have p…" at bounding box center [405, 241] width 433 height 77
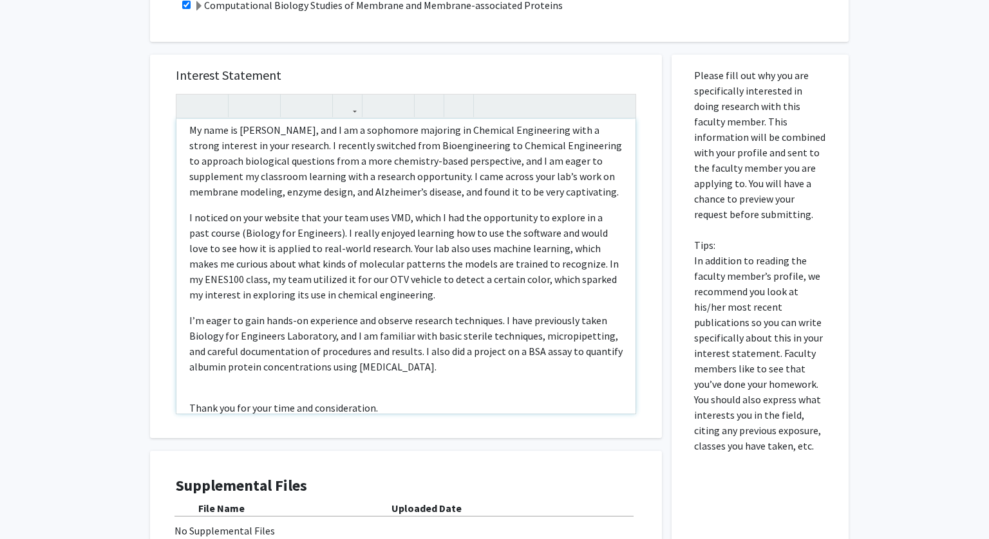
scroll to position [36, 0]
click at [454, 359] on p "I’m eager to gain hands-on experience and observe research techniques. I have p…" at bounding box center [405, 343] width 433 height 62
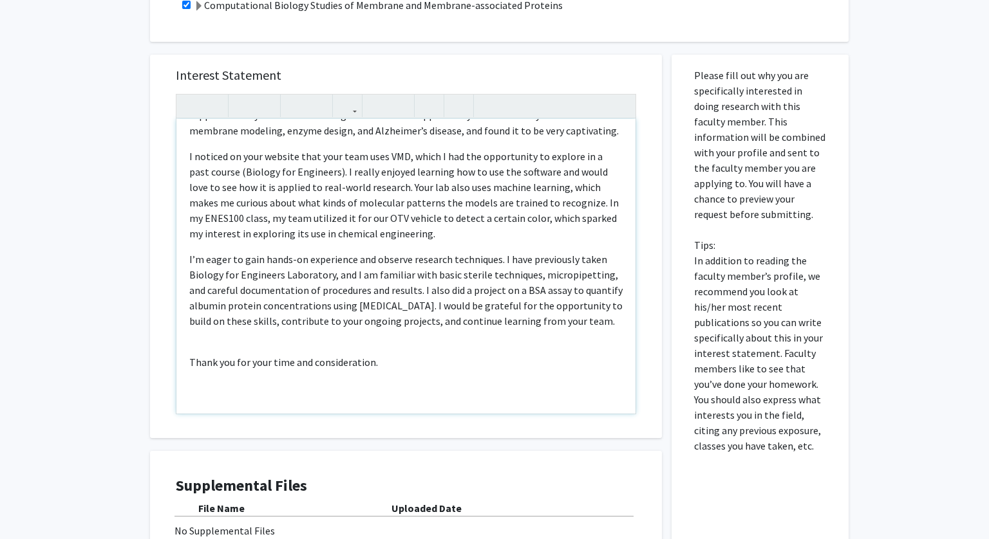
scroll to position [98, 0]
click at [507, 341] on div "Hello, My name is [PERSON_NAME], and I am a sophomore majoring in Chemical Engi…" at bounding box center [405, 266] width 459 height 295
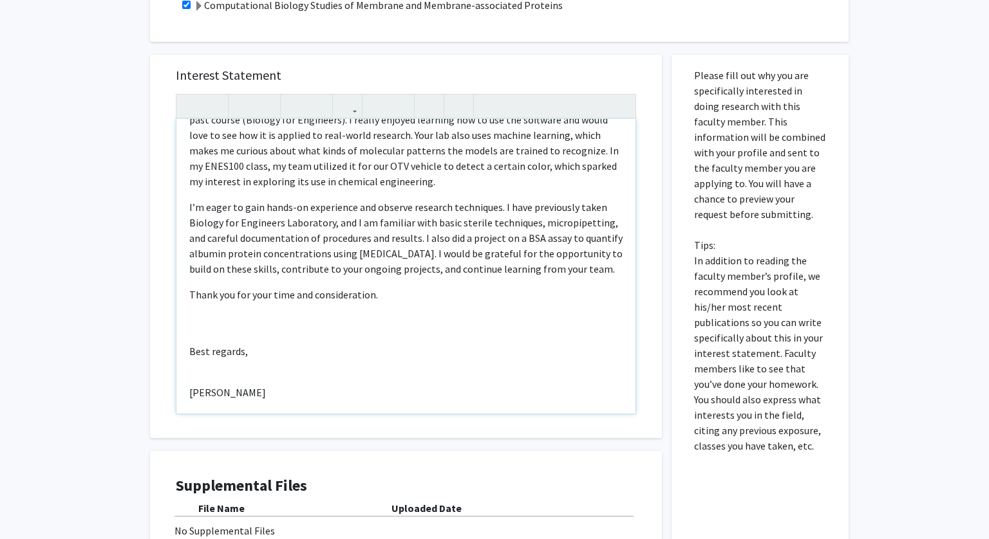
scroll to position [158, 0]
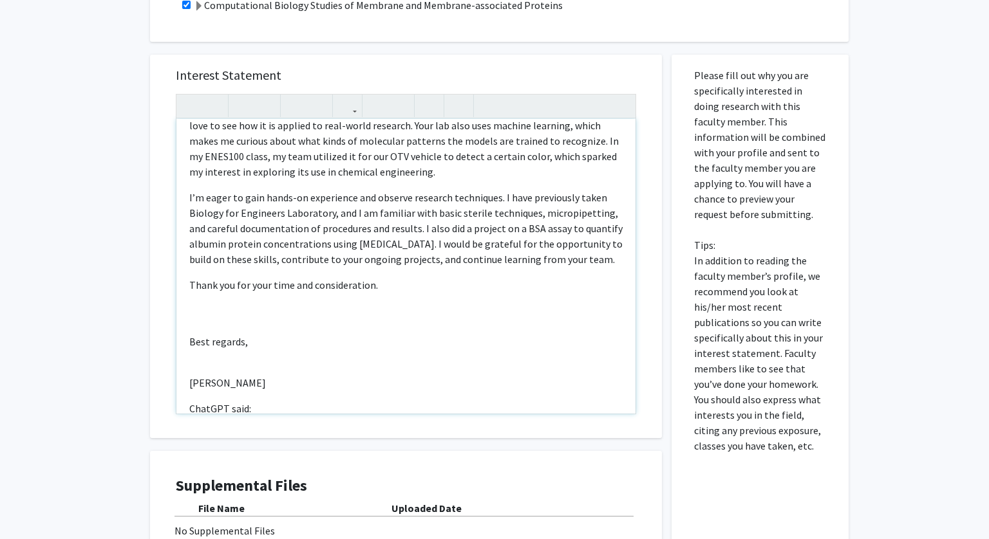
click at [315, 314] on div "Hello, My name is [PERSON_NAME], and I am a sophomore majoring in Chemical Engi…" at bounding box center [405, 266] width 459 height 295
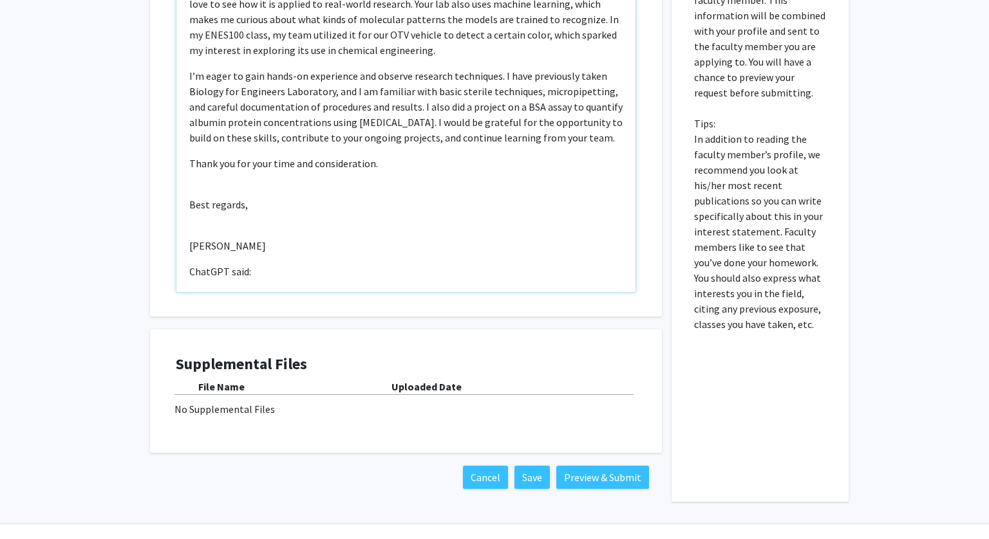
scroll to position [424, 0]
drag, startPoint x: 268, startPoint y: 277, endPoint x: 129, endPoint y: 277, distance: 139.7
click at [129, 277] on div "All Requests Request for [PERSON_NAME] Request for [PERSON_NAME] Departments: C…" at bounding box center [494, 76] width 989 height 908
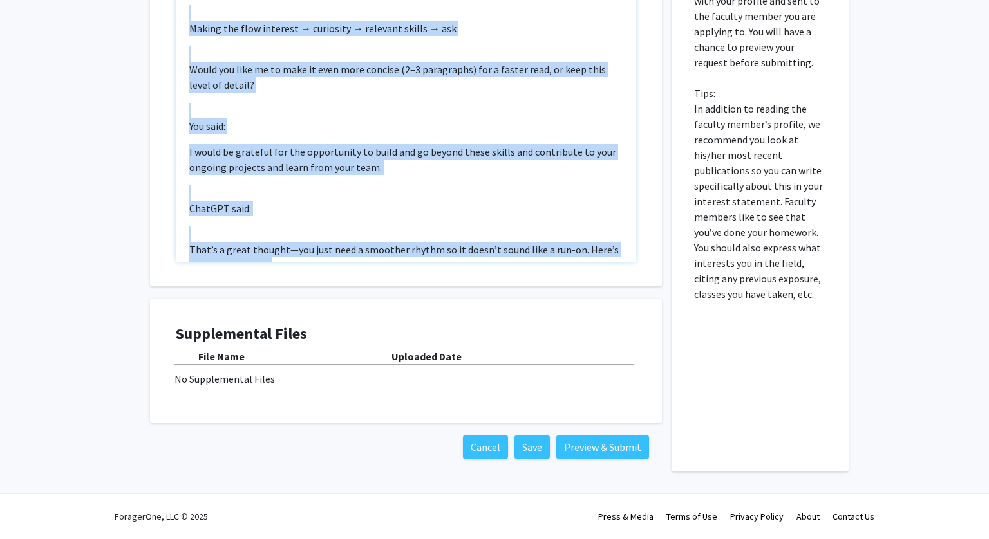
scroll to position [2229, 0]
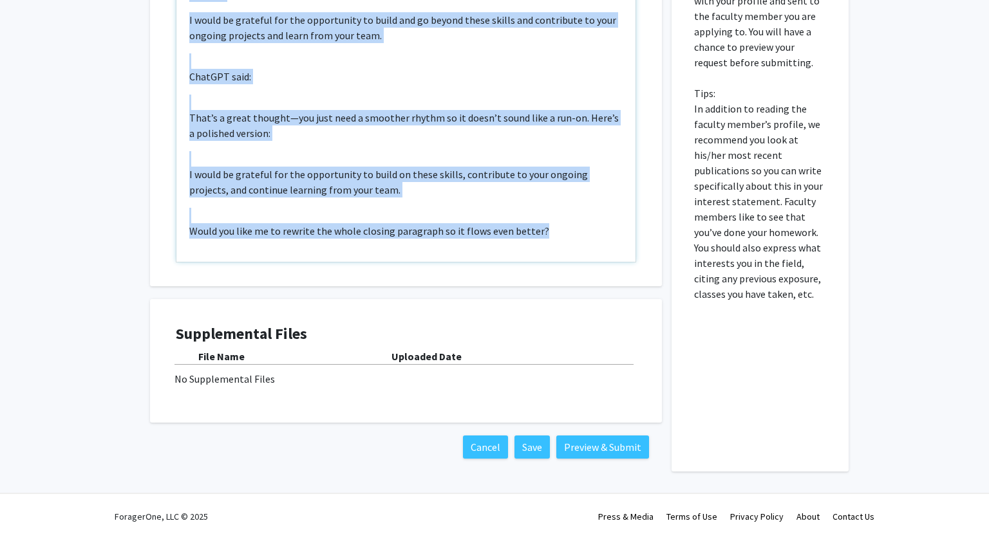
drag, startPoint x: 187, startPoint y: 185, endPoint x: 415, endPoint y: 285, distance: 249.0
click at [415, 285] on div "Interest Statement Hello, My name is [PERSON_NAME], and I am a sophomore majori…" at bounding box center [406, 95] width 486 height 384
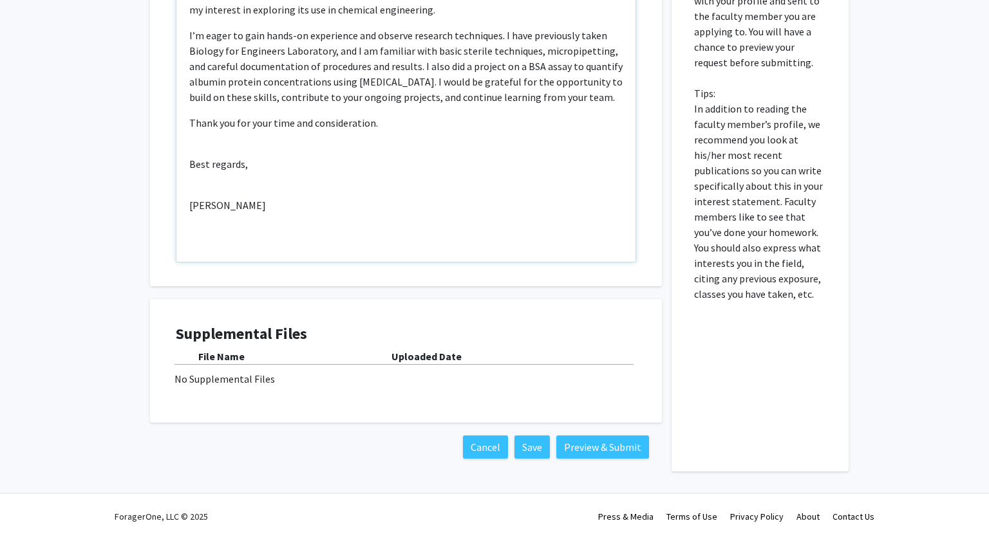
scroll to position [143, 0]
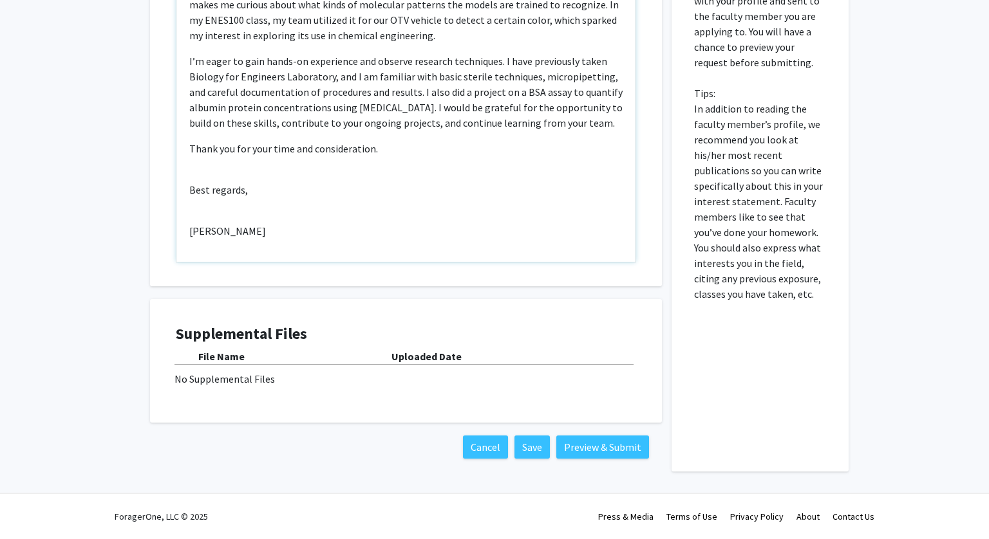
click at [333, 198] on div "Hello, My name is [PERSON_NAME], and I am a sophomore majoring in Chemical Engi…" at bounding box center [405, 114] width 459 height 295
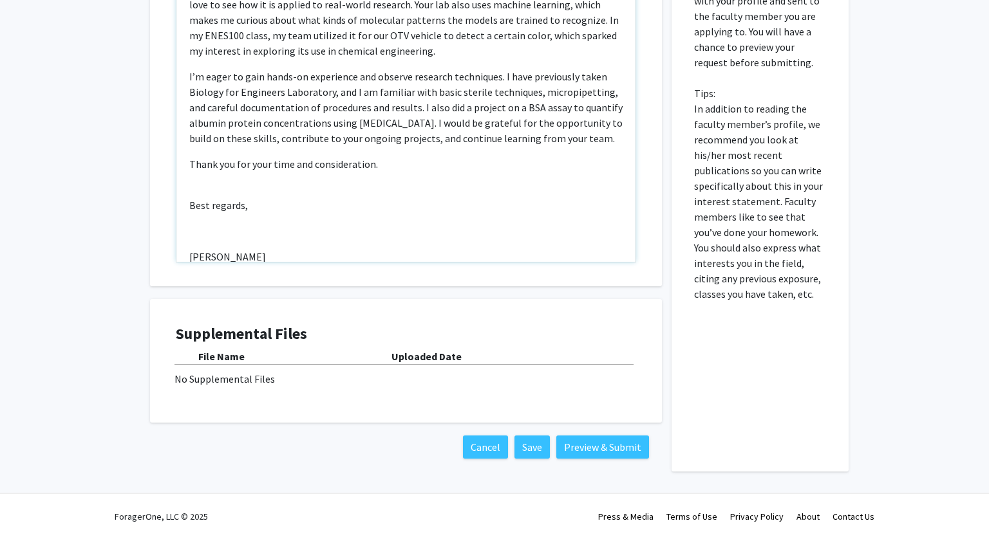
scroll to position [153, 0]
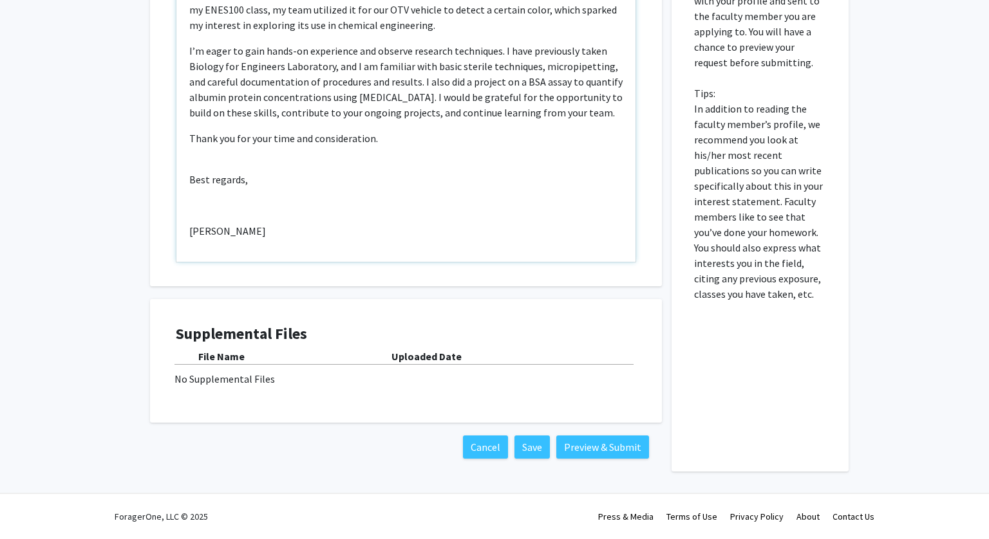
type textarea "<l>Ipsum,</d><s>Am cons ad Elits Doe, tem I ut l etdolorem aliquaen ad Minimven…"
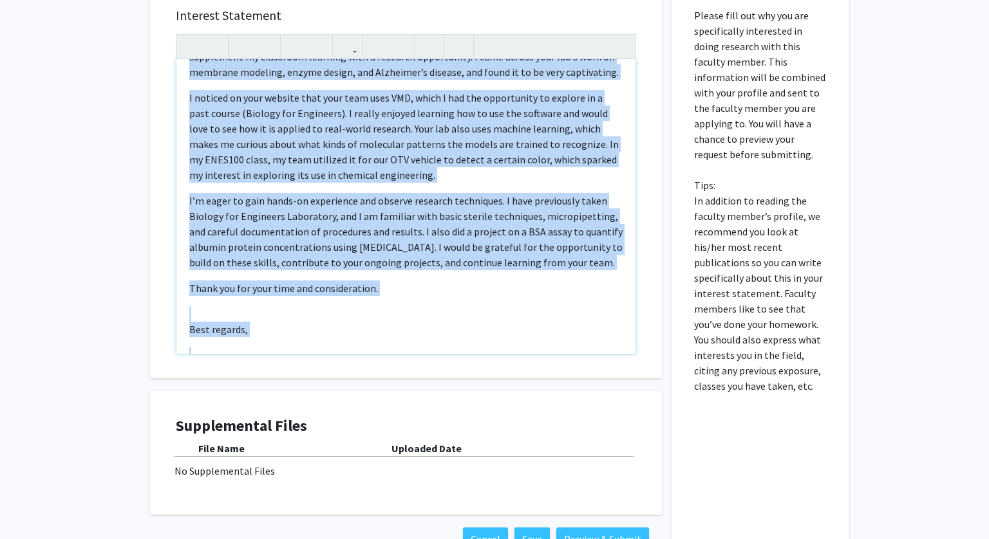
scroll to position [0, 0]
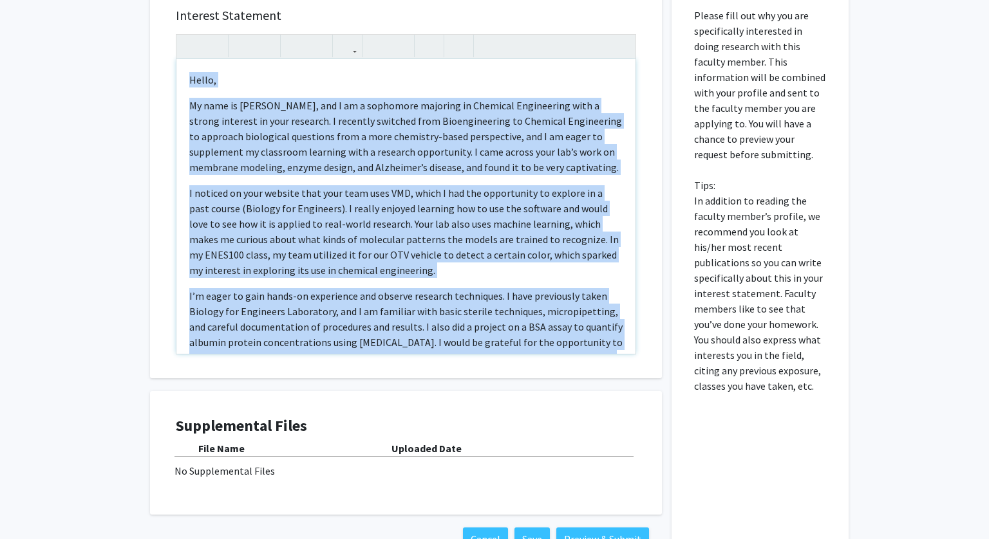
drag, startPoint x: 274, startPoint y: 347, endPoint x: 176, endPoint y: 31, distance: 330.9
click at [176, 31] on div "Interest Statement Hello, My name is [PERSON_NAME], and I am a sophomore majori…" at bounding box center [406, 187] width 486 height 384
copy div "Lorem, Ip dolo si Ametc Adi, eli S do e temporinc utlabore et Dolorema Aliquaen…"
click at [503, 194] on p "I noticed on your website that your team uses VMD, which I had the opportunity …" at bounding box center [405, 231] width 433 height 93
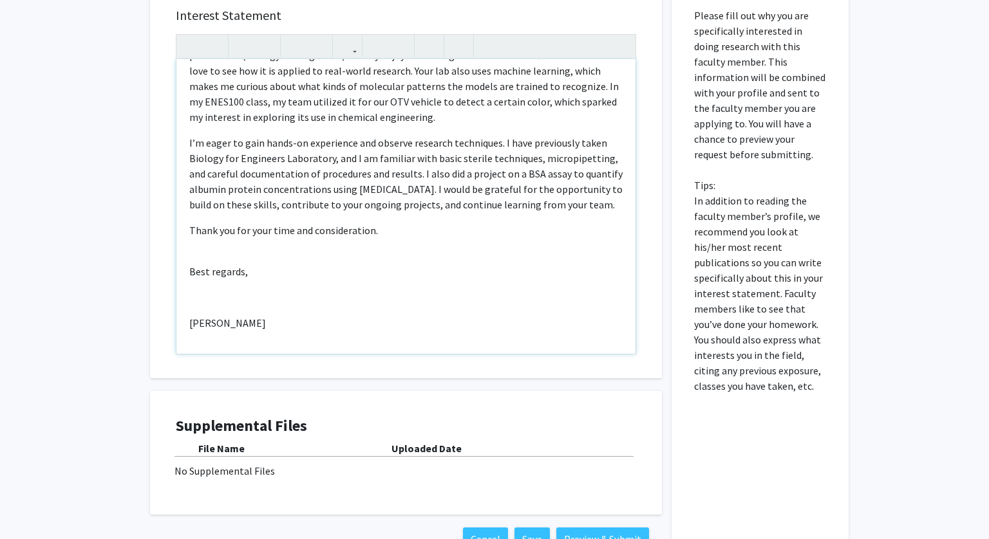
scroll to position [454, 0]
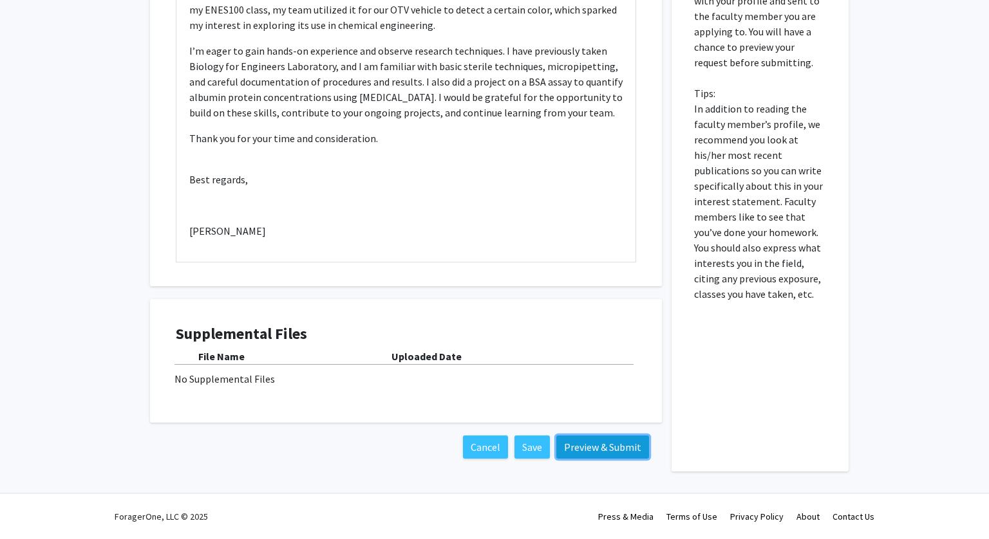
click at [597, 447] on button "Preview & Submit" at bounding box center [602, 447] width 93 height 23
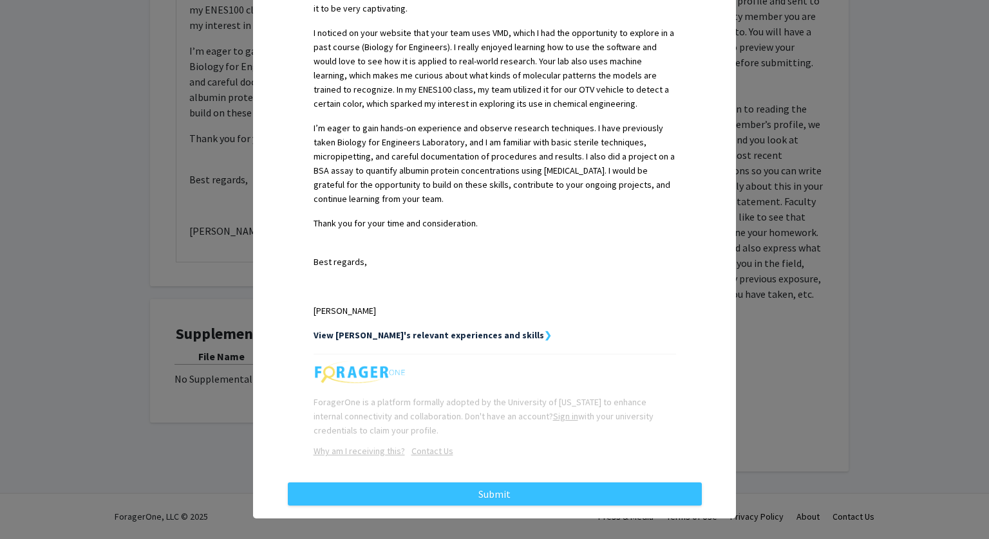
scroll to position [0, 0]
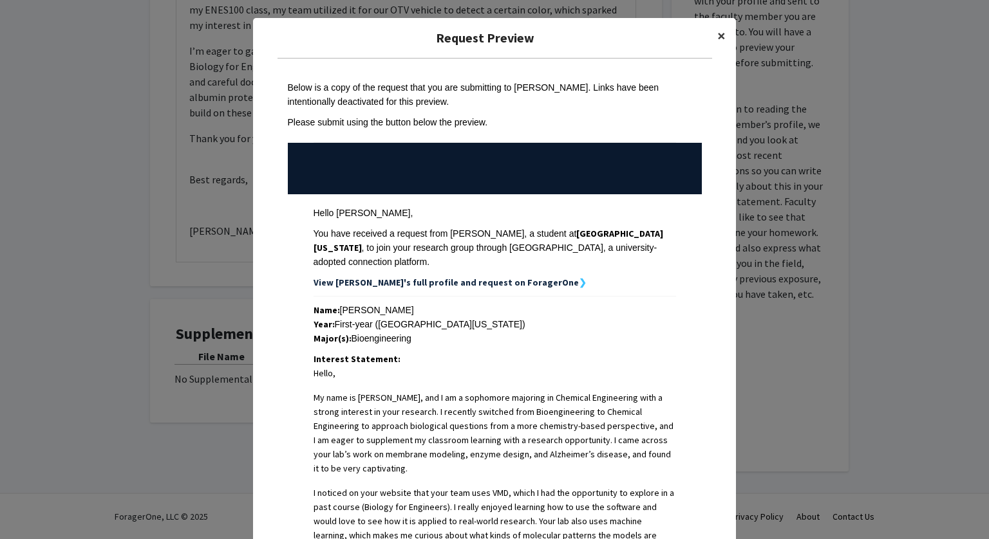
click at [721, 39] on span "×" at bounding box center [721, 36] width 8 height 20
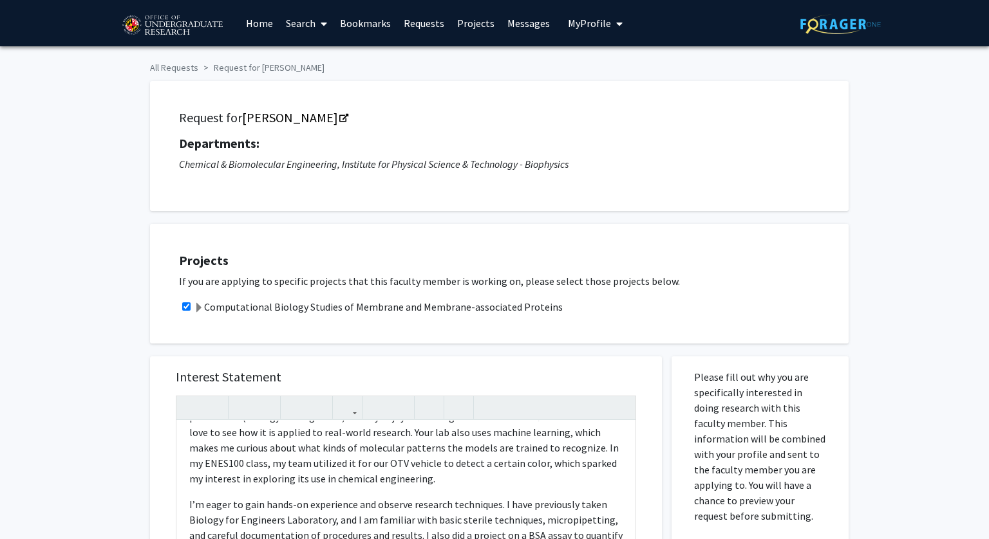
scroll to position [454, 0]
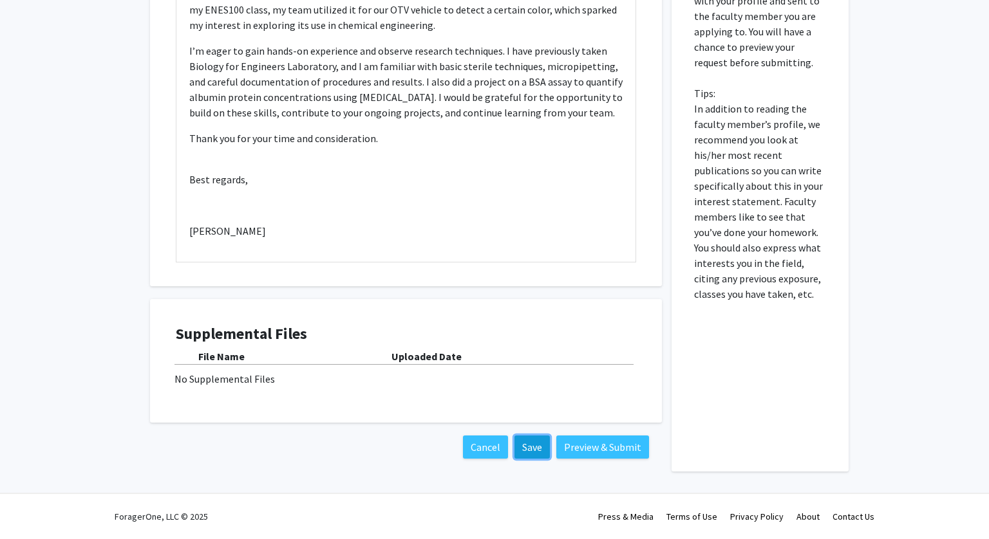
click at [529, 440] on button "Save" at bounding box center [531, 447] width 35 height 23
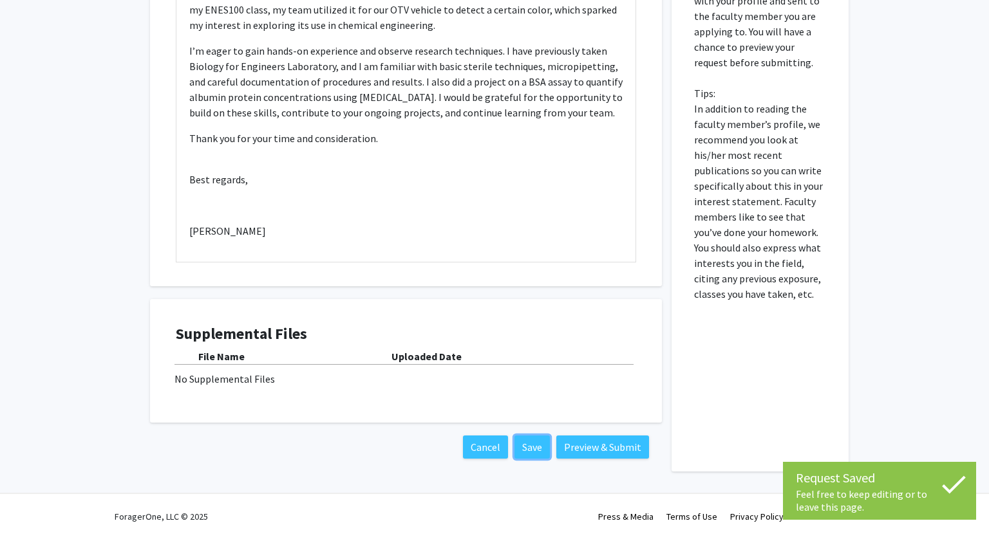
scroll to position [0, 0]
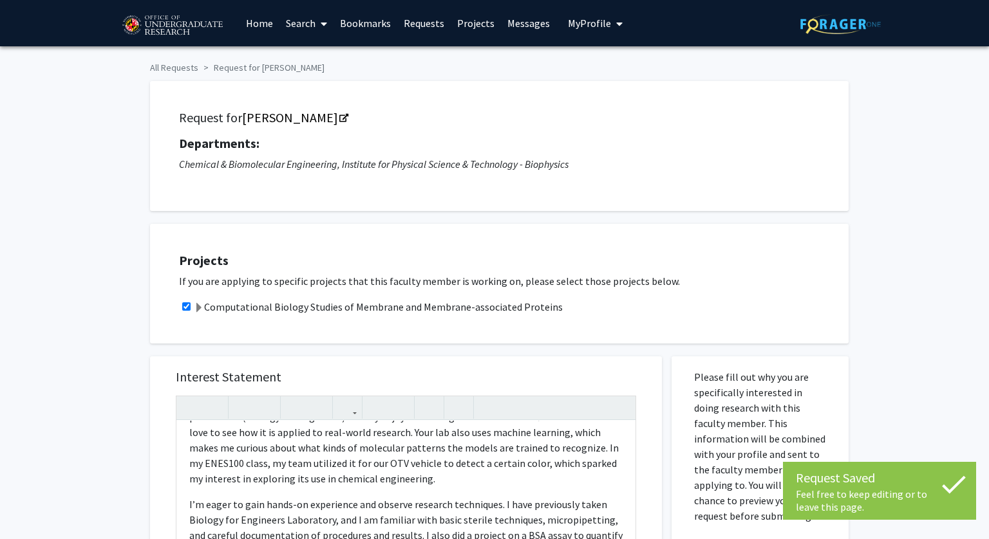
click at [585, 28] on span "My Profile" at bounding box center [589, 23] width 43 height 13
click at [600, 58] on div "[PERSON_NAME] View Profile" at bounding box center [632, 67] width 110 height 28
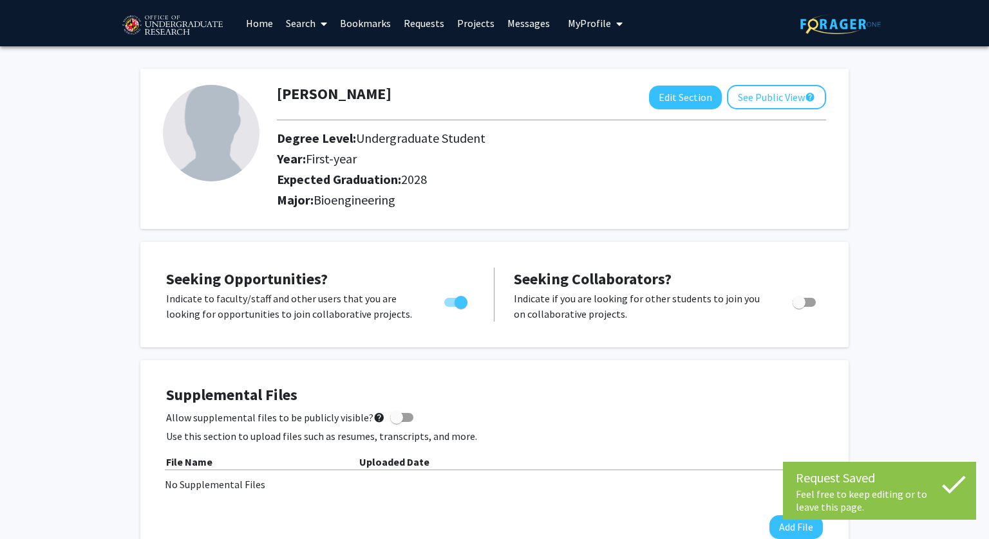
click at [389, 205] on span "Bioengineering" at bounding box center [354, 200] width 82 height 16
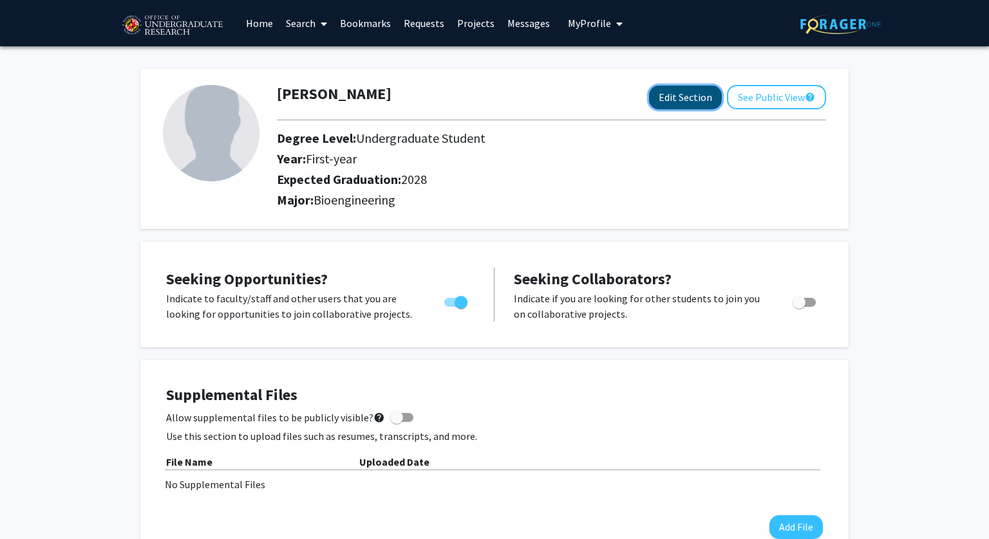
click at [681, 101] on button "Edit Section" at bounding box center [685, 98] width 73 height 24
select select "first-year"
select select "2028"
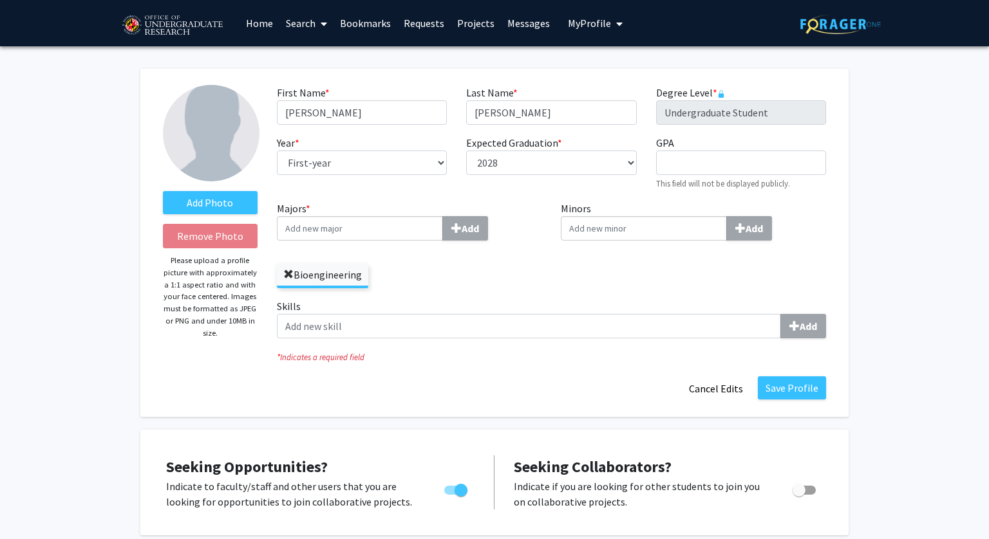
click at [289, 274] on span at bounding box center [288, 275] width 10 height 10
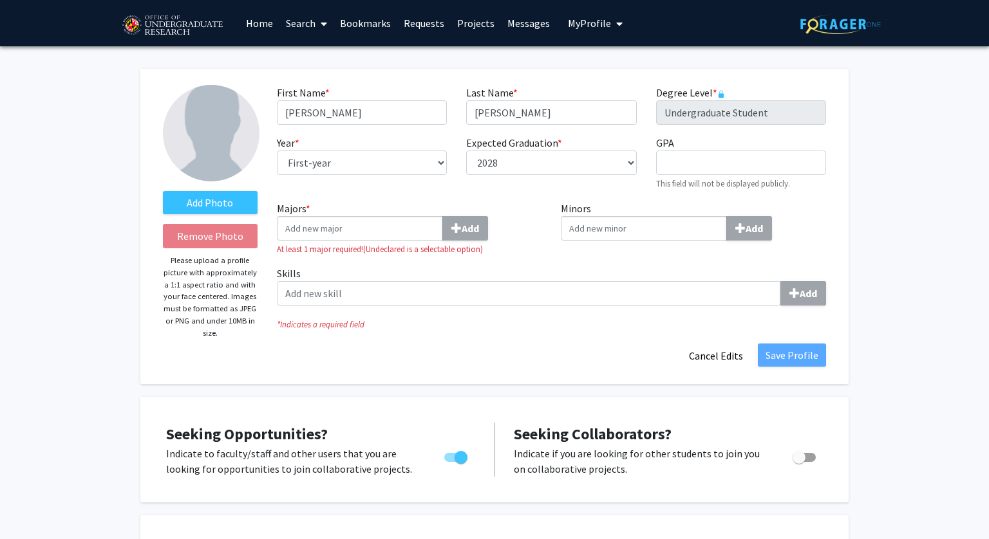
click at [303, 212] on label "Majors * Add" at bounding box center [409, 221] width 265 height 40
click at [303, 216] on input "Majors * Add" at bounding box center [360, 228] width 166 height 24
click at [304, 220] on input "Majors * Add" at bounding box center [360, 228] width 166 height 24
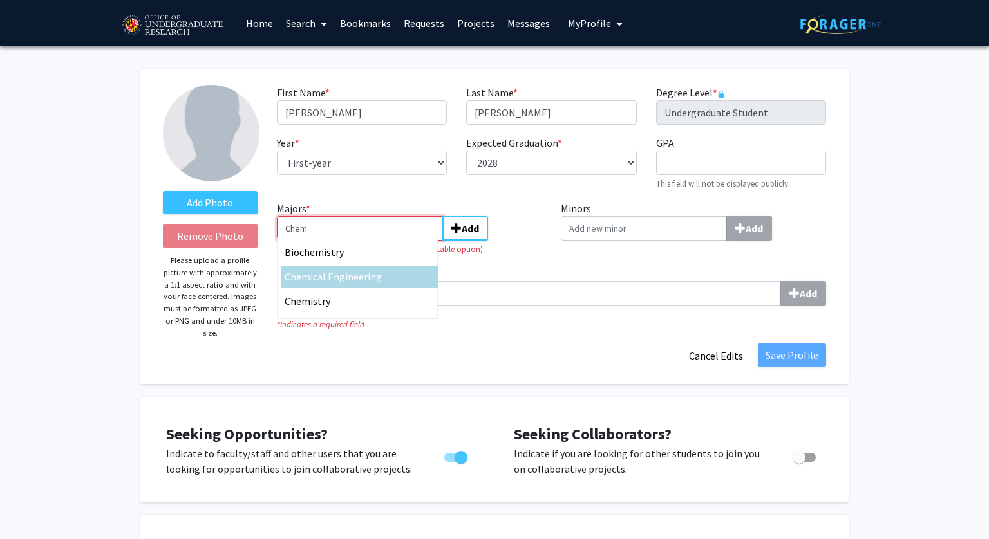
type input "Chem"
click at [333, 277] on span "ical Engineering" at bounding box center [345, 276] width 71 height 13
click at [333, 241] on input "Chem" at bounding box center [360, 228] width 166 height 24
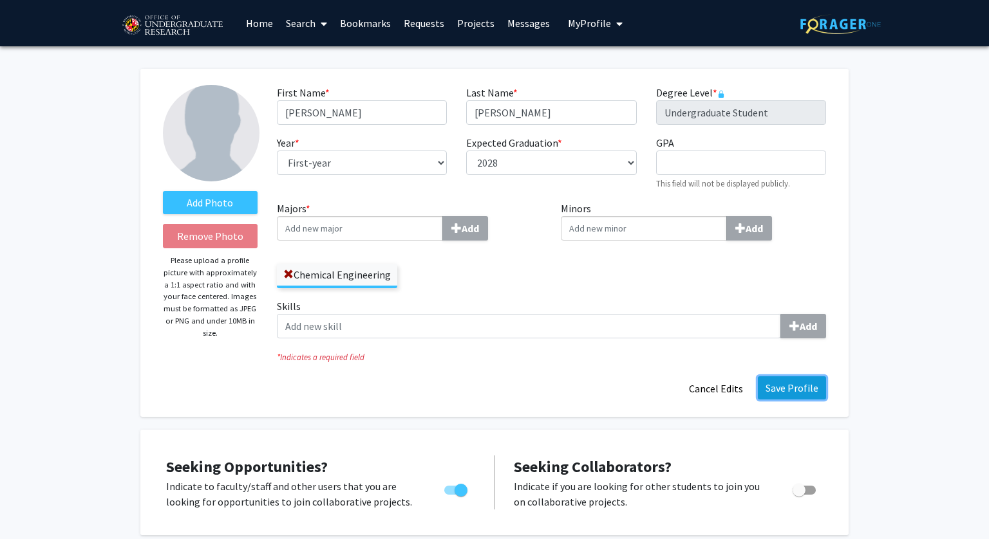
click at [791, 391] on button "Save Profile" at bounding box center [792, 388] width 68 height 23
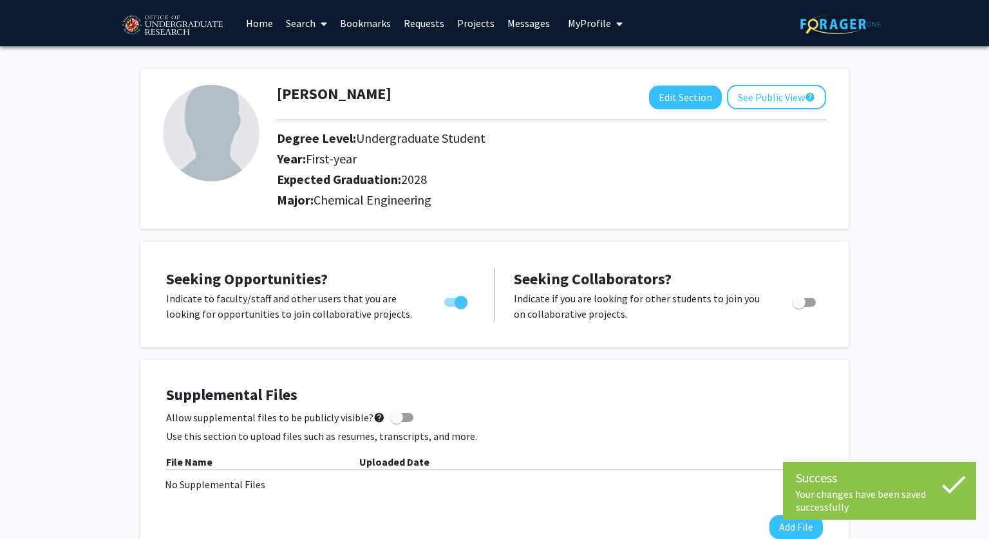
click at [377, 23] on link "Bookmarks" at bounding box center [365, 23] width 64 height 45
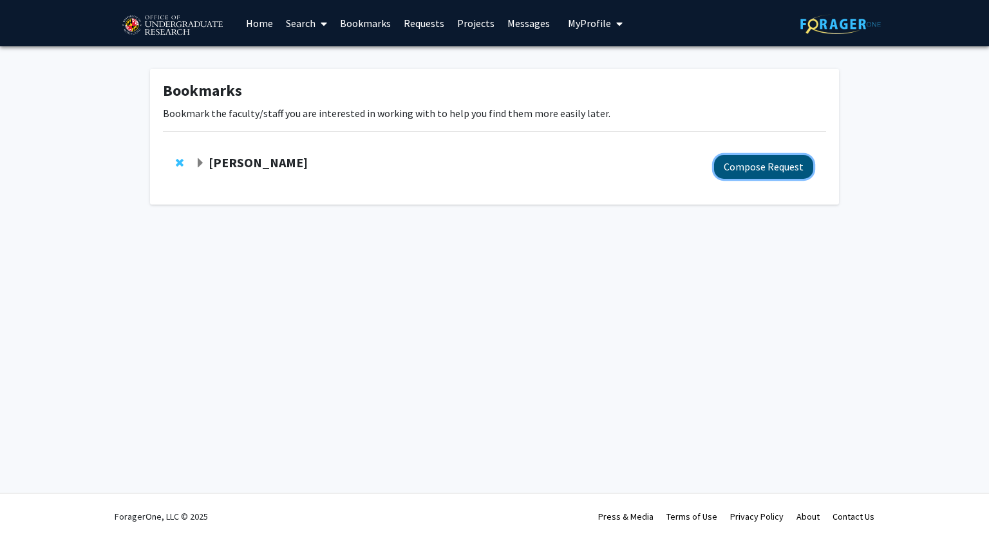
click at [777, 157] on button "Compose Request" at bounding box center [763, 167] width 99 height 24
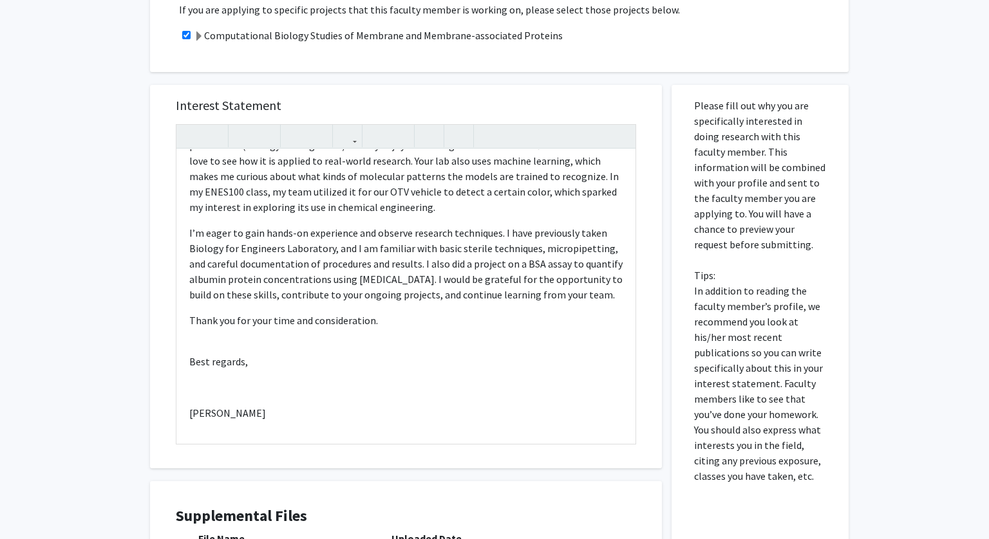
scroll to position [454, 0]
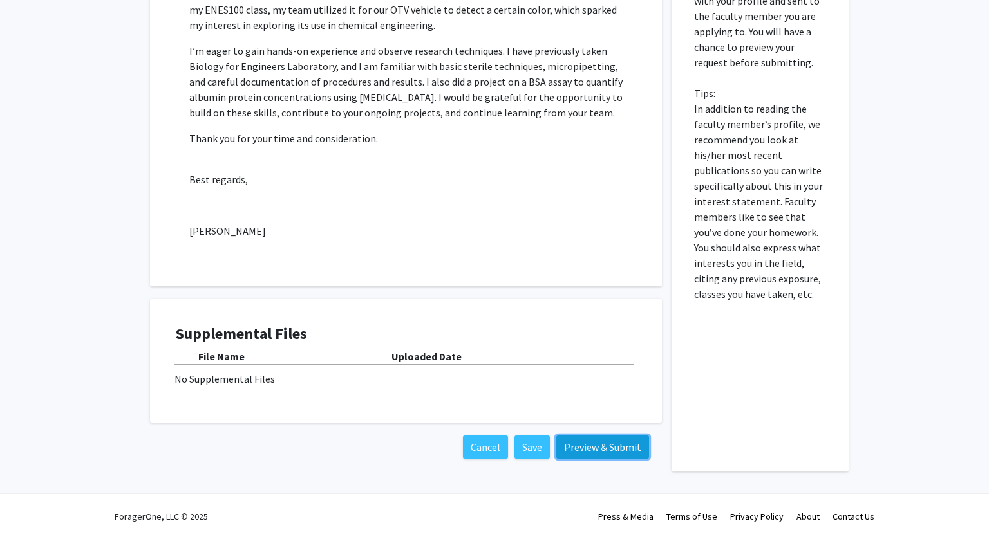
click at [595, 453] on button "Preview & Submit" at bounding box center [602, 447] width 93 height 23
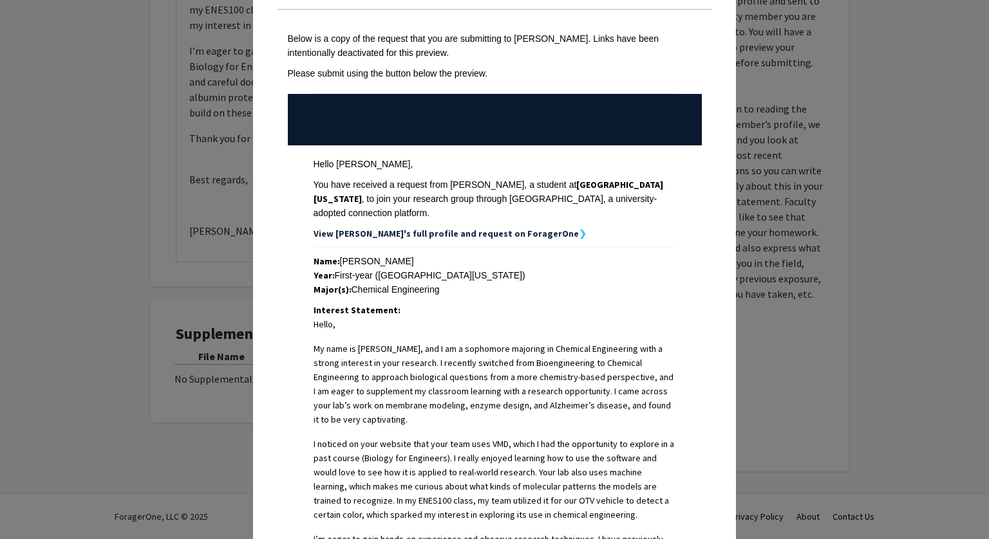
scroll to position [0, 0]
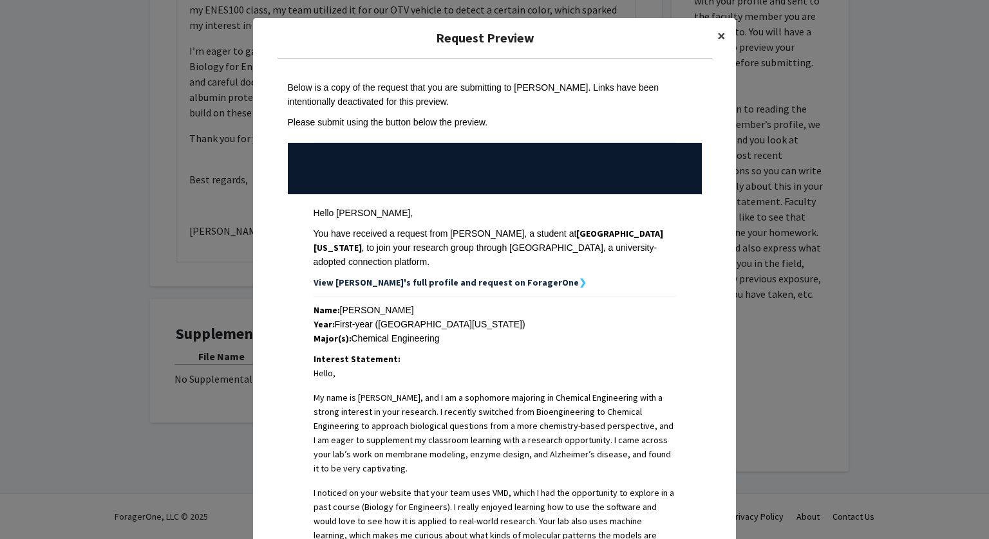
click at [721, 30] on span "×" at bounding box center [721, 36] width 8 height 20
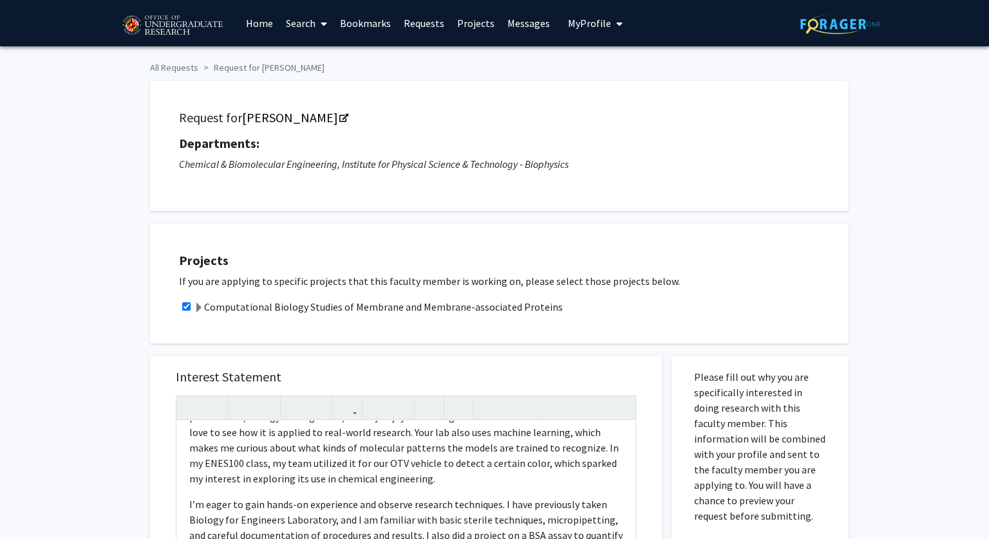
click at [576, 30] on button "My Profile" at bounding box center [595, 23] width 62 height 46
click at [610, 51] on div "[PERSON_NAME] View Profile Account Settings Log Out" at bounding box center [635, 89] width 142 height 86
click at [621, 72] on span "View Profile" at bounding box center [648, 74] width 78 height 14
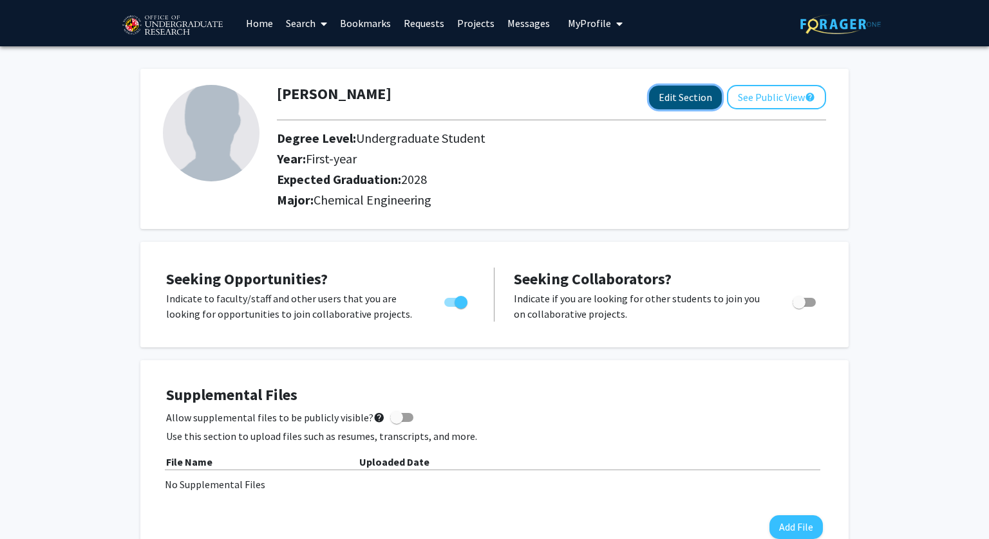
click at [696, 95] on button "Edit Section" at bounding box center [685, 98] width 73 height 24
select select "first-year"
select select "2028"
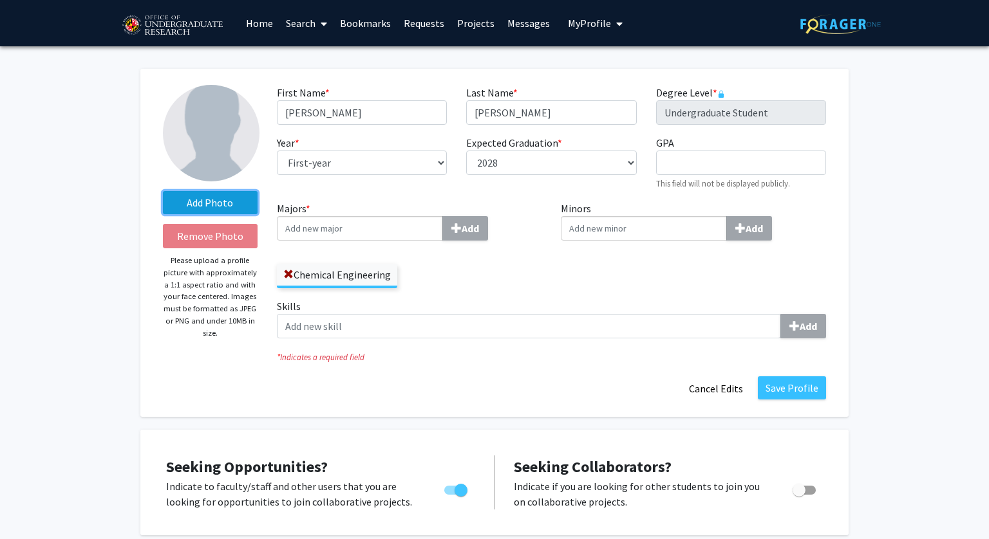
click at [217, 196] on label "Add Photo" at bounding box center [210, 202] width 95 height 23
click at [0, 0] on input "Add Photo" at bounding box center [0, 0] width 0 height 0
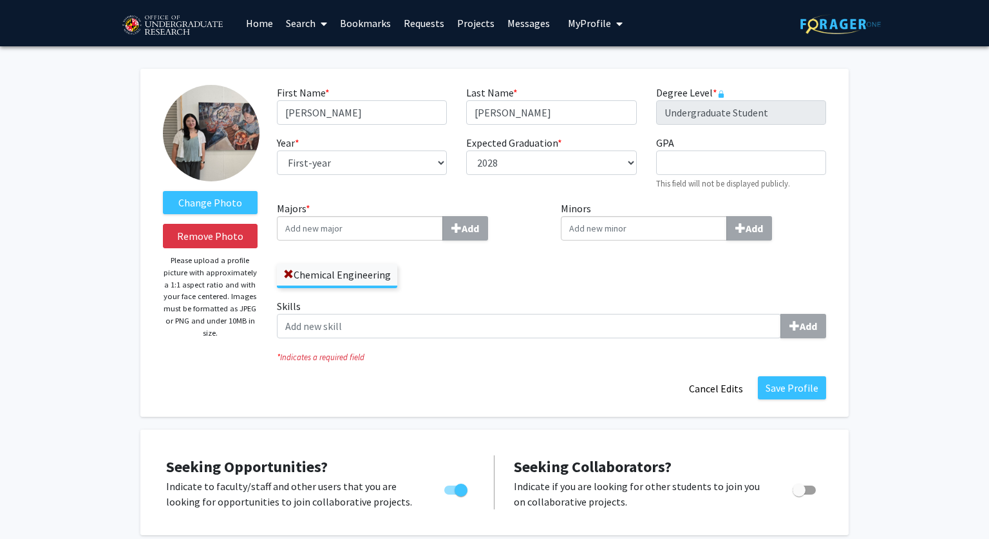
click at [216, 153] on img at bounding box center [211, 133] width 97 height 97
click at [214, 238] on button "Remove Photo" at bounding box center [210, 236] width 95 height 24
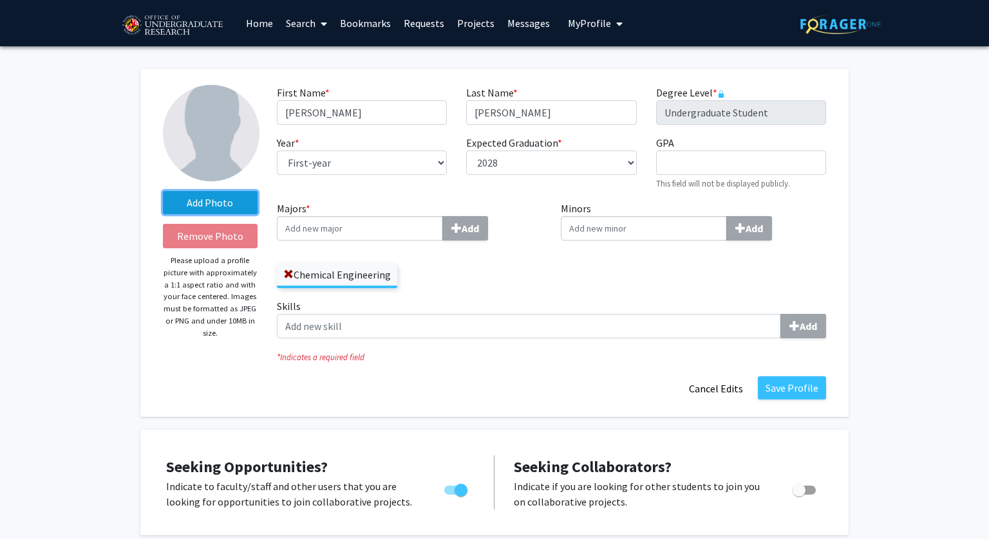
click at [232, 197] on label "Add Photo" at bounding box center [210, 202] width 95 height 23
click at [0, 0] on input "Add Photo" at bounding box center [0, 0] width 0 height 0
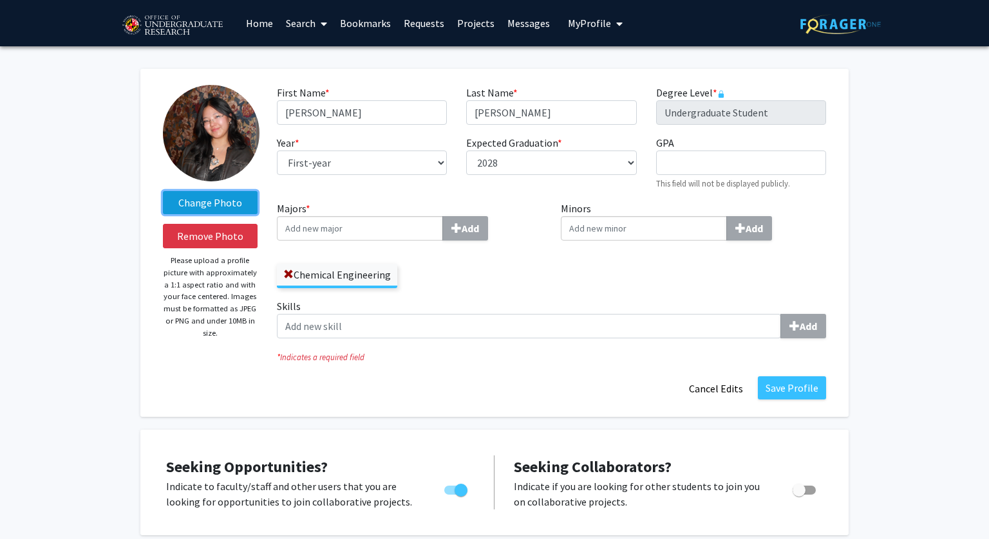
click at [236, 202] on label "Change Photo" at bounding box center [210, 202] width 95 height 23
click at [0, 0] on input "Change Photo" at bounding box center [0, 0] width 0 height 0
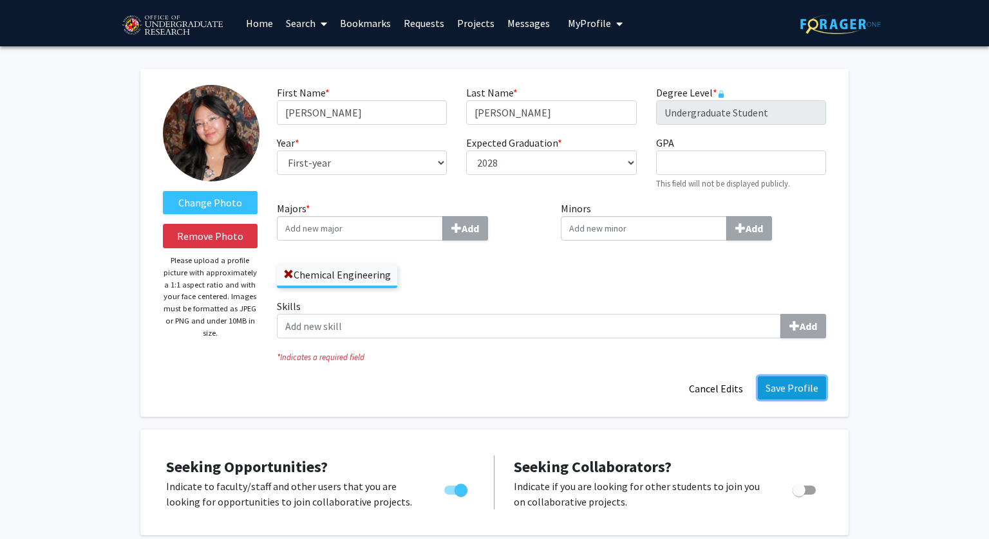
click at [781, 393] on button "Save Profile" at bounding box center [792, 388] width 68 height 23
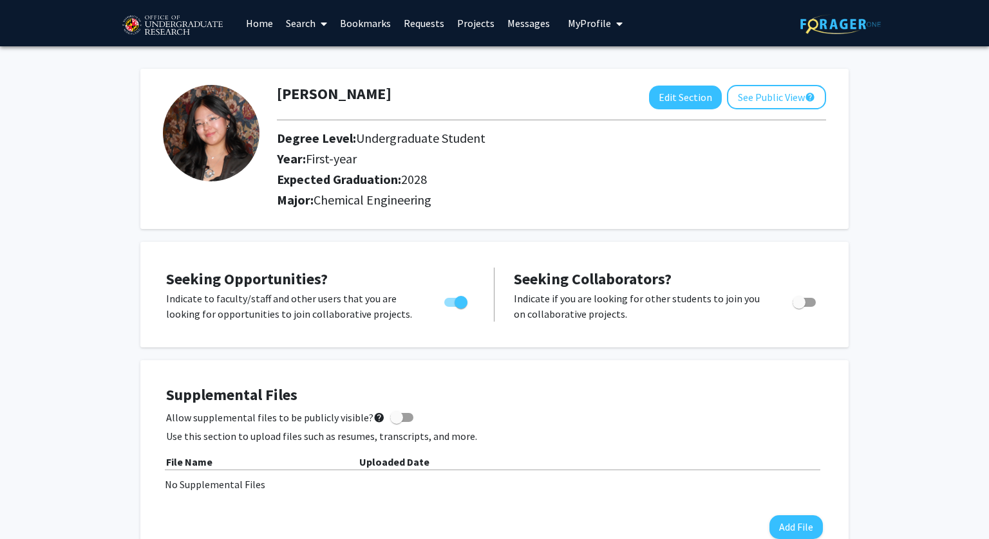
click at [514, 31] on link "Messages" at bounding box center [528, 23] width 55 height 45
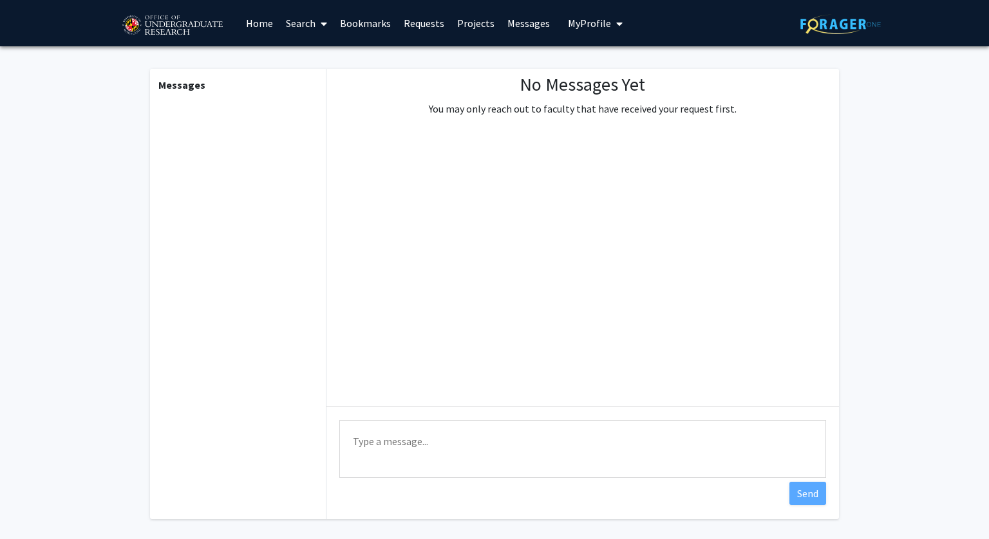
click at [460, 30] on link "Projects" at bounding box center [476, 23] width 50 height 45
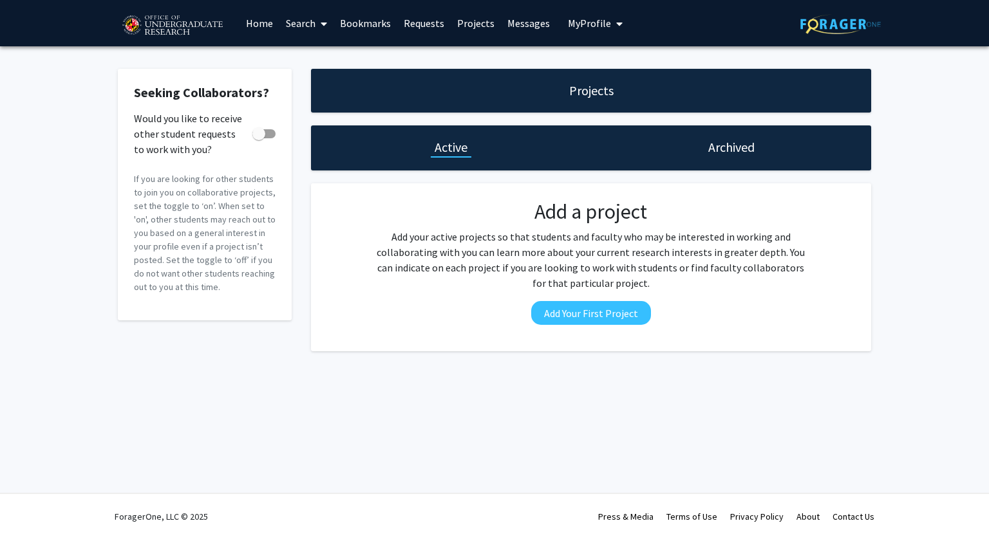
click at [344, 24] on link "Bookmarks" at bounding box center [365, 23] width 64 height 45
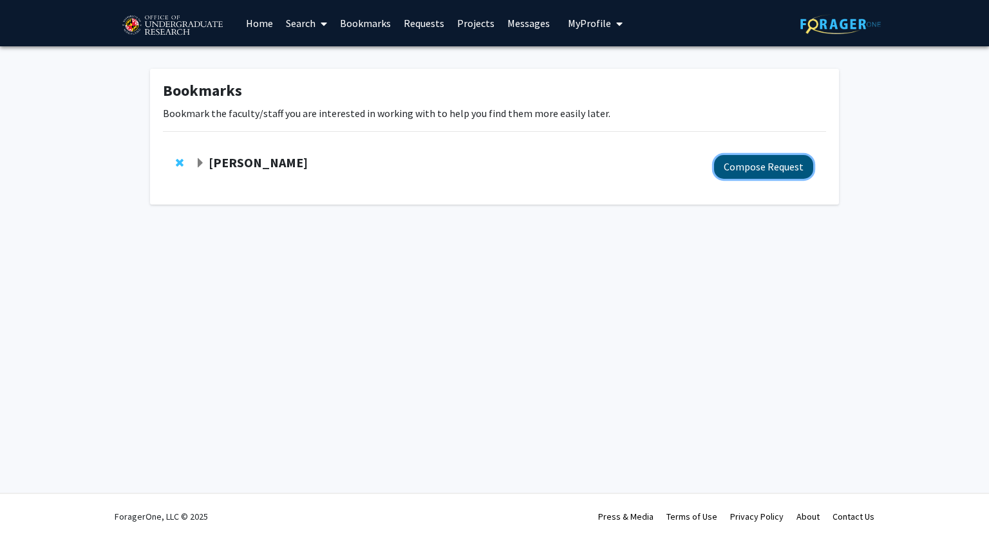
click at [742, 164] on button "Compose Request" at bounding box center [763, 167] width 99 height 24
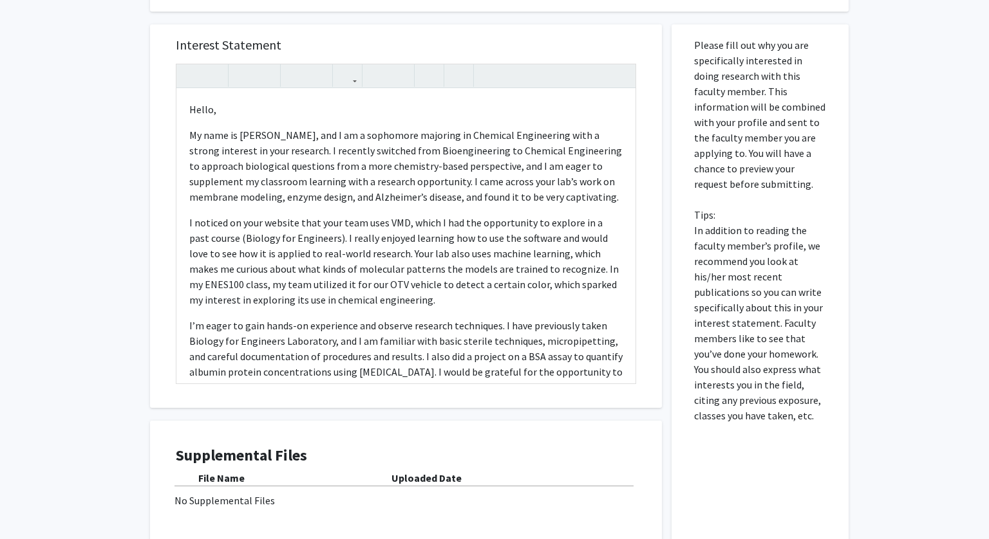
scroll to position [454, 0]
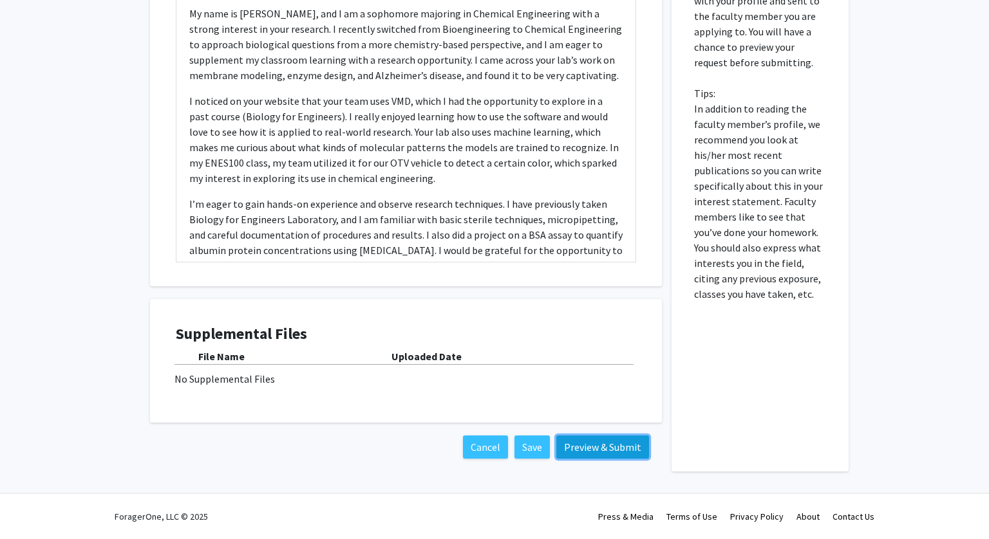
click at [606, 447] on button "Preview & Submit" at bounding box center [602, 447] width 93 height 23
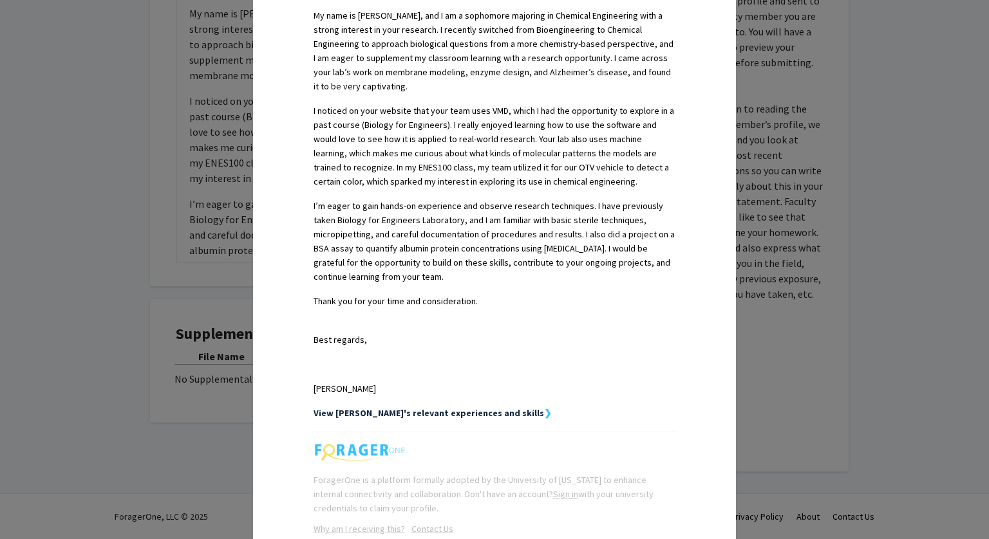
scroll to position [460, 0]
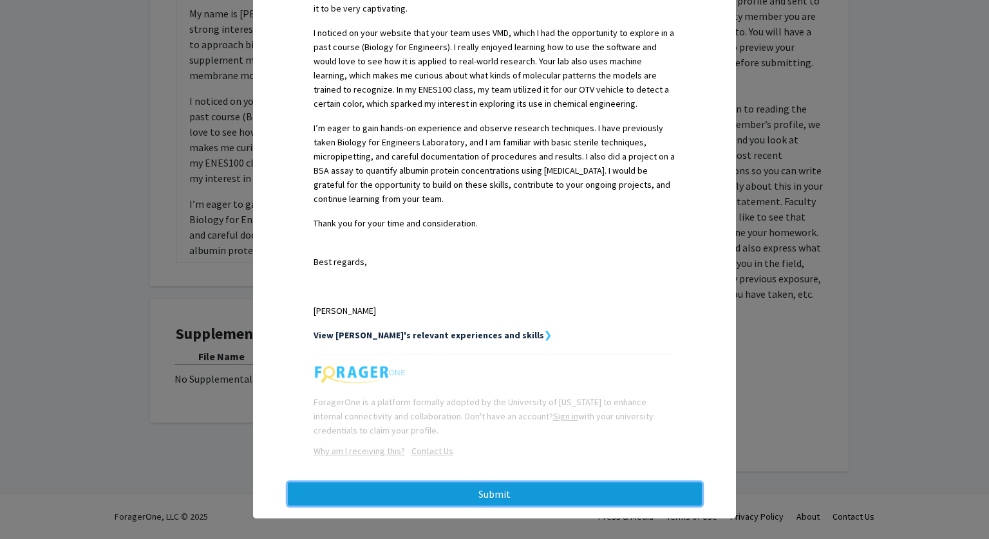
click at [451, 484] on button "Submit" at bounding box center [495, 494] width 414 height 23
